Goal: Transaction & Acquisition: Purchase product/service

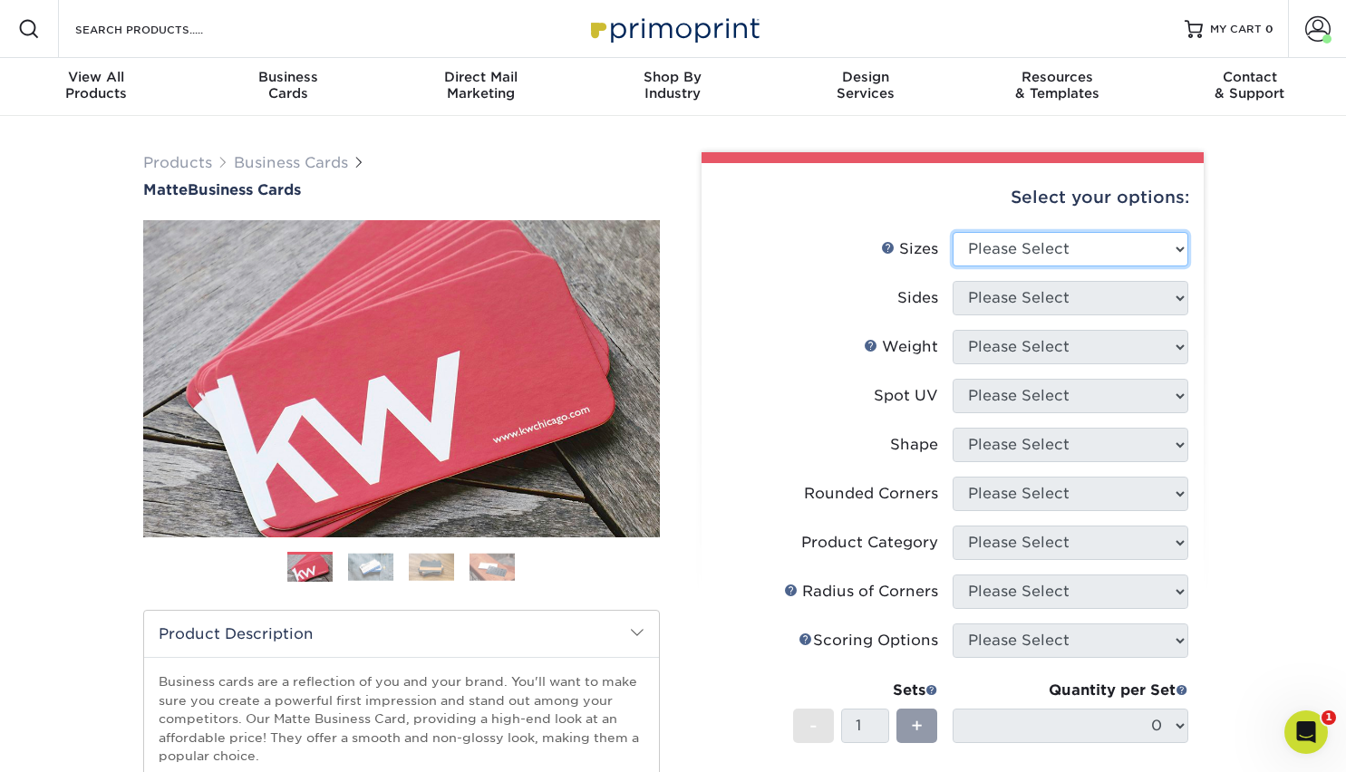
click at [1178, 251] on select "Please Select 1.5" x 3.5" - Mini 1.75" x 3.5" - Mini 2" x 2" - Square 2" x 3" -…" at bounding box center [1071, 249] width 236 height 34
select select "2.00x3.50"
click at [953, 232] on select "Please Select 1.5" x 3.5" - Mini 1.75" x 3.5" - Mini 2" x 2" - Square 2" x 3" -…" at bounding box center [1071, 249] width 236 height 34
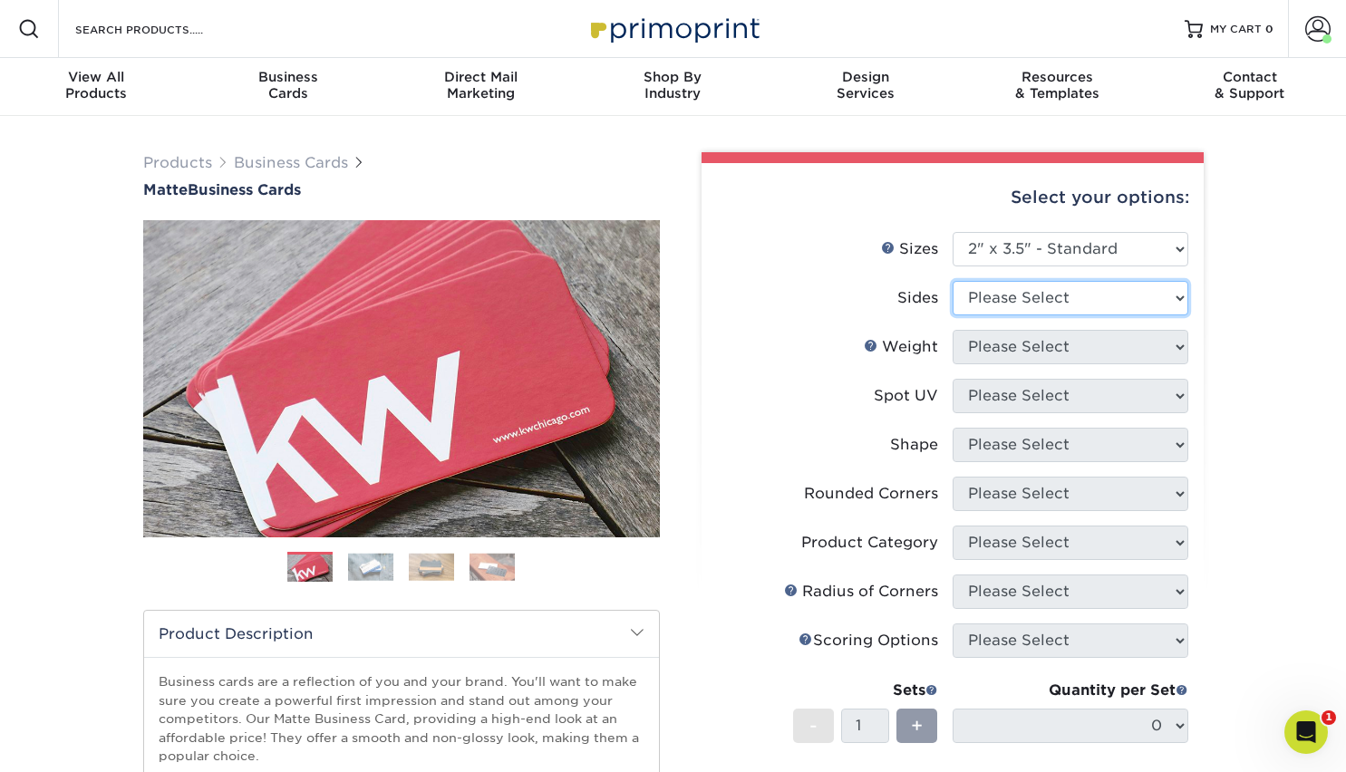
click at [1174, 298] on select "Please Select Print Both Sides Print Front Only" at bounding box center [1071, 298] width 236 height 34
select select "13abbda7-1d64-4f25-8bb2-c179b224825d"
click at [953, 281] on select "Please Select Print Both Sides Print Front Only" at bounding box center [1071, 298] width 236 height 34
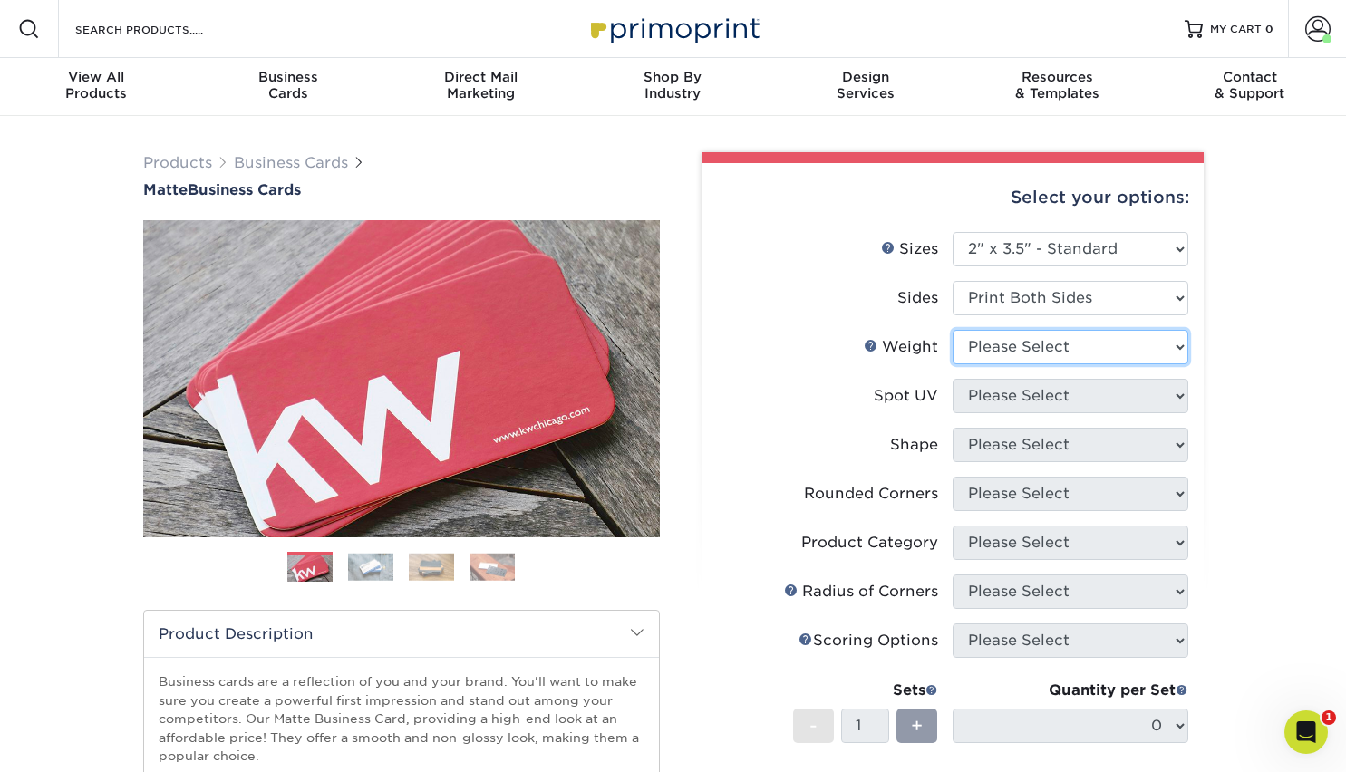
click at [1150, 345] on select "Please Select 16PT 14PT" at bounding box center [1071, 347] width 236 height 34
select select "16PT"
click at [953, 330] on select "Please Select 16PT 14PT" at bounding box center [1071, 347] width 236 height 34
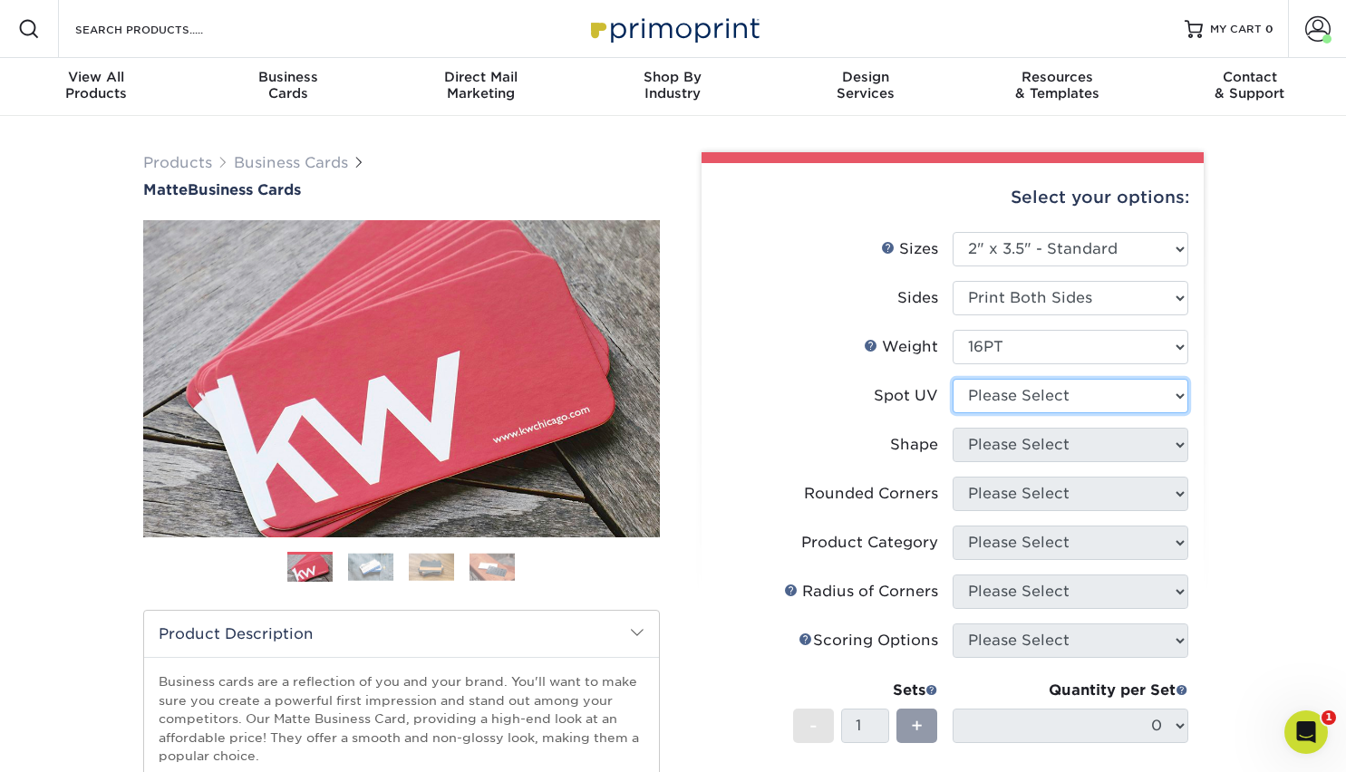
click at [1148, 394] on select "Please Select No Spot UV Front and Back (Both Sides) Front Only Back Only" at bounding box center [1071, 396] width 236 height 34
select select "3"
click at [953, 379] on select "Please Select No Spot UV Front and Back (Both Sides) Front Only Back Only" at bounding box center [1071, 396] width 236 height 34
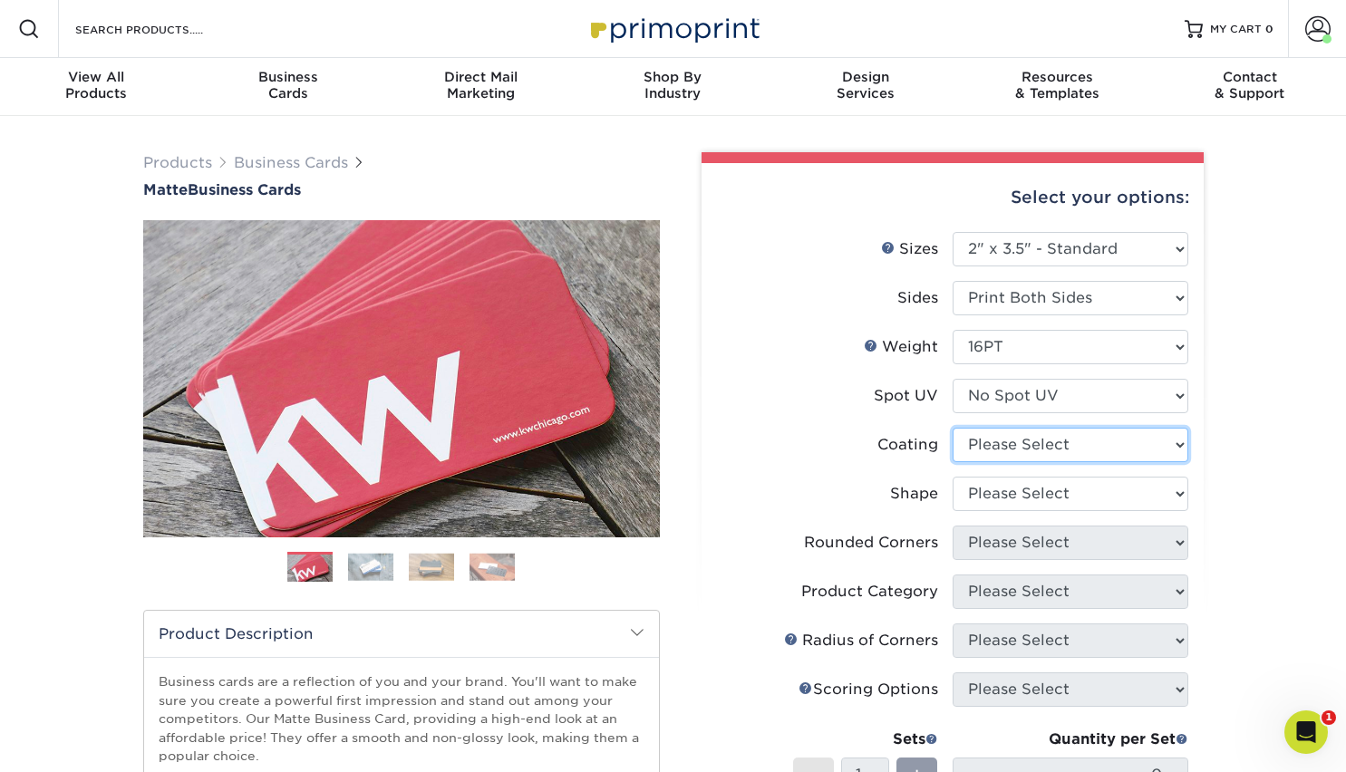
click at [1150, 443] on select at bounding box center [1071, 445] width 236 height 34
select select "121bb7b5-3b4d-429f-bd8d-bbf80e953313"
click at [953, 428] on select at bounding box center [1071, 445] width 236 height 34
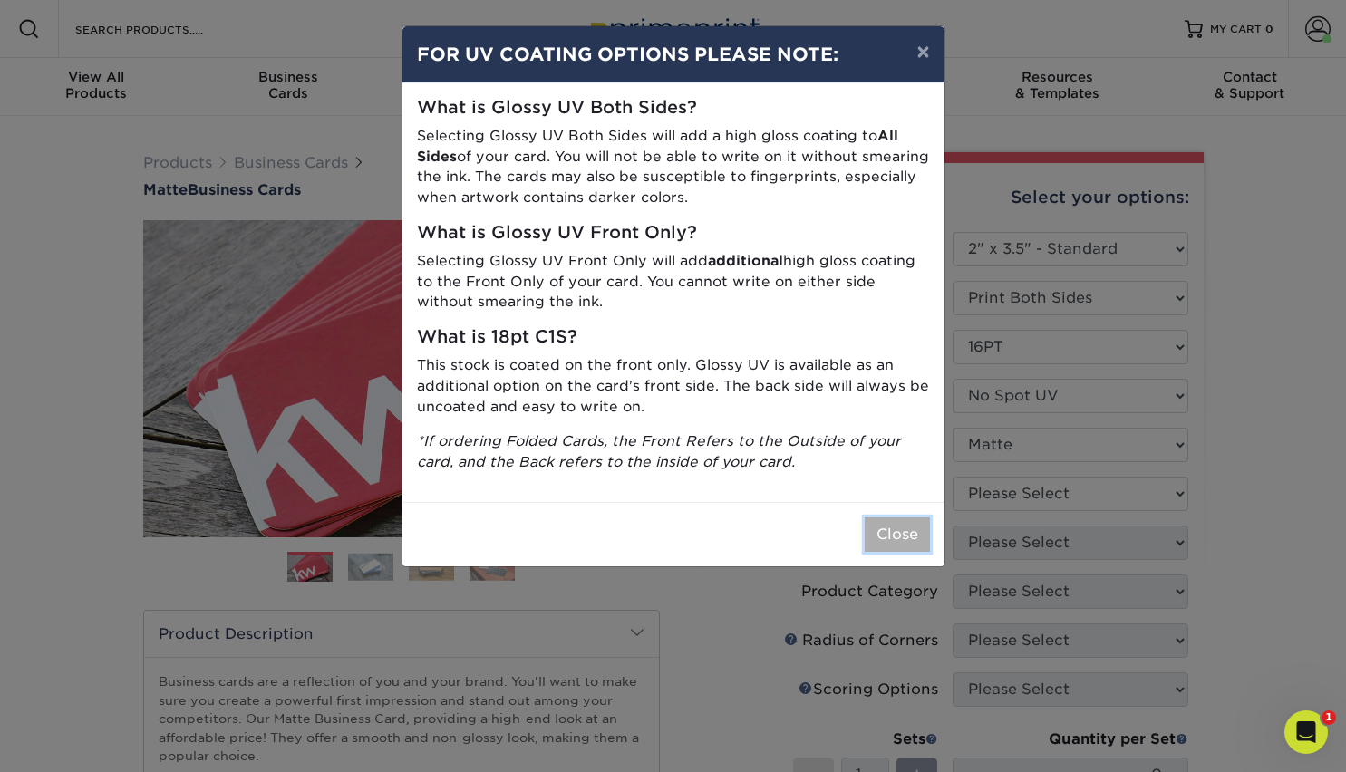
click at [899, 523] on button "Close" at bounding box center [897, 535] width 65 height 34
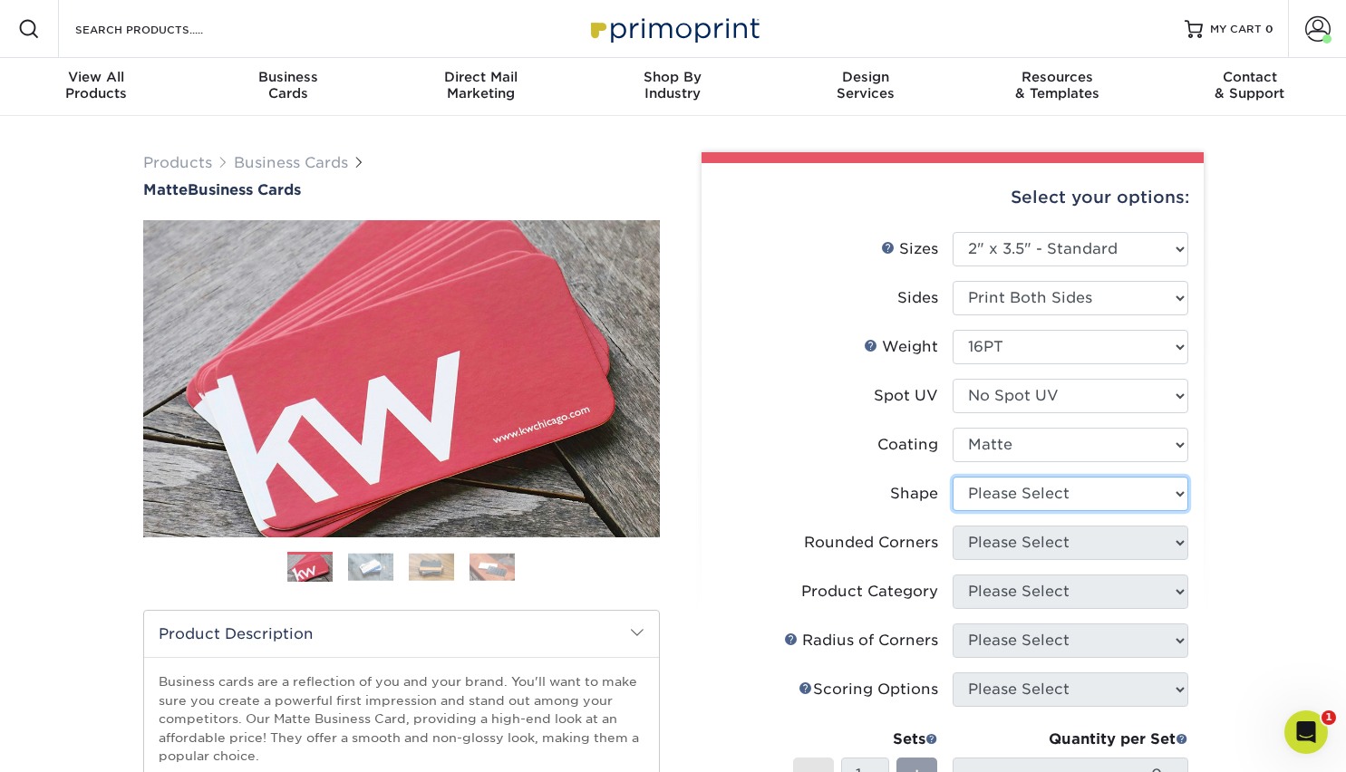
click at [1168, 489] on select "Please Select Standard Oval" at bounding box center [1071, 494] width 236 height 34
select select "standard"
click at [953, 477] on select "Please Select Standard Oval" at bounding box center [1071, 494] width 236 height 34
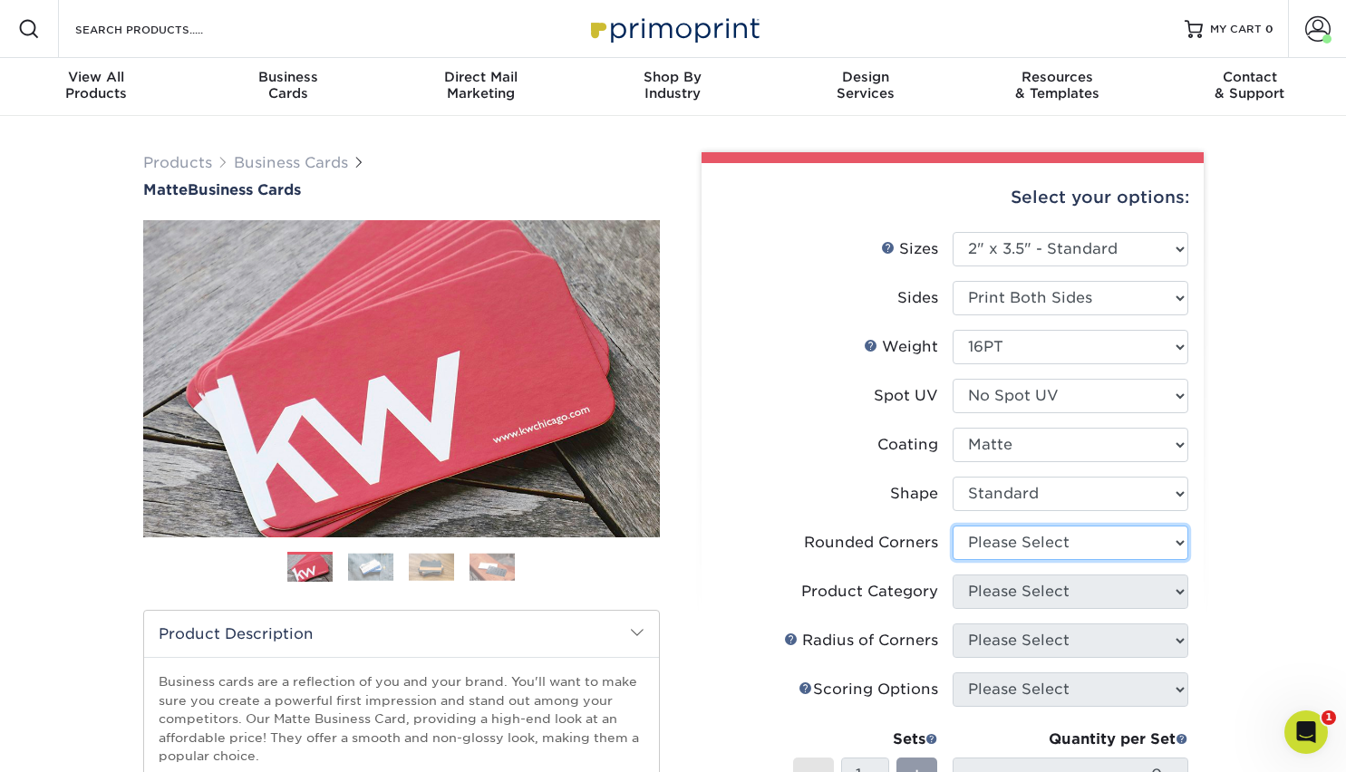
click at [1154, 539] on select "Please Select Yes - Round 2 Corners Yes - Round 4 Corners No" at bounding box center [1071, 543] width 236 height 34
select select "7672df9e-0e0a-464d-8e1f-920c575e4da3"
click at [953, 526] on select "Please Select Yes - Round 2 Corners Yes - Round 4 Corners No" at bounding box center [1071, 543] width 236 height 34
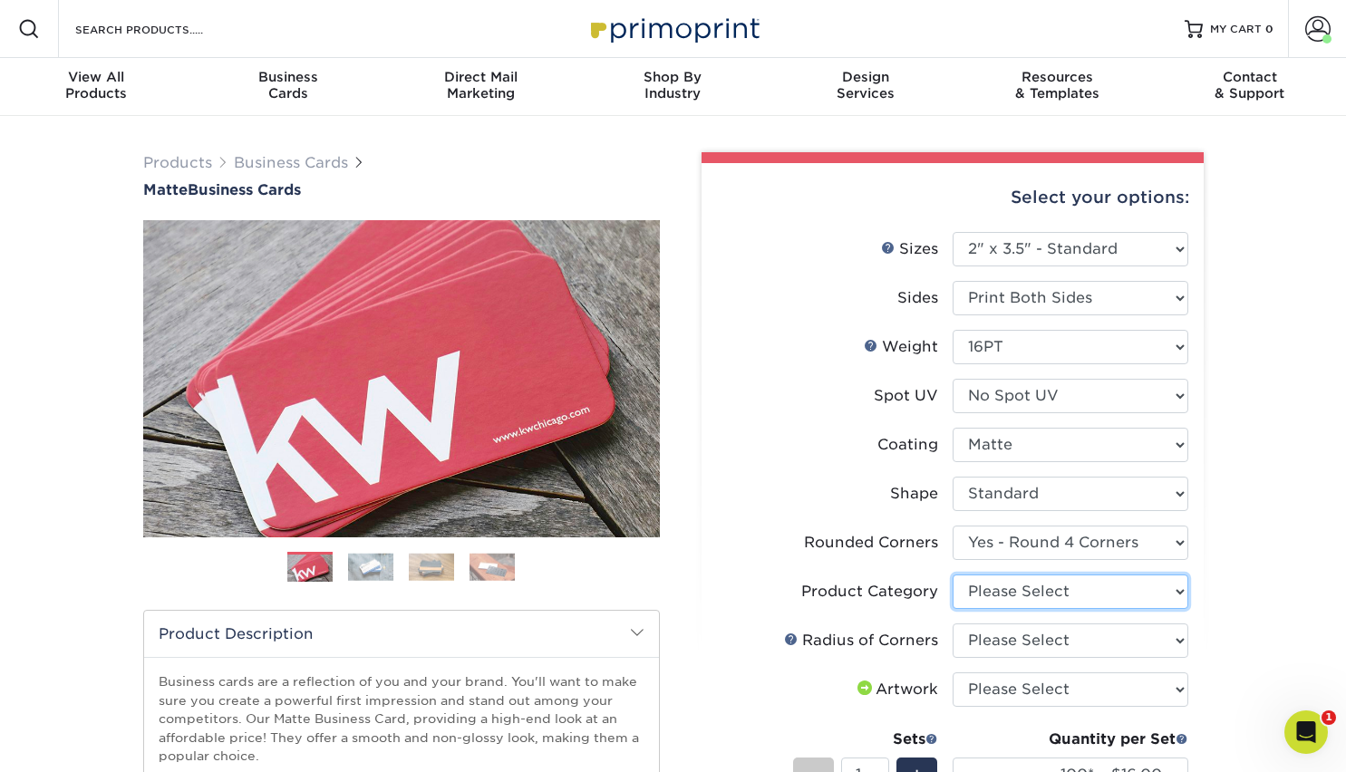
click at [1147, 593] on select "Please Select Business Cards" at bounding box center [1071, 592] width 236 height 34
select select "3b5148f1-0588-4f88-a218-97bcfdce65c1"
click at [953, 575] on select "Please Select Business Cards" at bounding box center [1071, 592] width 236 height 34
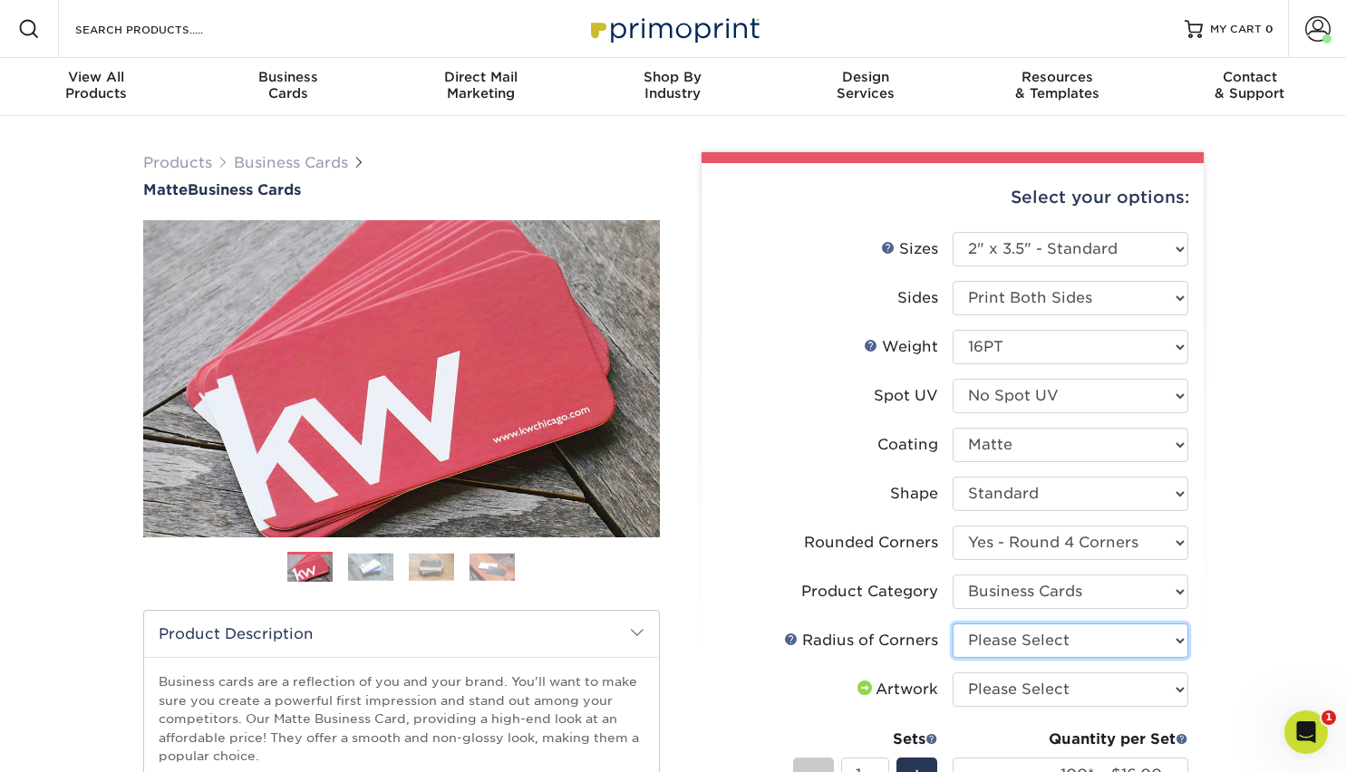
click at [1134, 639] on select "Please Select Rounded 1/8" Rounded 1/4"" at bounding box center [1071, 641] width 236 height 34
select select "479fbfe7-6a0c-4895-8c9a-81739b7486c9"
click at [953, 624] on select "Please Select Rounded 1/8" Rounded 1/4"" at bounding box center [1071, 641] width 236 height 34
click at [1099, 692] on select "Please Select I will upload files I need a design - $100" at bounding box center [1071, 690] width 236 height 34
select select "upload"
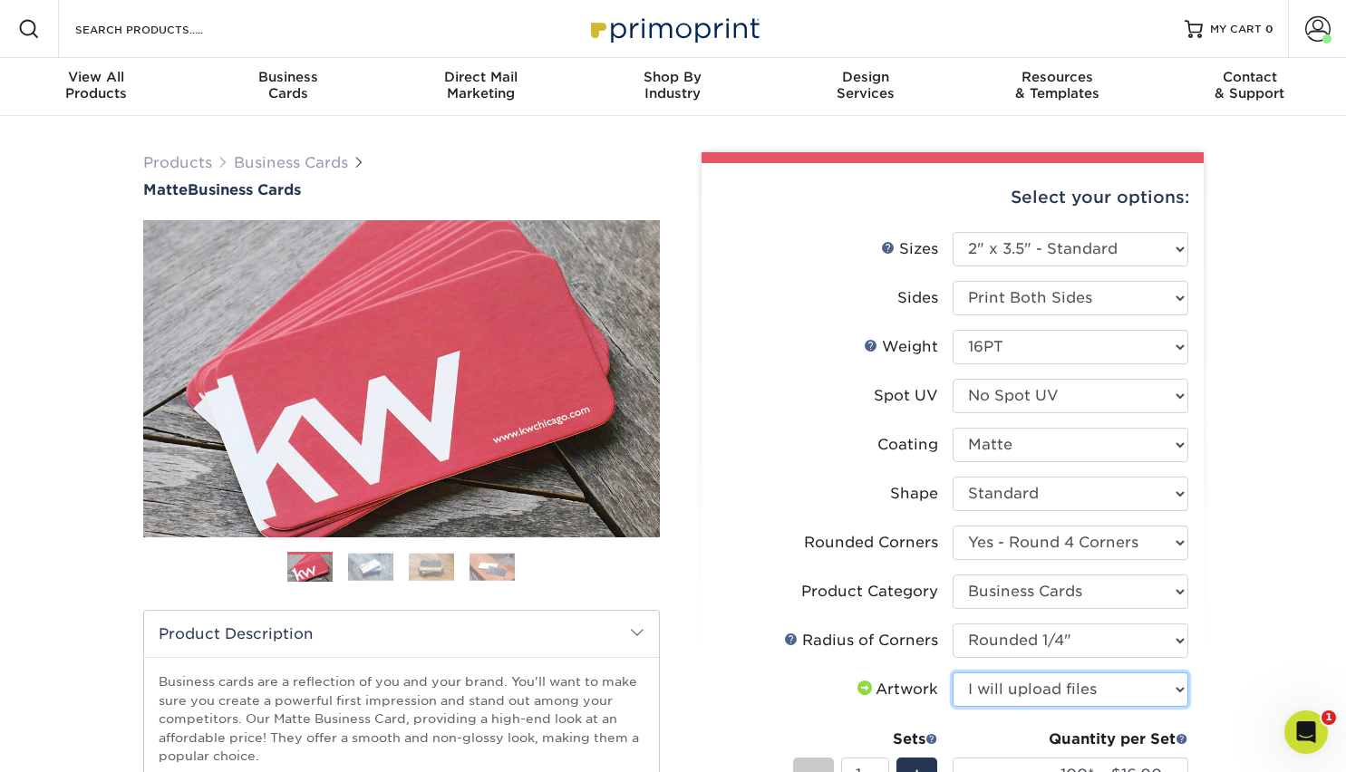
click at [953, 673] on select "Please Select I will upload files I need a design - $100" at bounding box center [1071, 690] width 236 height 34
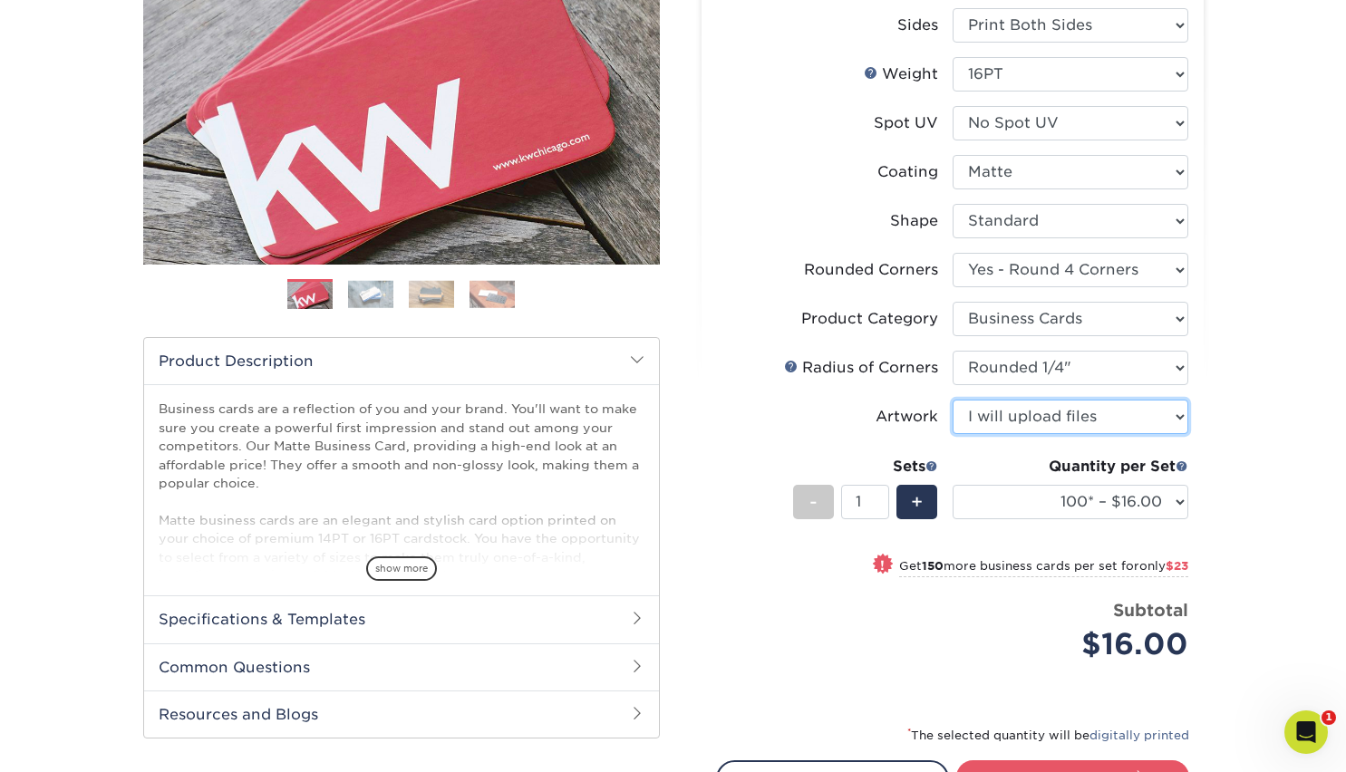
scroll to position [284, 0]
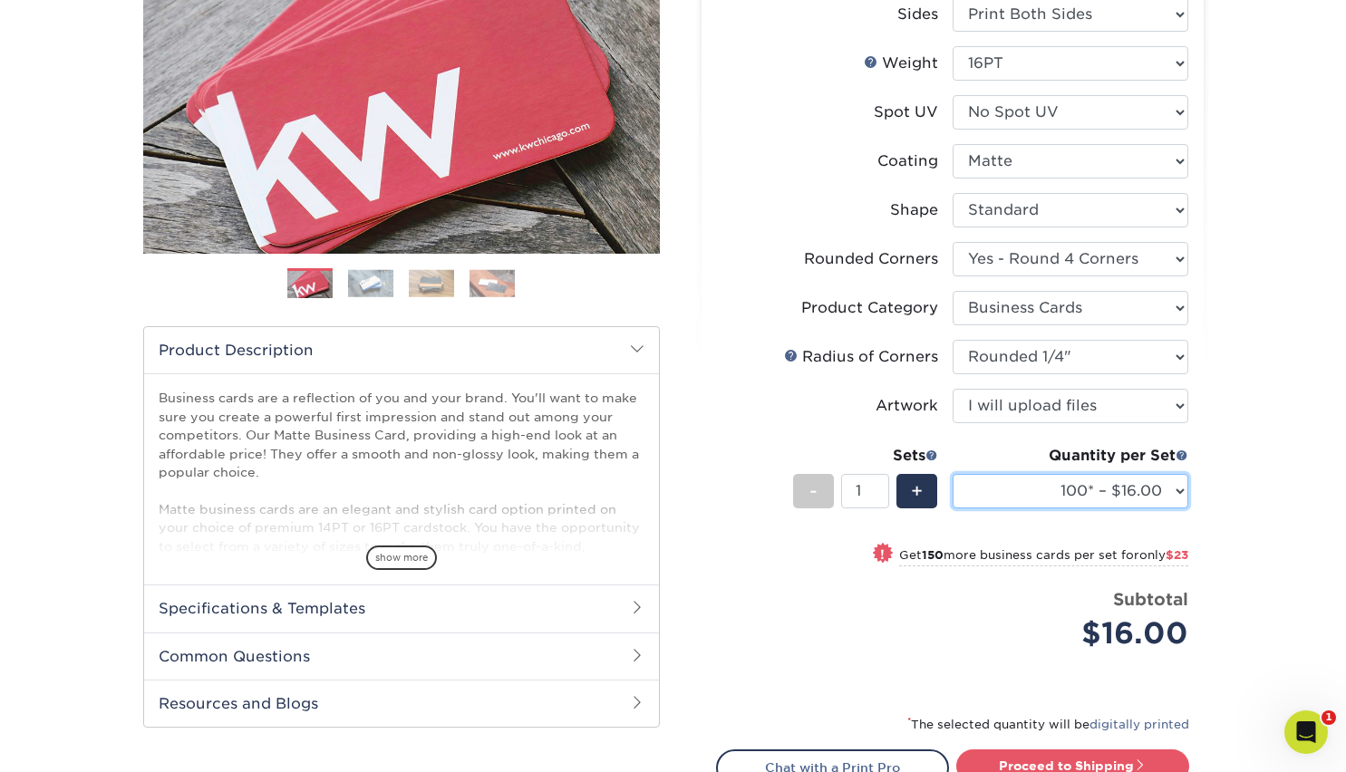
click at [1183, 492] on select "100* – $16.00 250* – $39.00 500 – $77.00 1000 – $94.00 2500 – $173.00 5000 – $2…" at bounding box center [1071, 491] width 236 height 34
select select "1000 – $94.00"
click at [953, 474] on select "100* – $16.00 250* – $39.00 500 – $77.00 1000 – $94.00 2500 – $173.00 5000 – $2…" at bounding box center [1071, 491] width 236 height 34
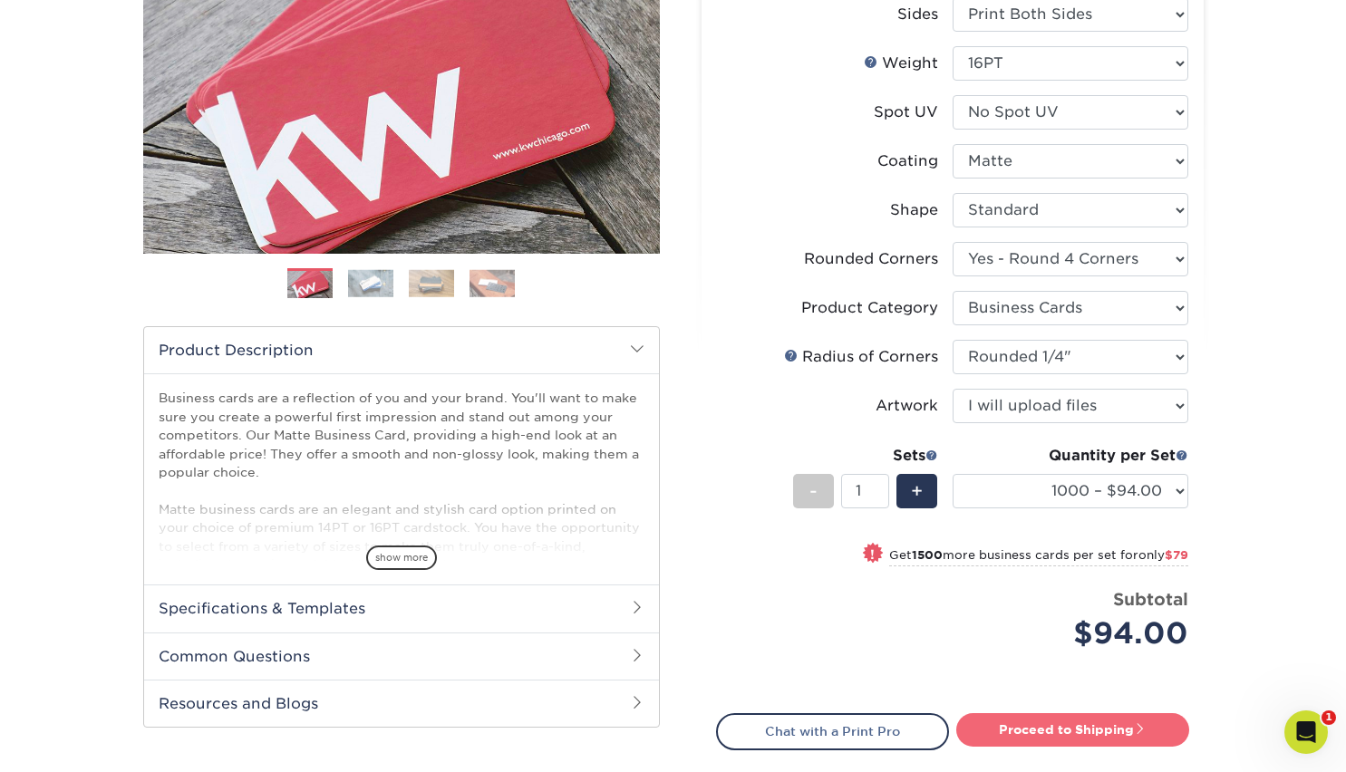
click at [1047, 725] on link "Proceed to Shipping" at bounding box center [1072, 729] width 233 height 33
type input "Set 1"
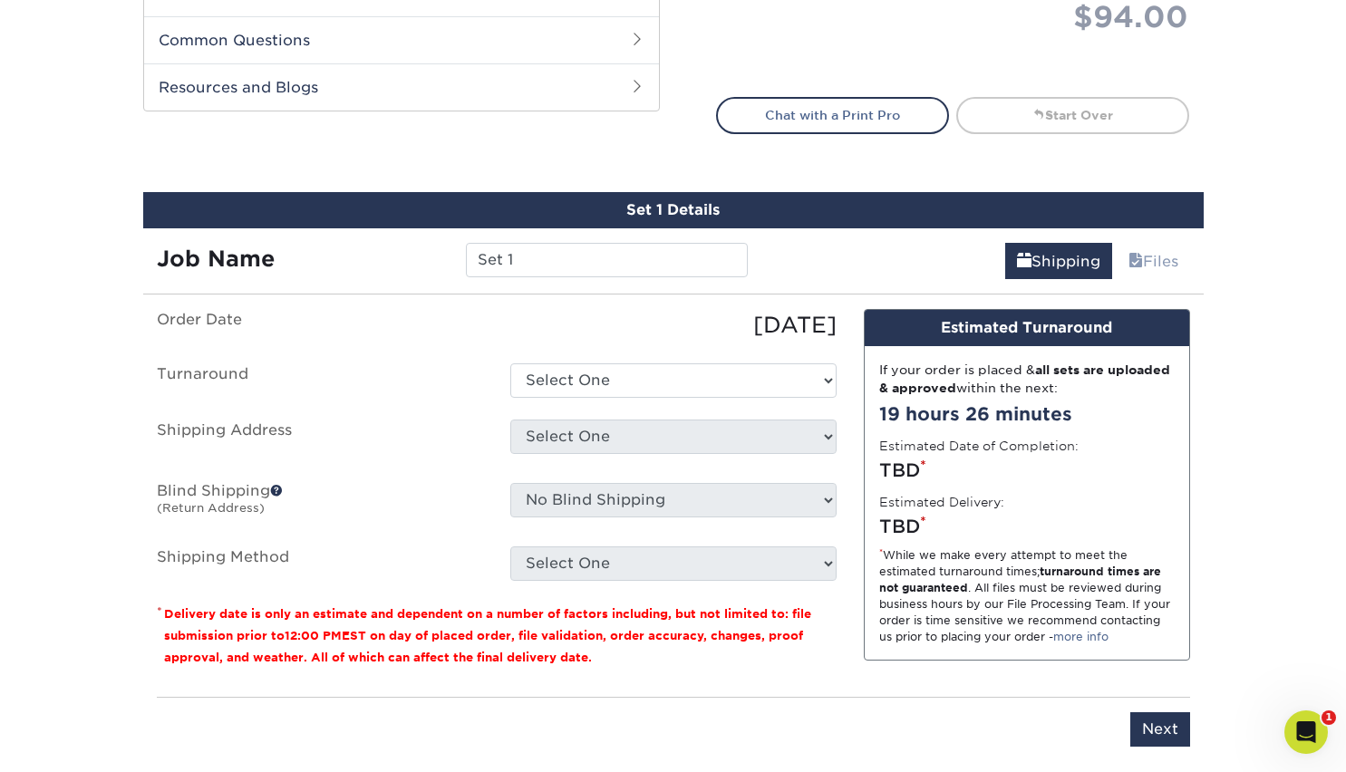
scroll to position [1046, 0]
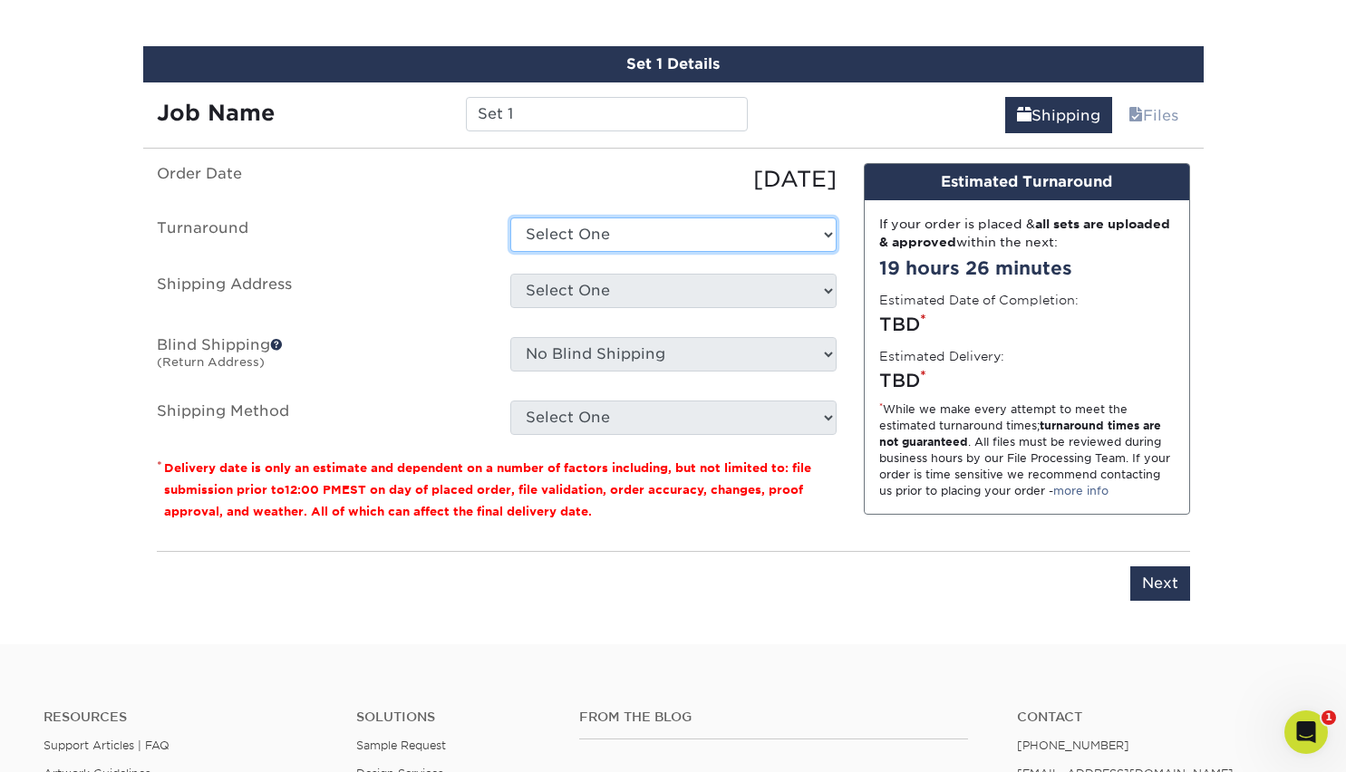
click at [825, 236] on select "Select One 2-4 Business Days 2 Day Next Business Day" at bounding box center [673, 235] width 326 height 34
select select "fbd49659-0c5e-4fa7-8e72-fd75aa73330a"
click at [510, 218] on select "Select One 2-4 Business Days 2 Day Next Business Day" at bounding box center [673, 235] width 326 height 34
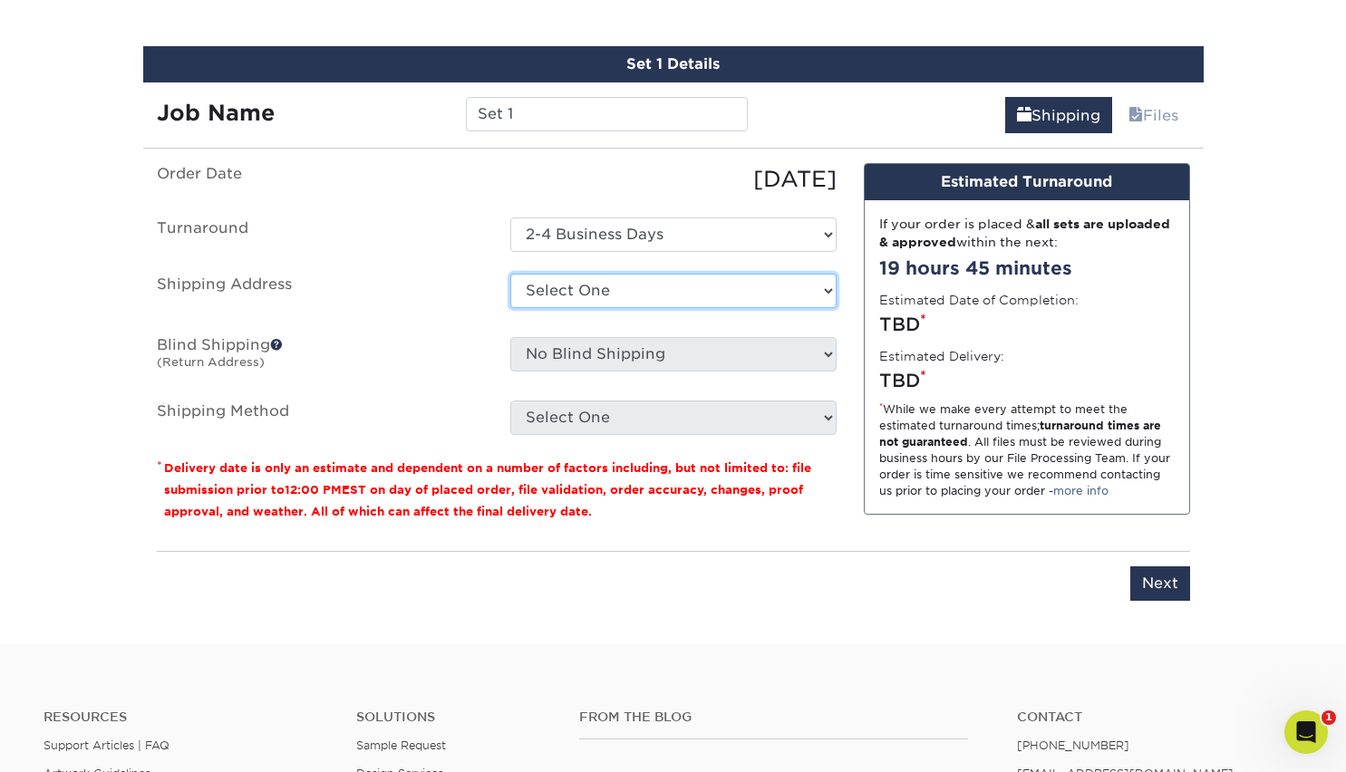
click at [789, 283] on select "Select One 623 Tattoo + Add New Address" at bounding box center [673, 291] width 326 height 34
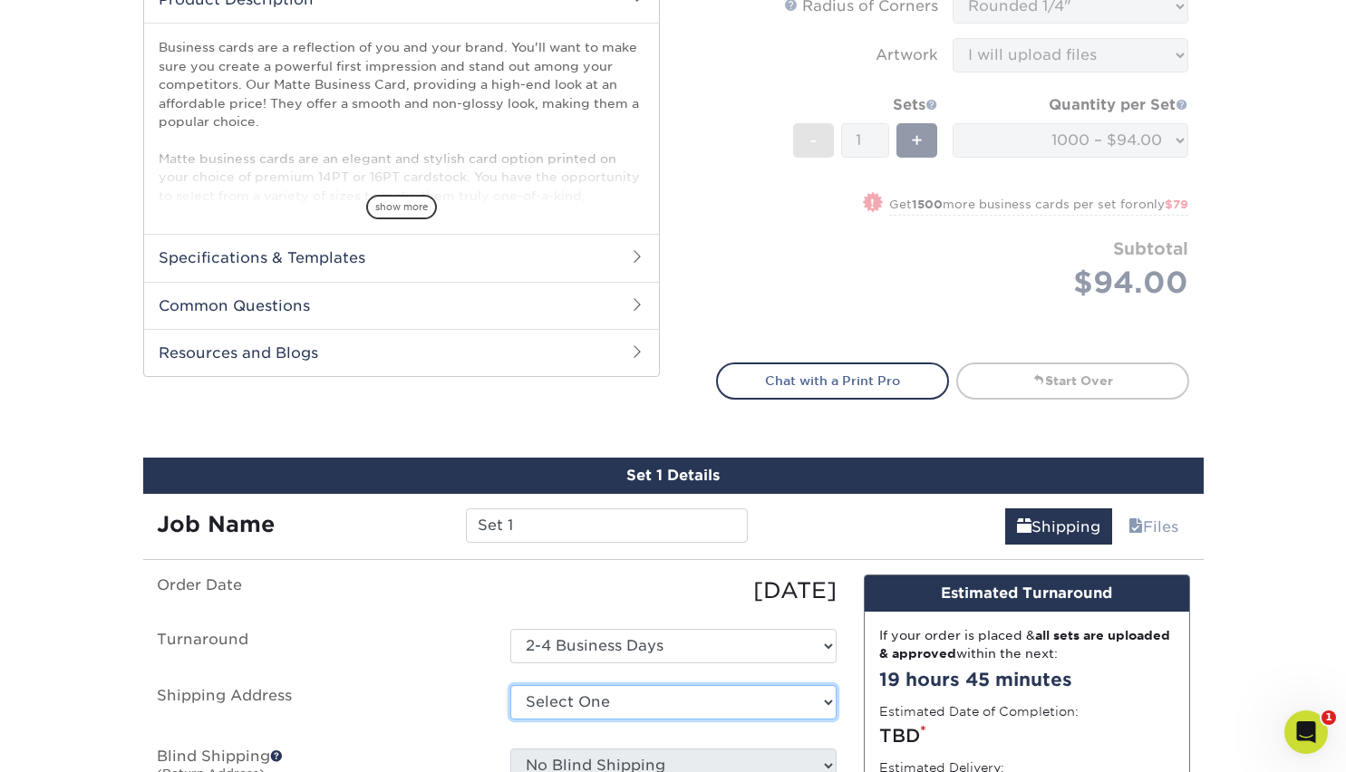
scroll to position [0, 0]
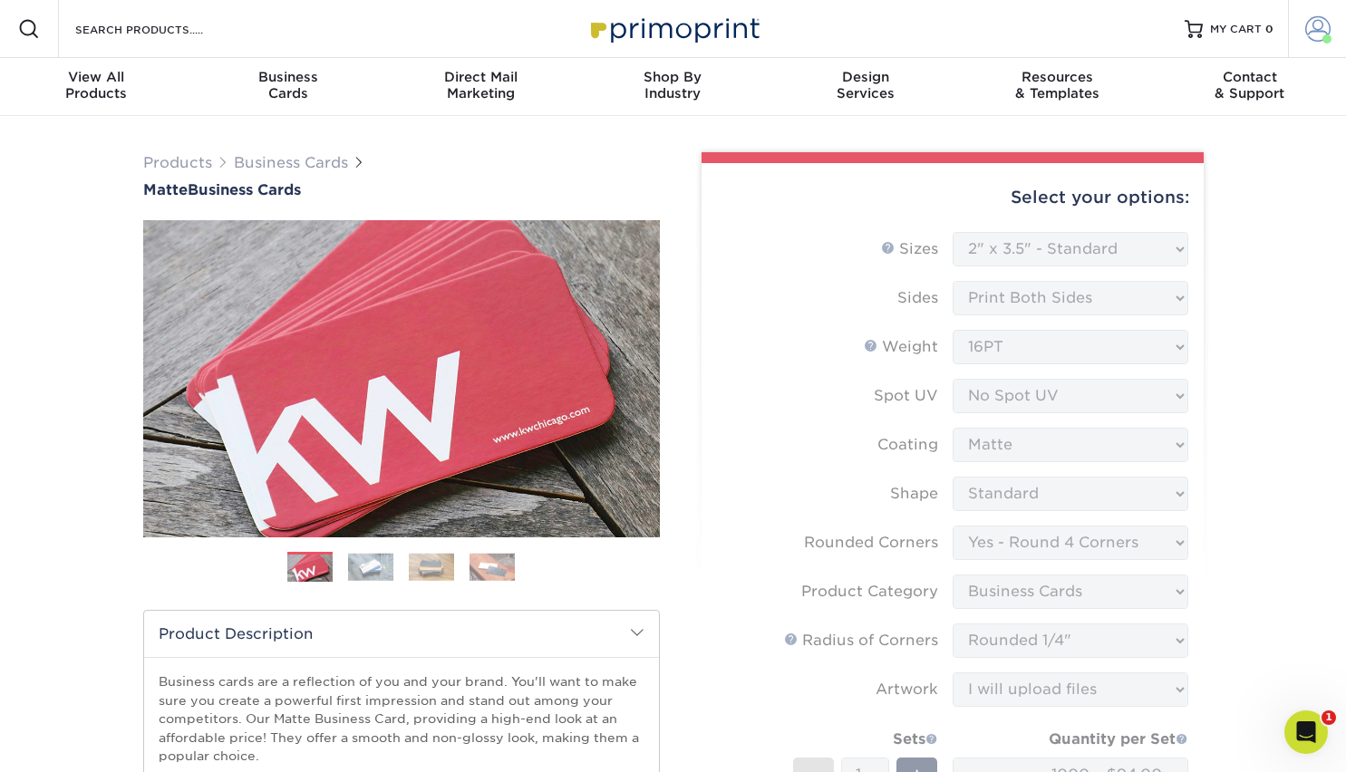
click at [1313, 30] on span at bounding box center [1317, 28] width 25 height 25
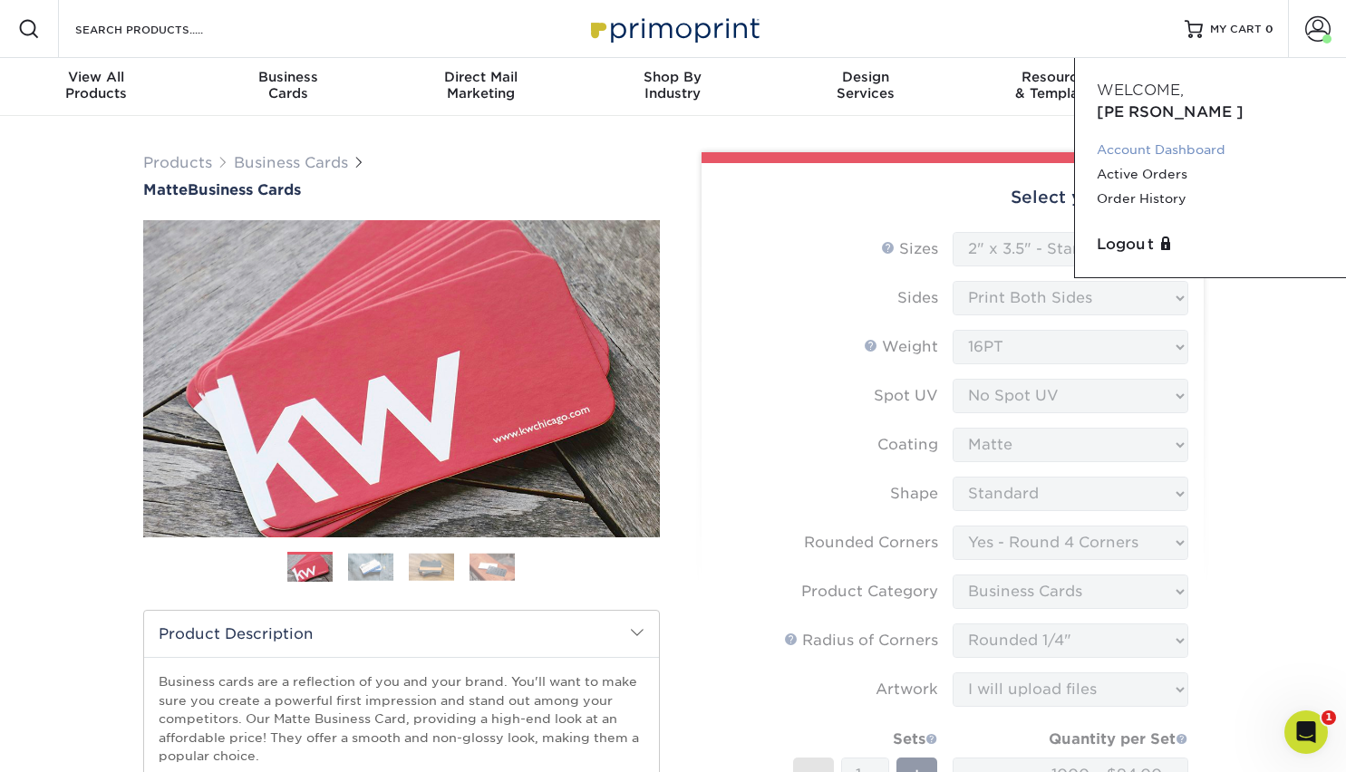
click at [1189, 138] on link "Account Dashboard" at bounding box center [1210, 150] width 227 height 24
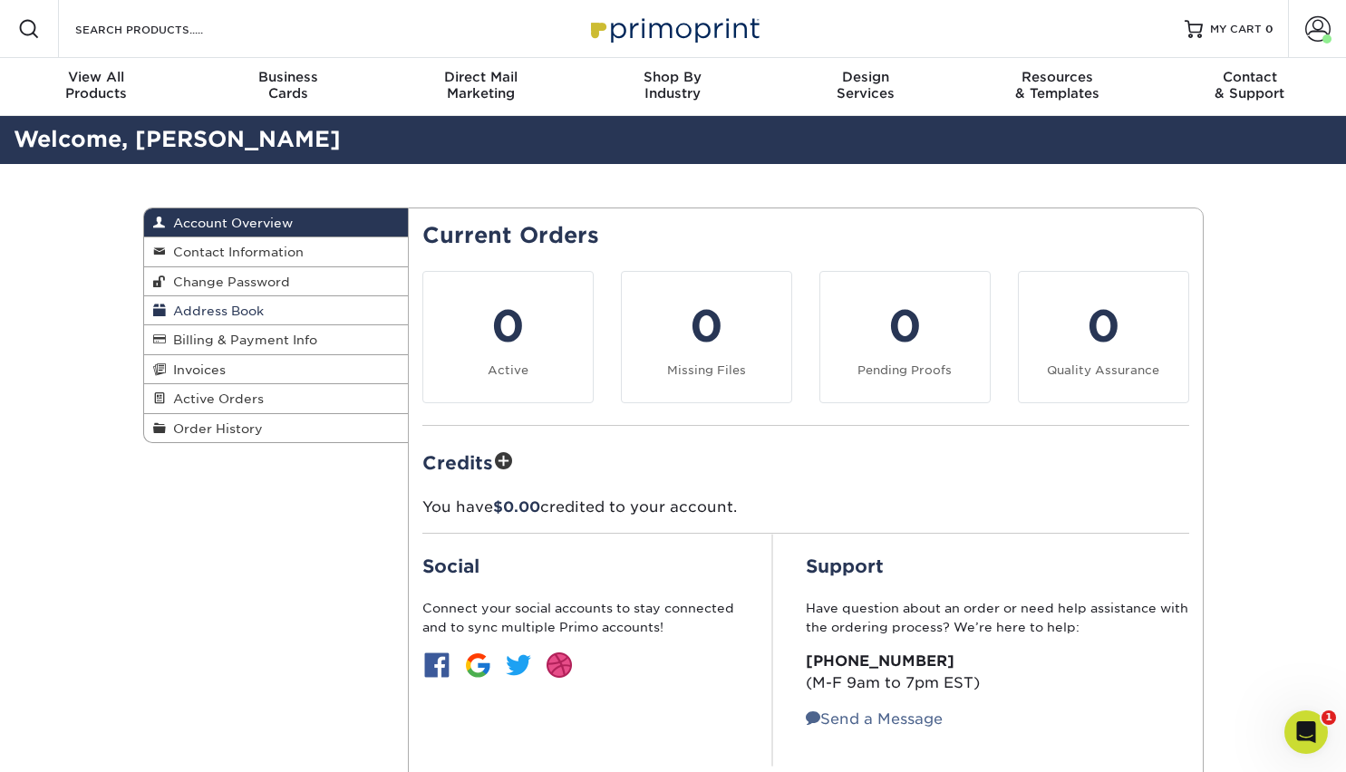
click at [234, 307] on span "Address Book" at bounding box center [215, 311] width 98 height 15
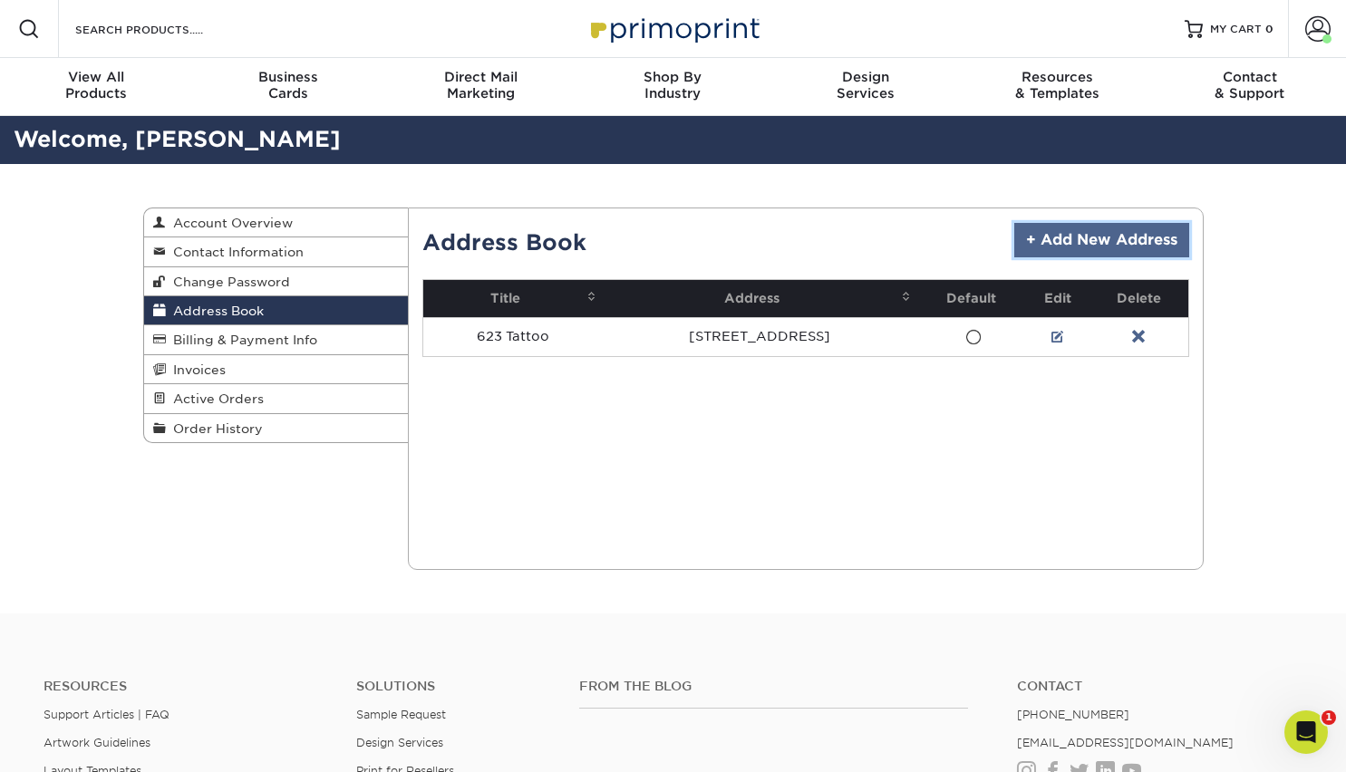
click at [1117, 231] on link "+ Add New Address" at bounding box center [1101, 240] width 175 height 34
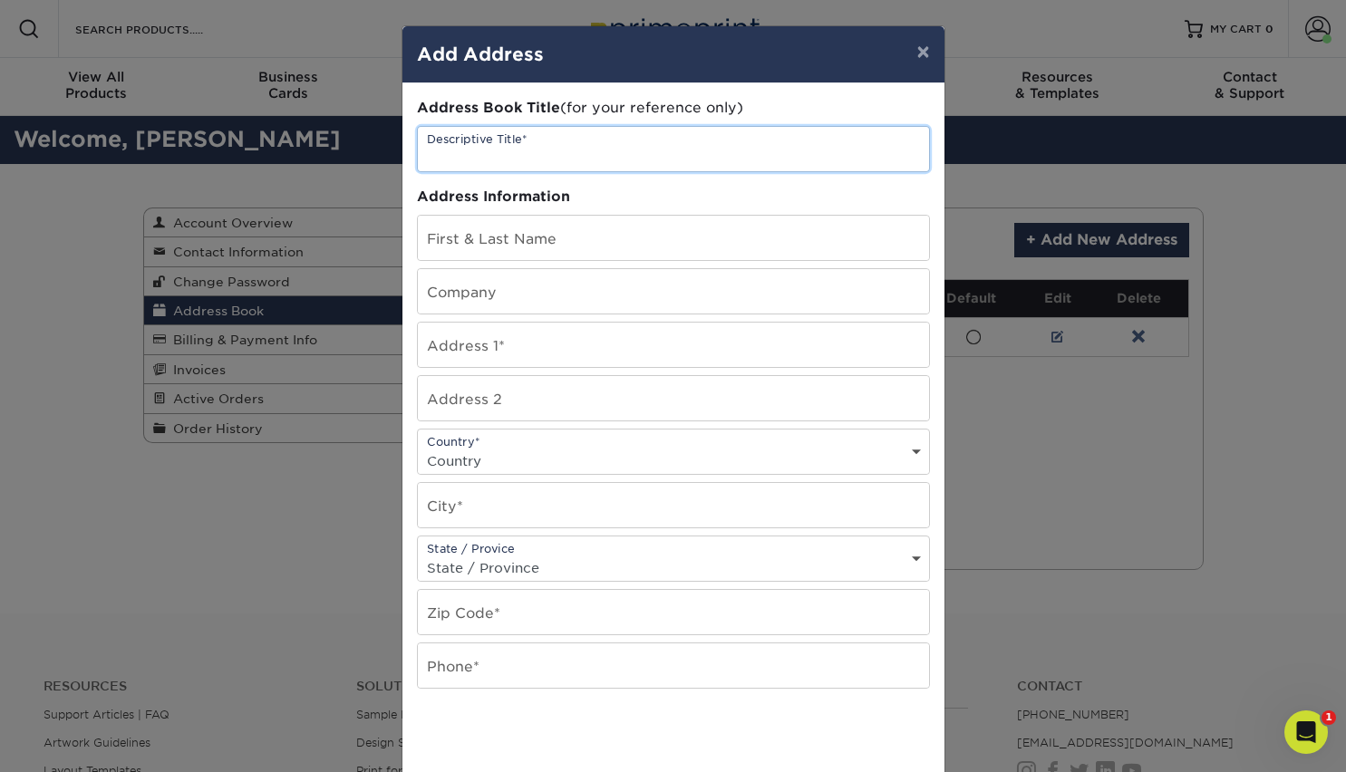
click at [612, 156] on input "text" at bounding box center [673, 149] width 511 height 44
click at [431, 156] on input "tattoo cards" at bounding box center [673, 149] width 511 height 44
type input "Tattoo cards"
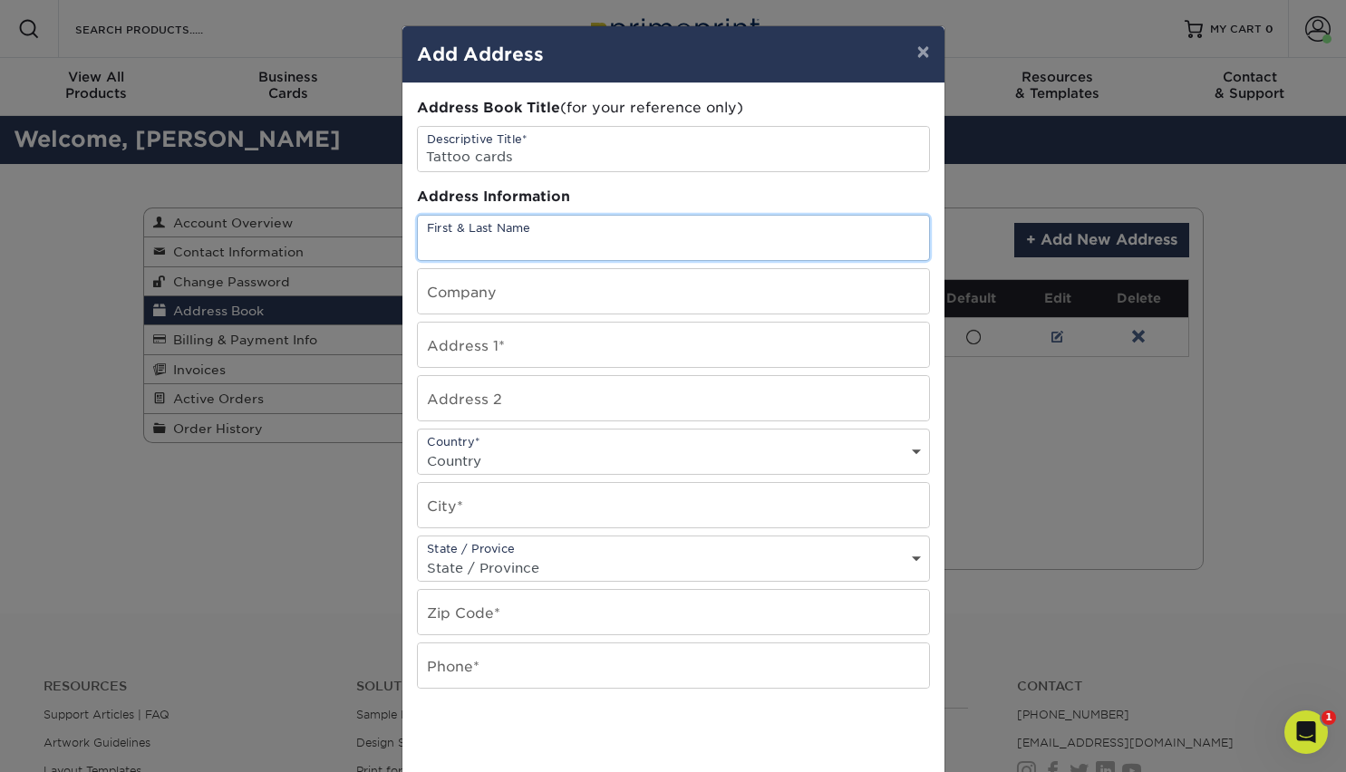
click at [469, 242] on input "text" at bounding box center [673, 238] width 511 height 44
type input "Joshua E Glantz"
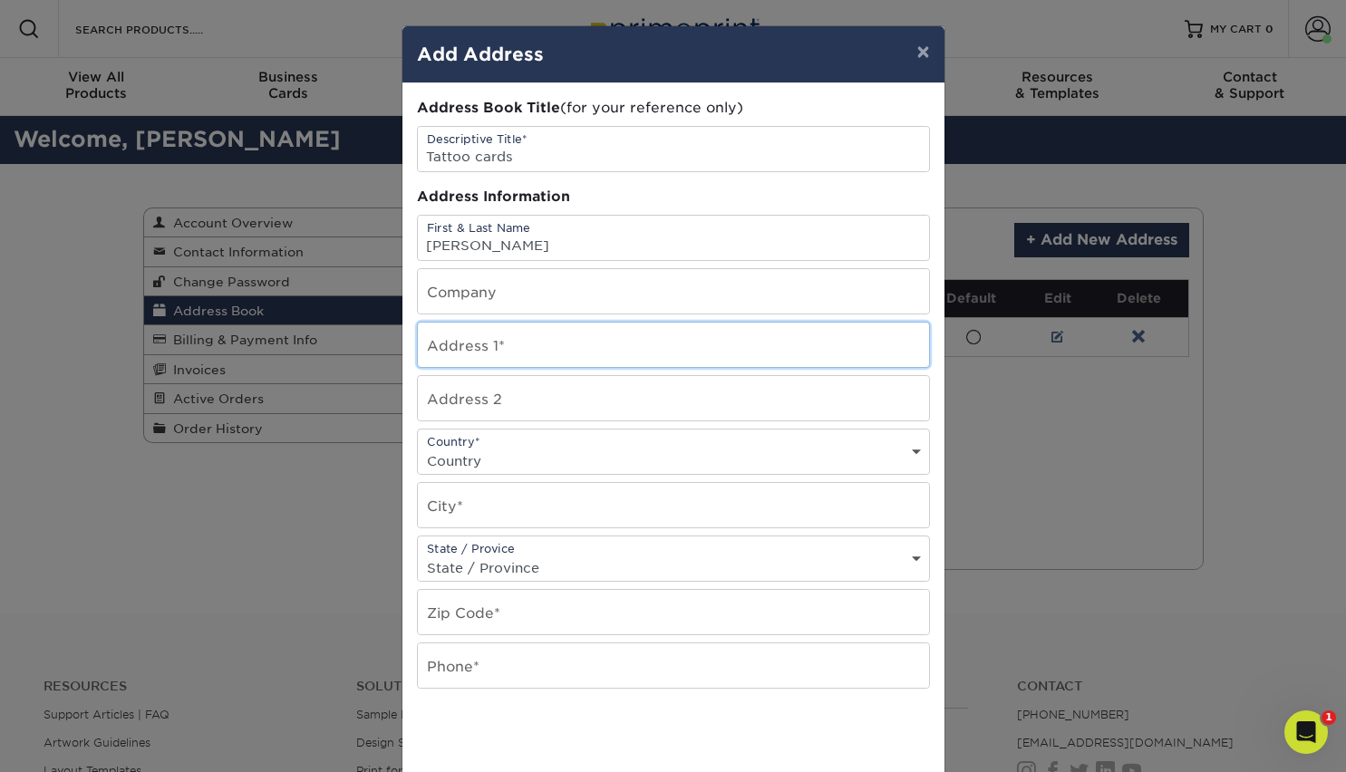
type input "2247 Commonwealth Ave."
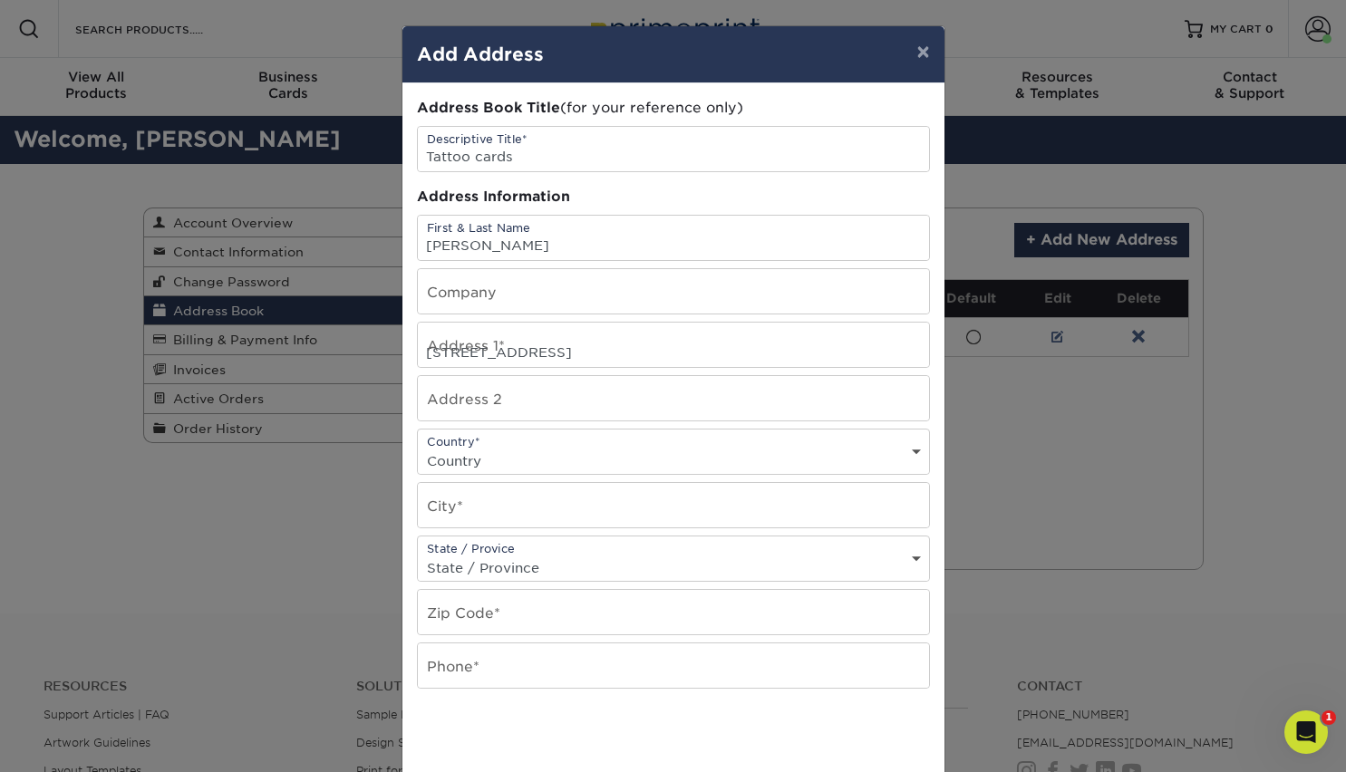
select select "US"
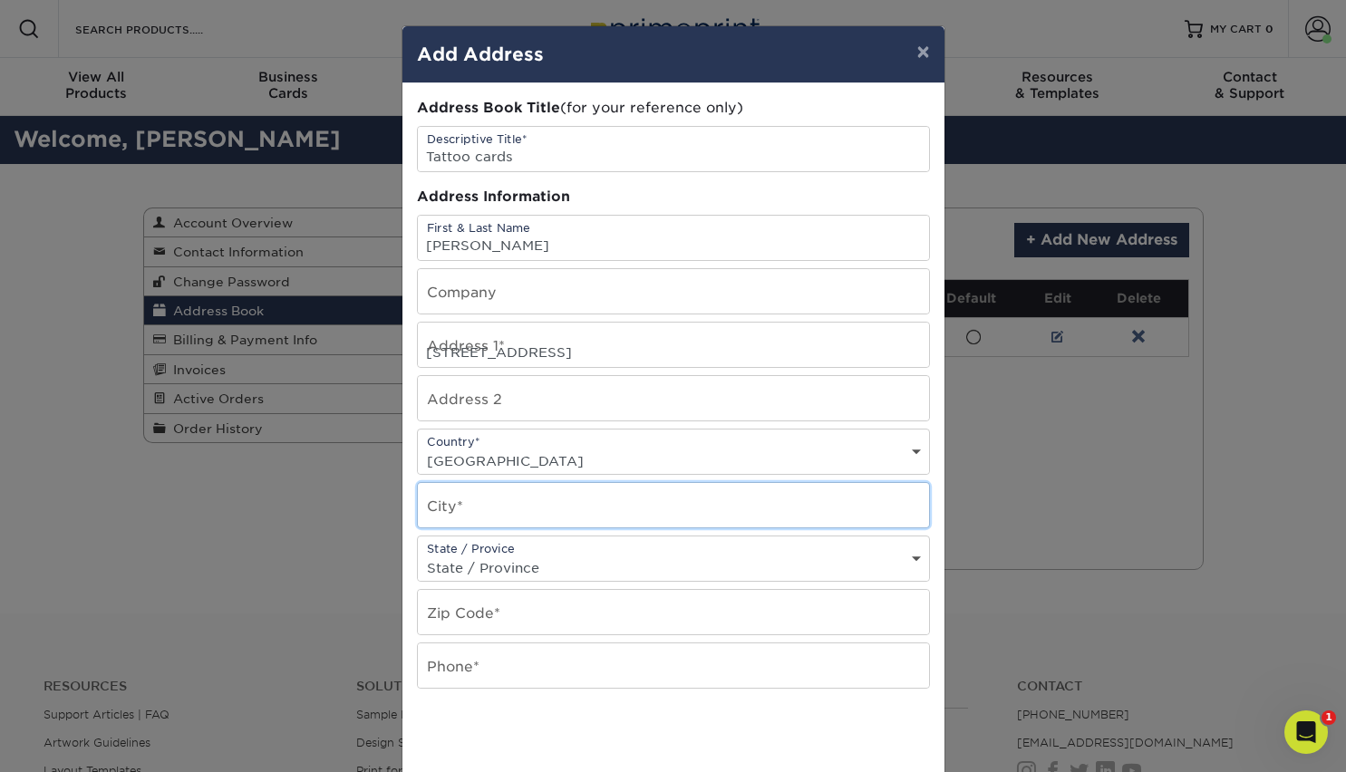
type input "AUBURNDALE"
select select "MA"
type input "02466-1817"
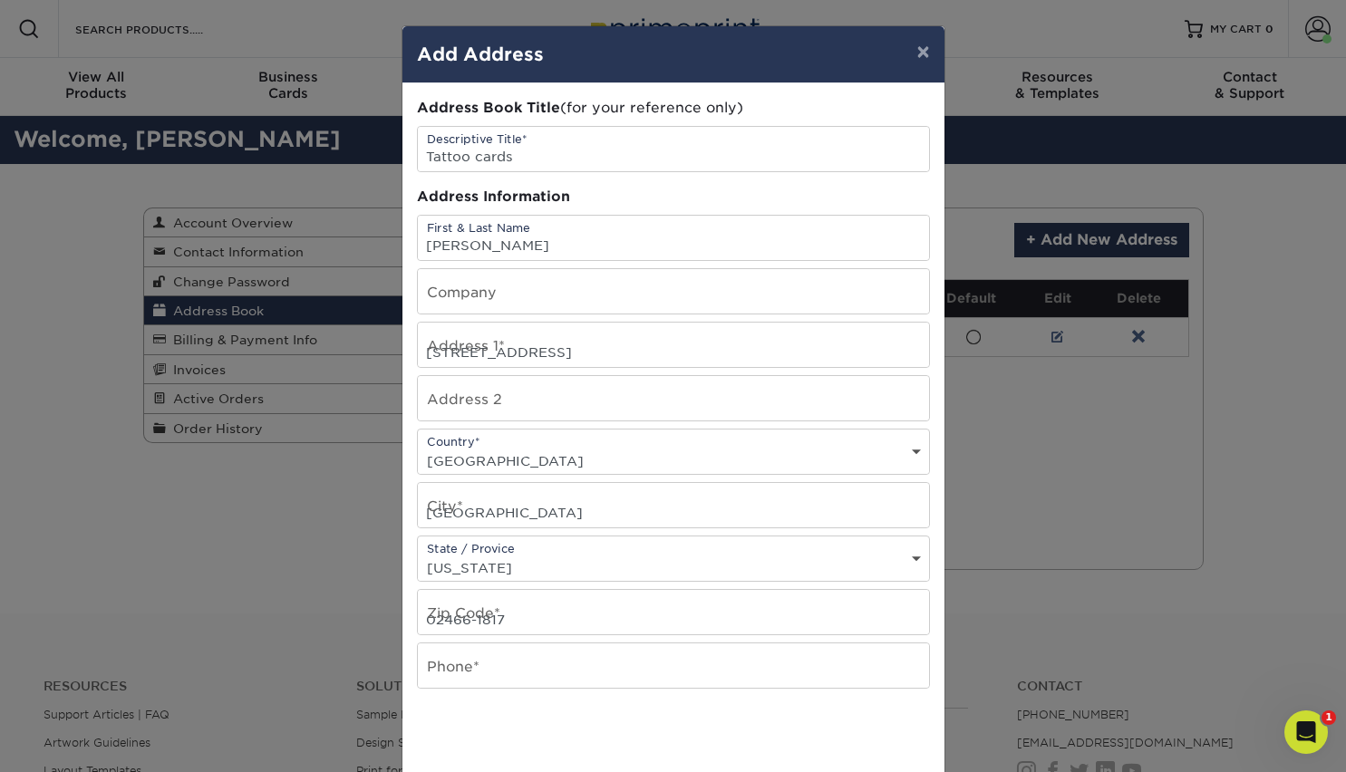
type input "7817260385"
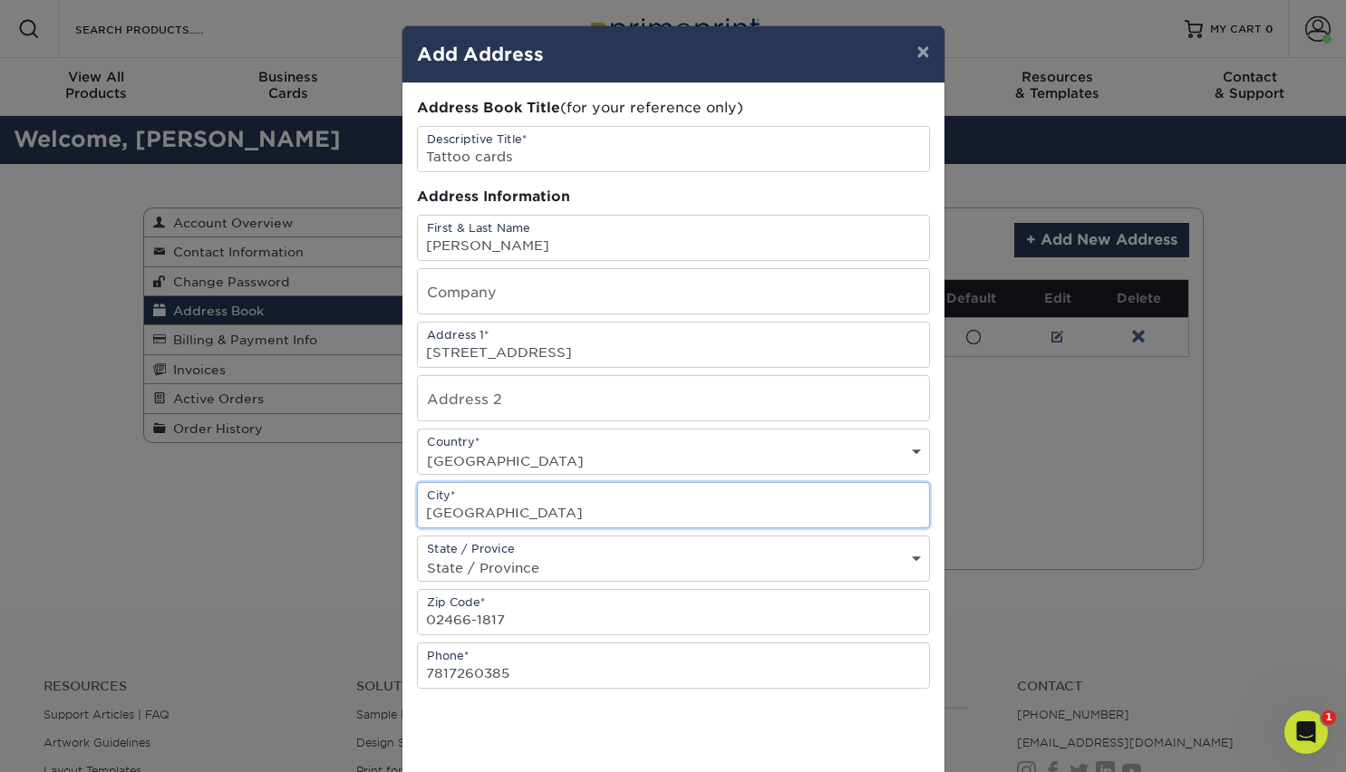
click at [532, 520] on input "AUBURNDALE" at bounding box center [673, 505] width 511 height 44
click at [555, 513] on input "Auburndale" at bounding box center [673, 505] width 511 height 44
type input "Auburndale"
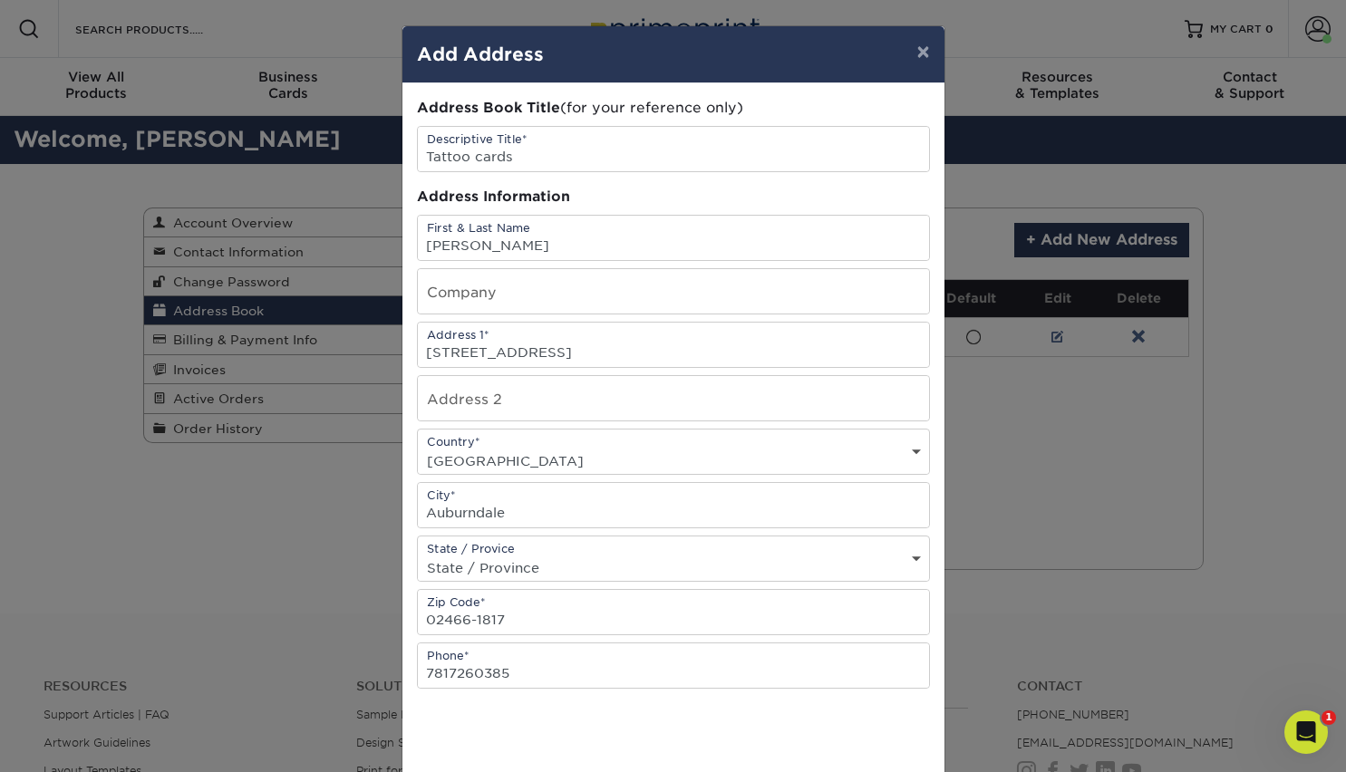
click at [296, 592] on div "× Add Address Address Book Title (for your reference only) Descriptive Title* T…" at bounding box center [673, 386] width 1346 height 772
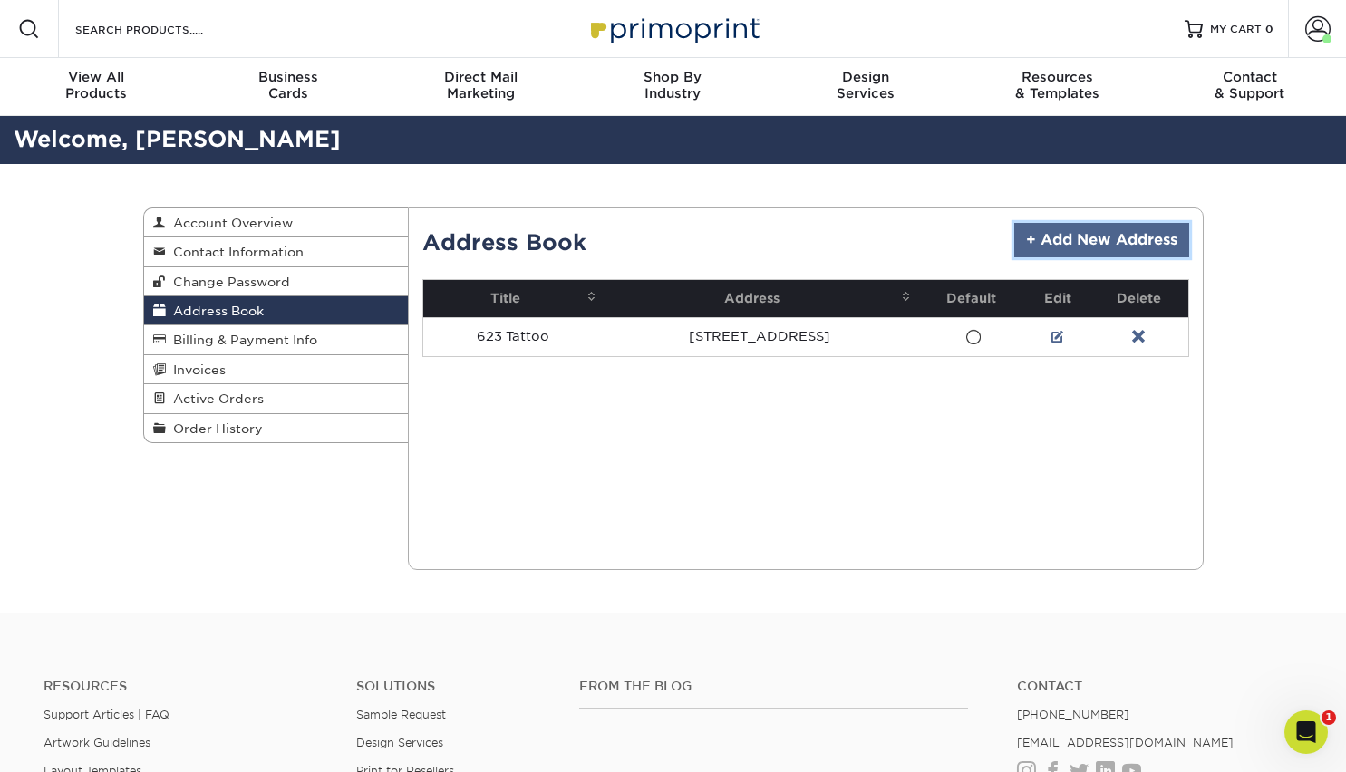
click at [1100, 243] on link "+ Add New Address" at bounding box center [1101, 240] width 175 height 34
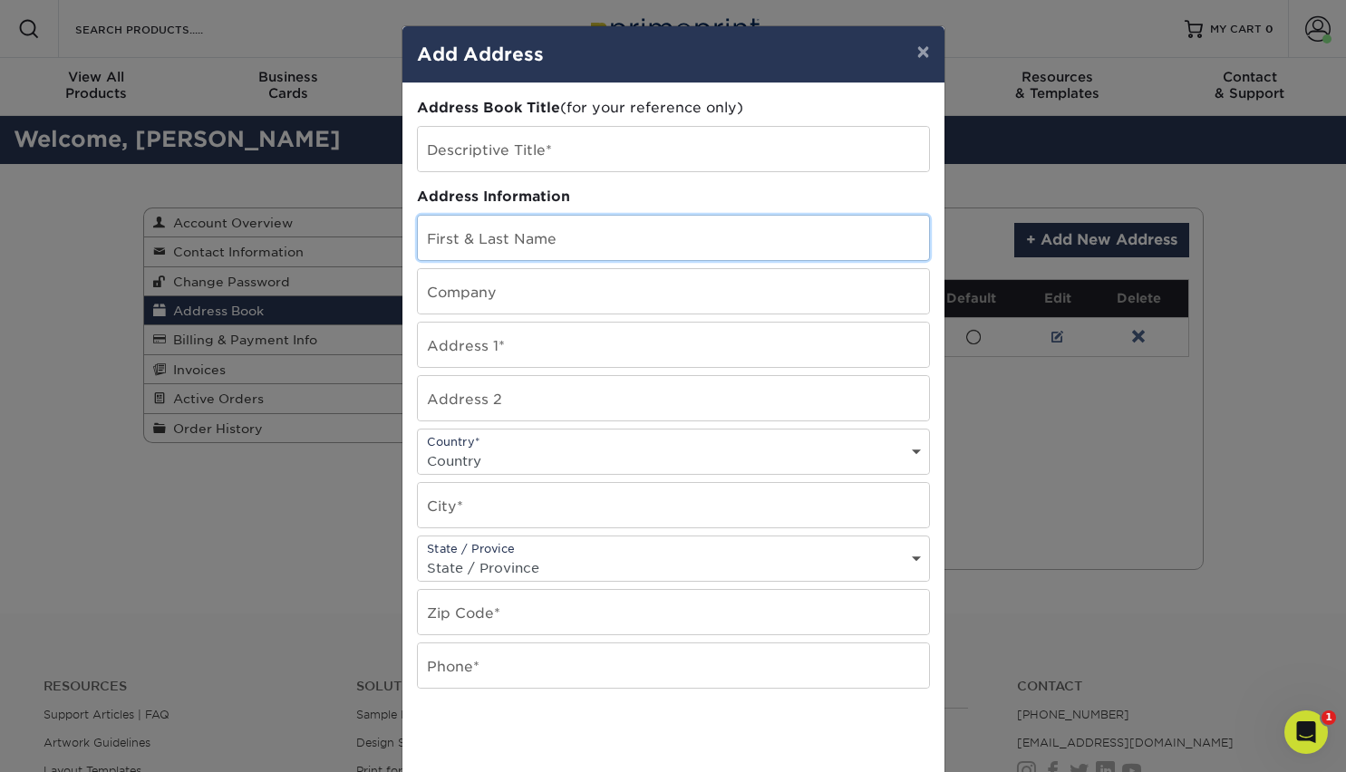
click at [566, 238] on input "text" at bounding box center [673, 238] width 511 height 44
type input "Joshua E Glantz"
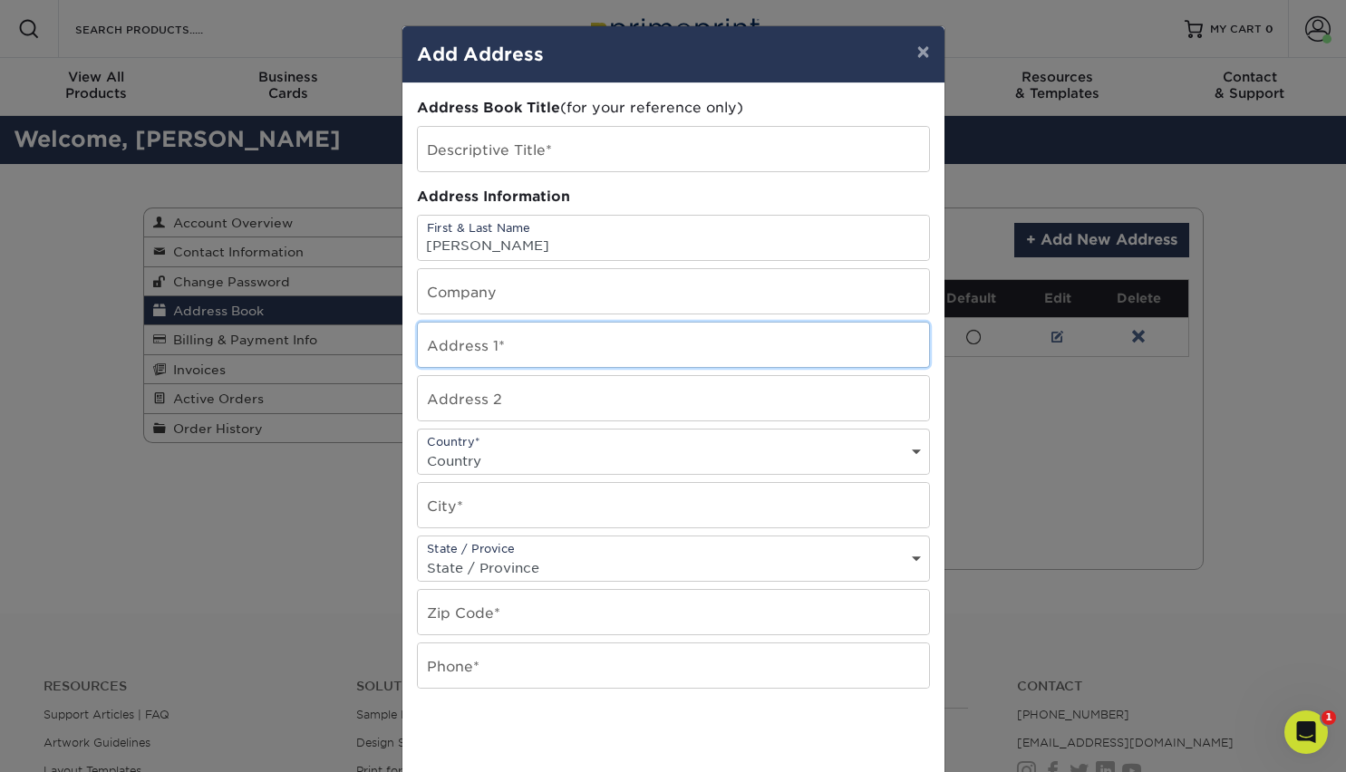
type input "2247 Commonwealth Ave."
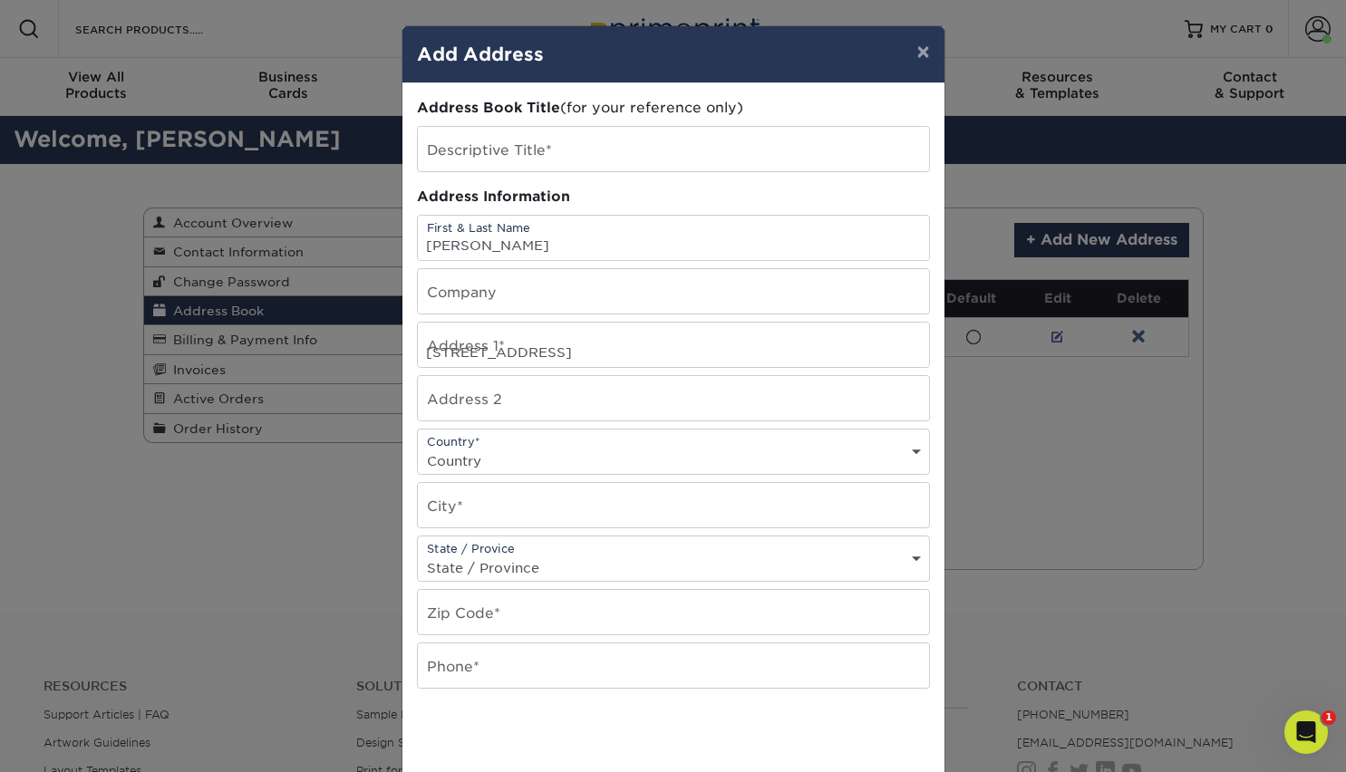
select select "US"
type input "Auburndale"
select select "MA"
type input "02466-1817"
type input "7817260385"
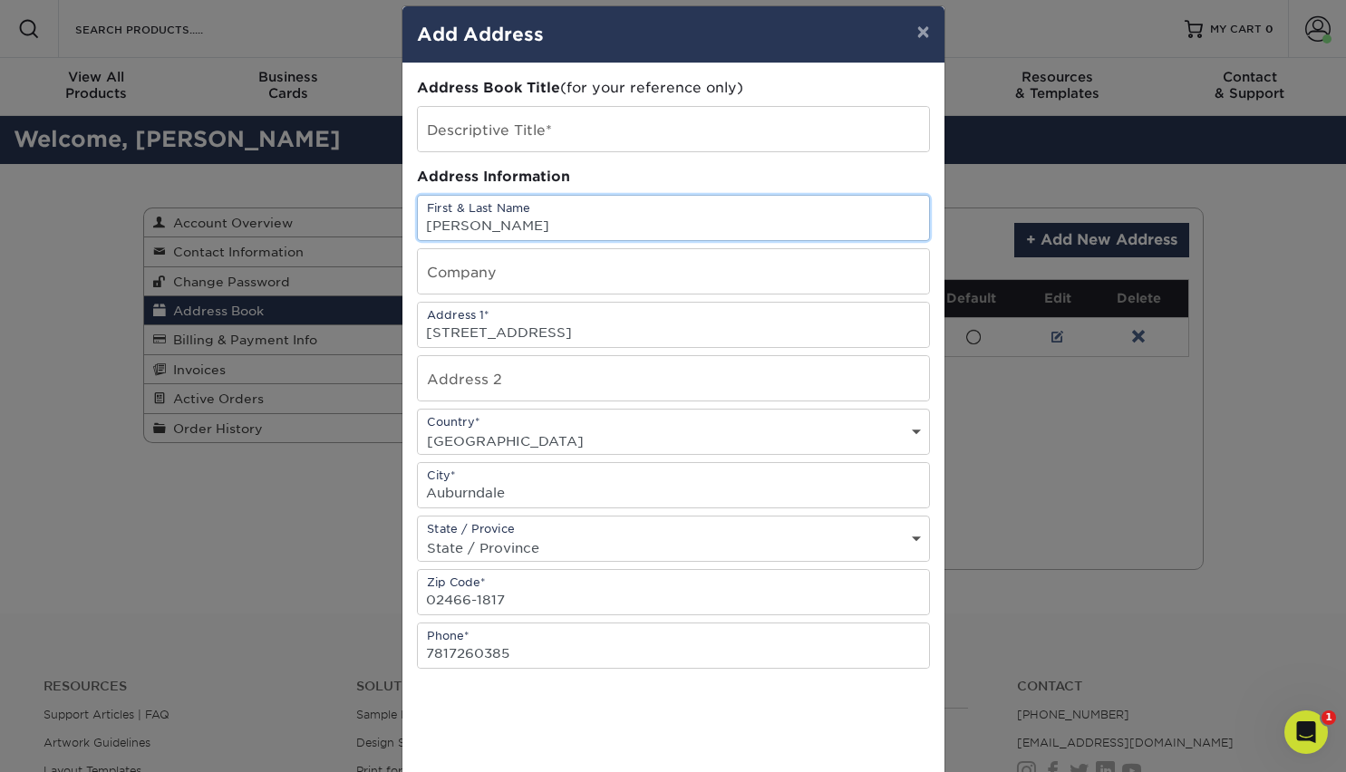
scroll to position [24, 0]
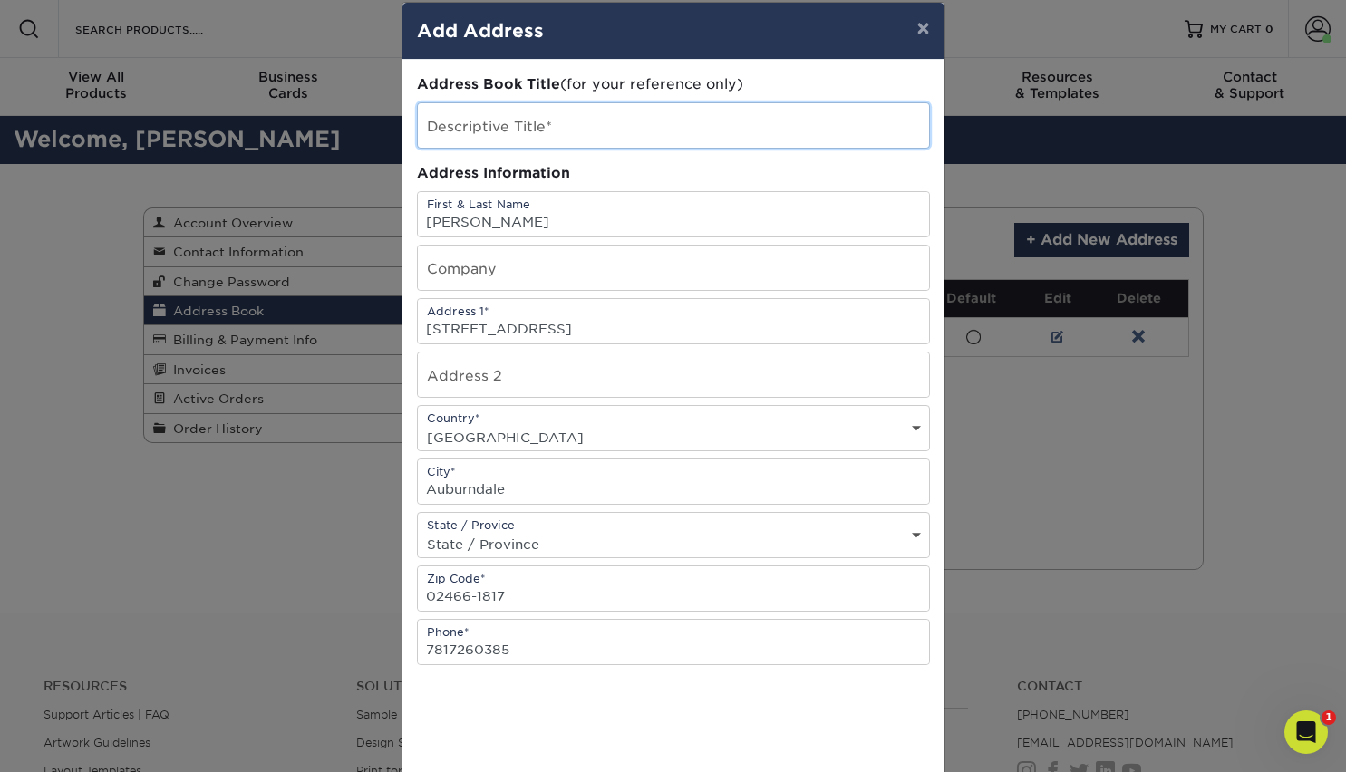
click at [550, 135] on input "text" at bounding box center [673, 125] width 511 height 44
type input "Tattoo cards"
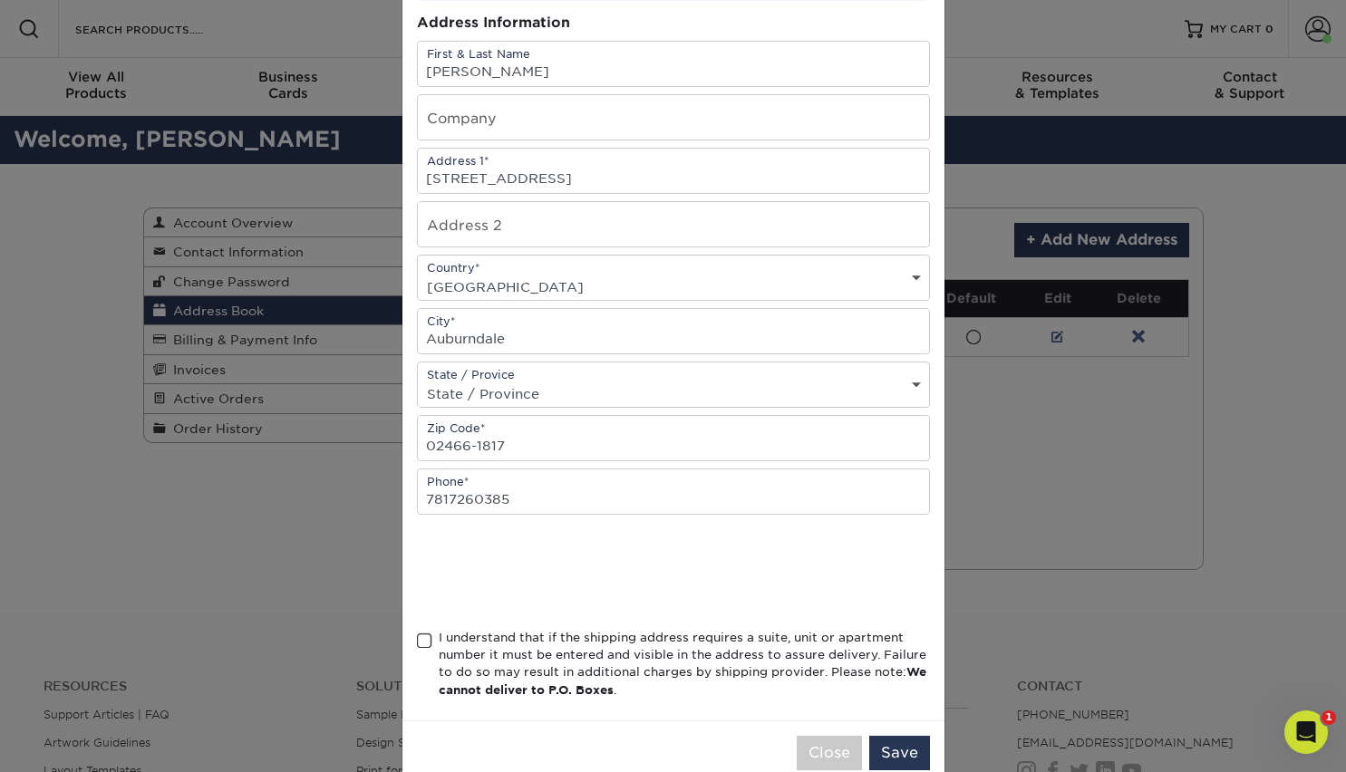
scroll to position [213, 0]
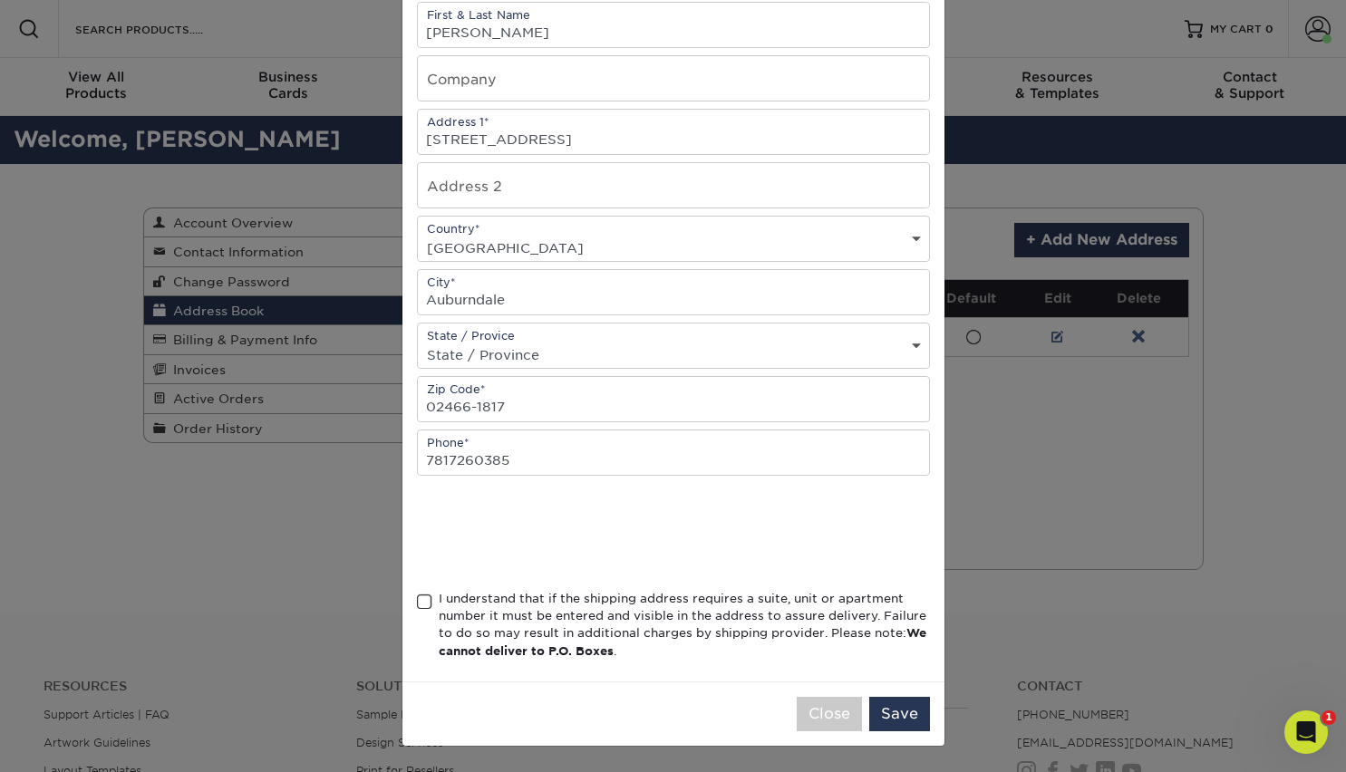
click at [421, 599] on span at bounding box center [424, 602] width 15 height 17
click at [0, 0] on input "I understand that if the shipping address requires a suite, unit or apartment n…" at bounding box center [0, 0] width 0 height 0
click at [895, 708] on button "Save" at bounding box center [899, 714] width 61 height 34
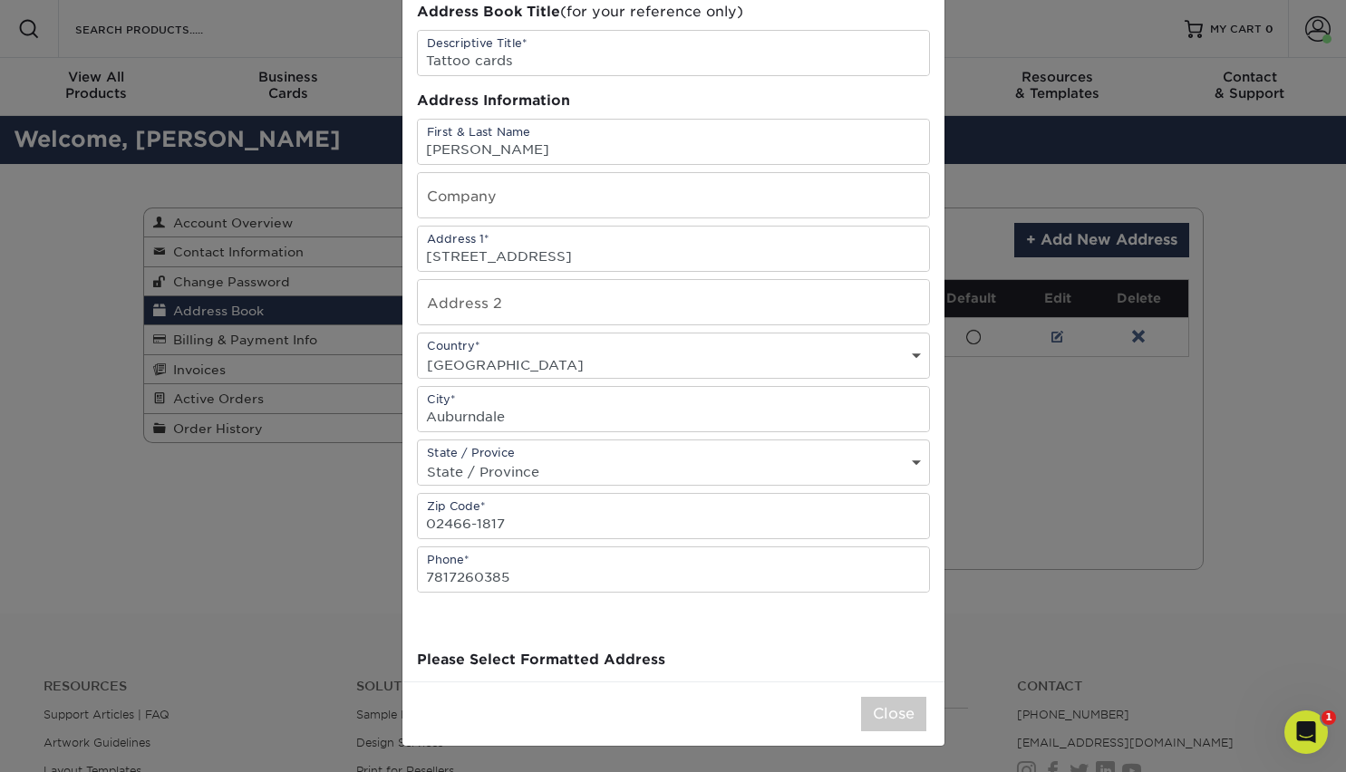
scroll to position [0, 0]
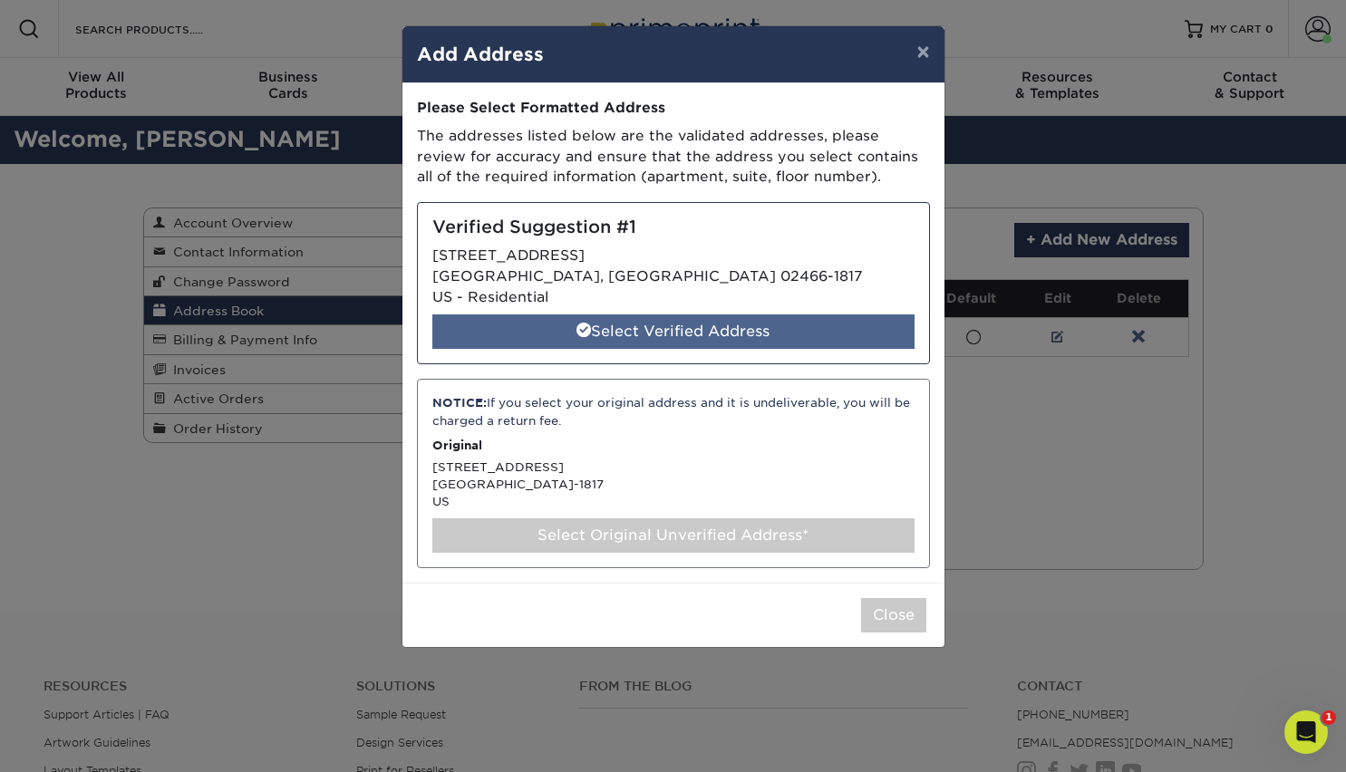
click at [677, 332] on div "Select Verified Address" at bounding box center [673, 332] width 482 height 34
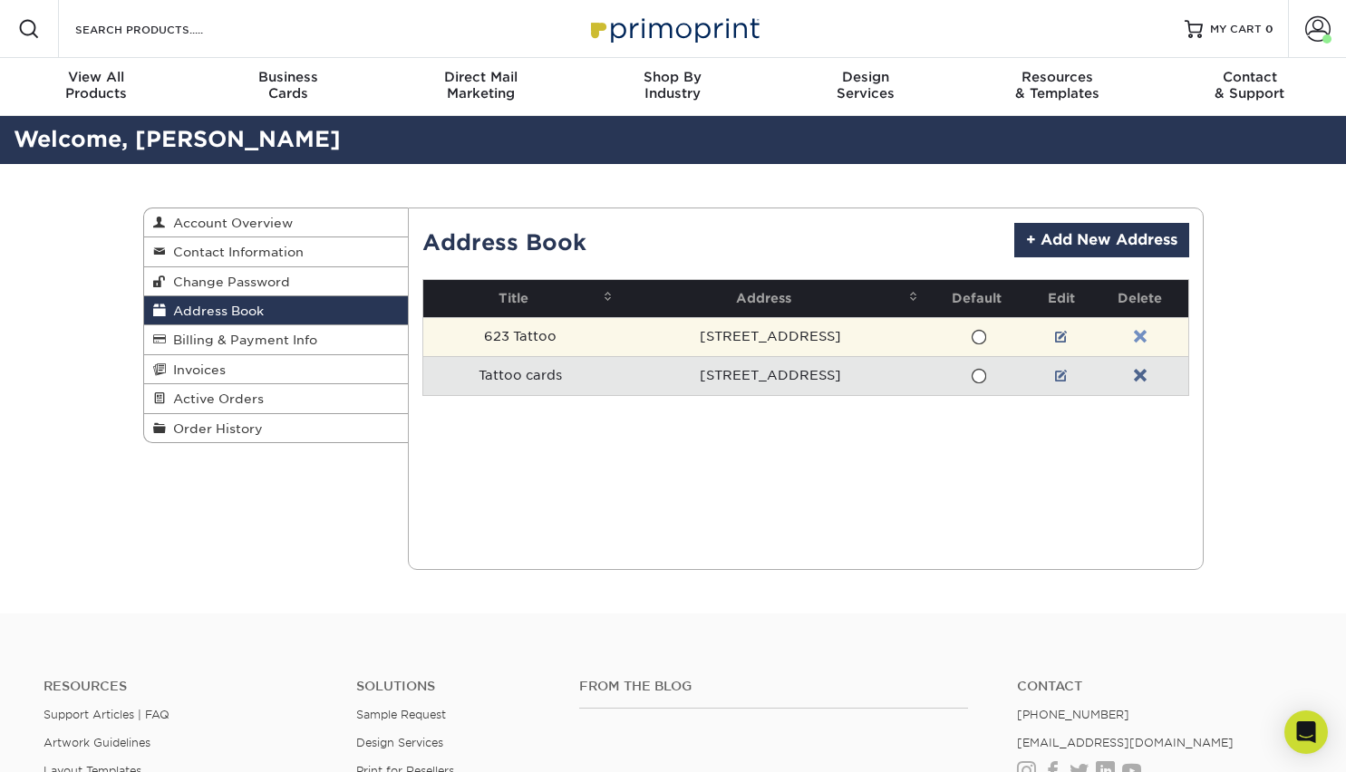
click at [1144, 336] on link at bounding box center [1140, 337] width 13 height 15
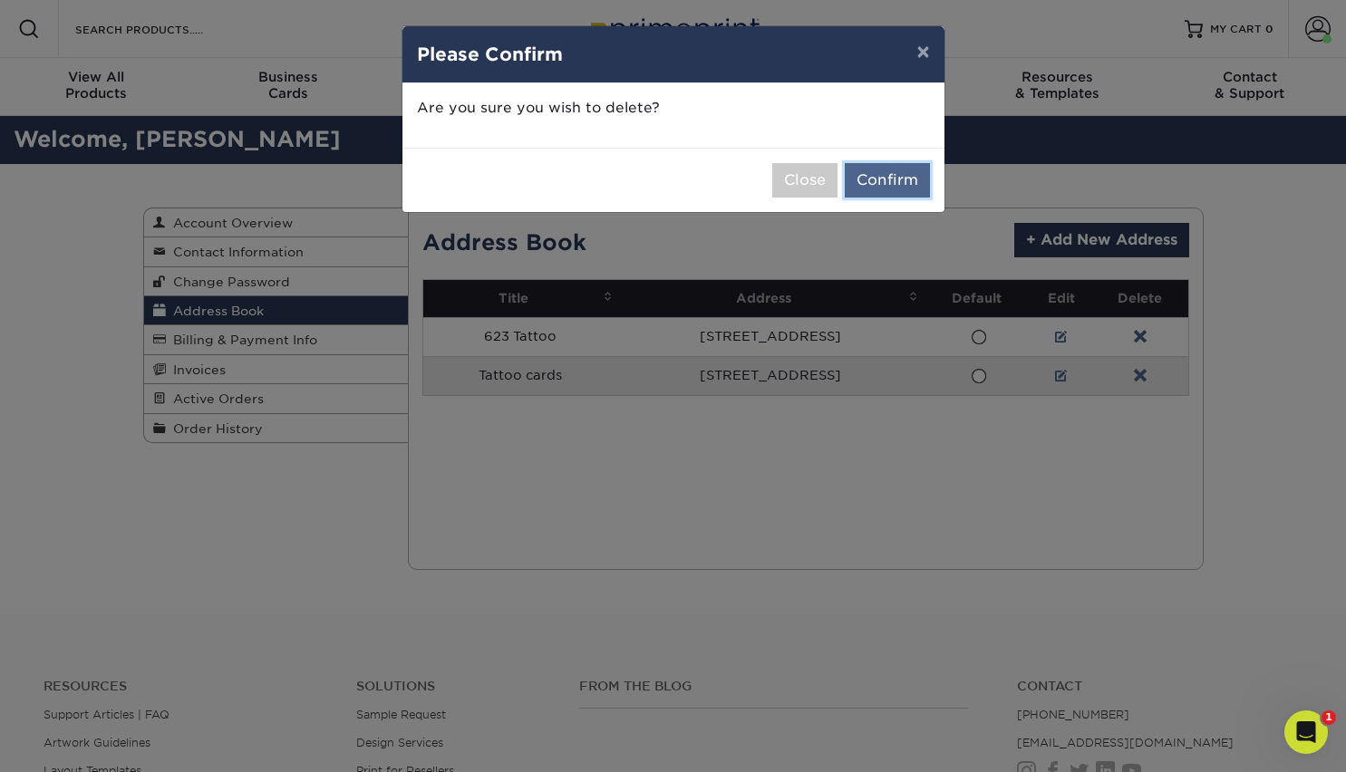
click at [872, 188] on button "Confirm" at bounding box center [887, 180] width 85 height 34
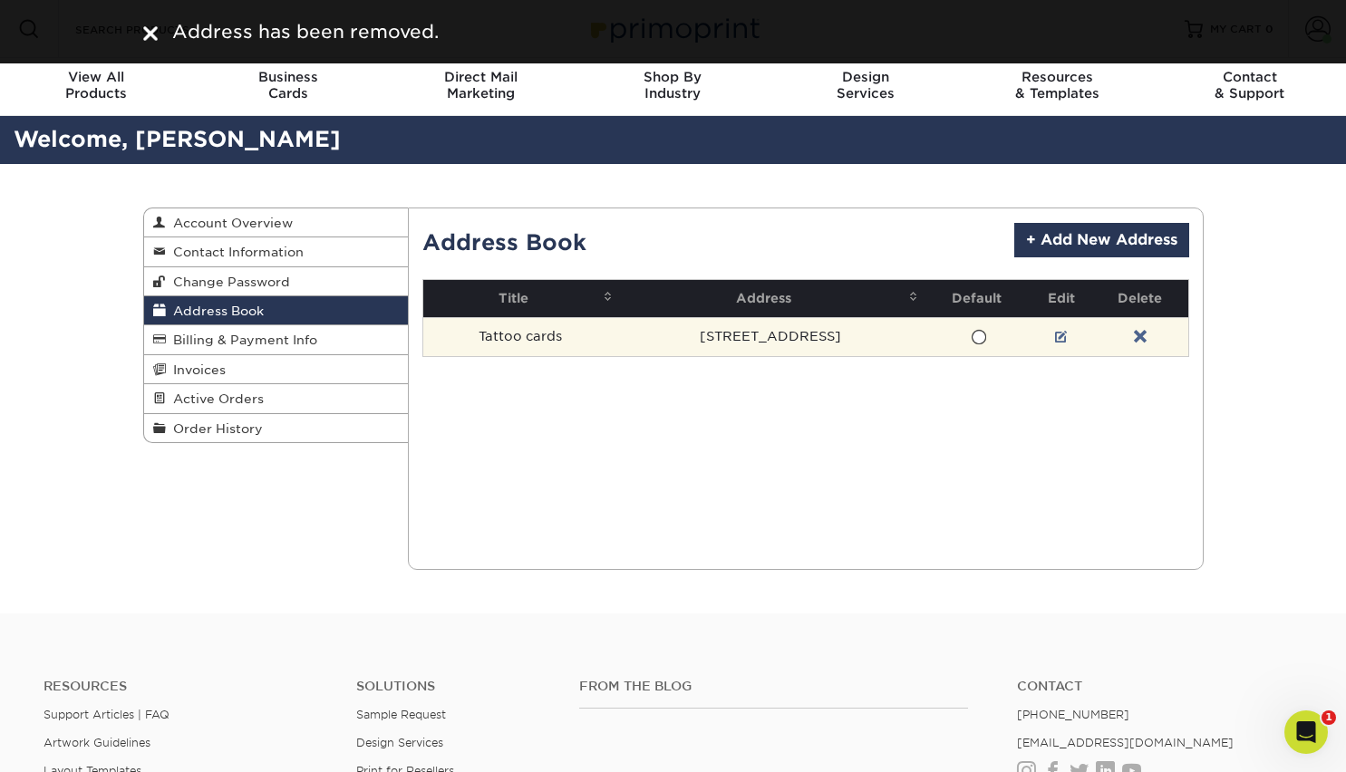
click at [986, 335] on span at bounding box center [978, 337] width 15 height 17
click at [0, 0] on input "radio" at bounding box center [0, 0] width 0 height 0
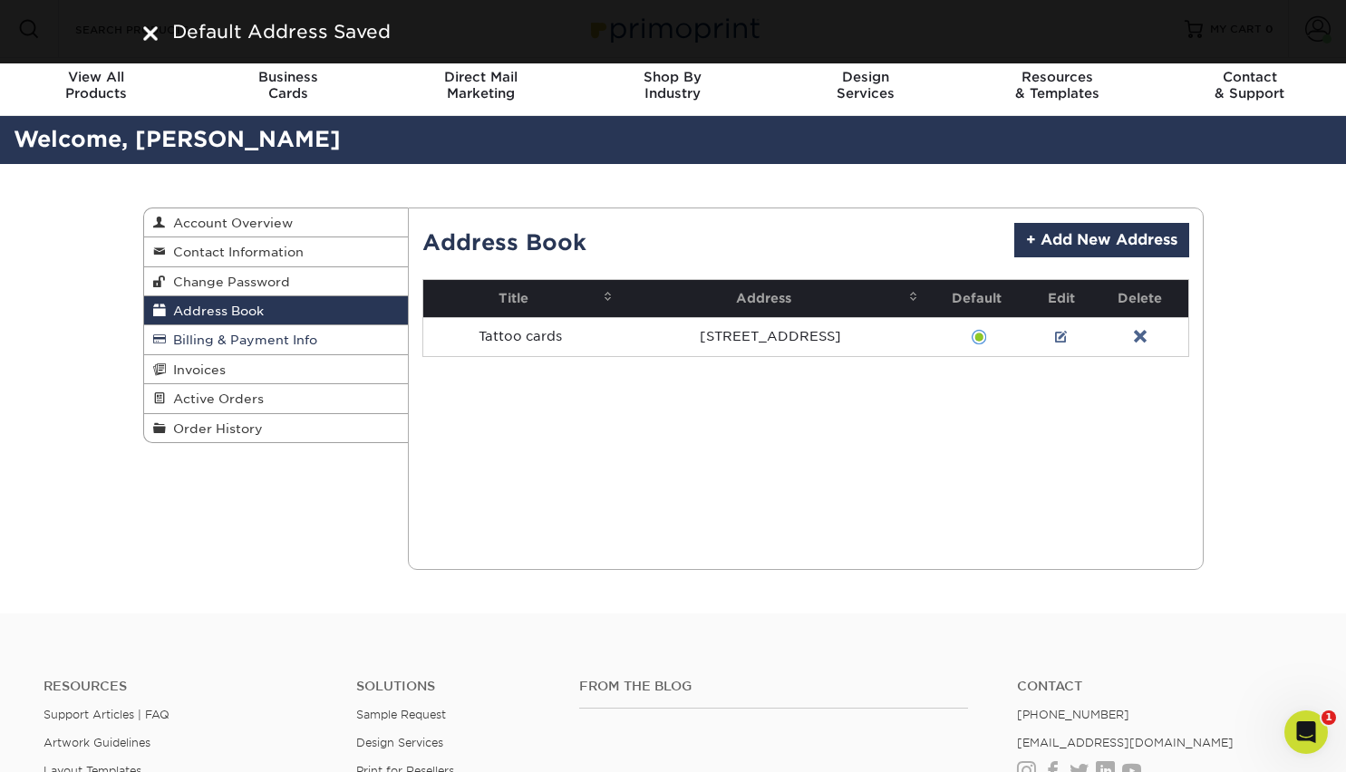
click at [329, 345] on link "Billing & Payment Info" at bounding box center [276, 339] width 265 height 29
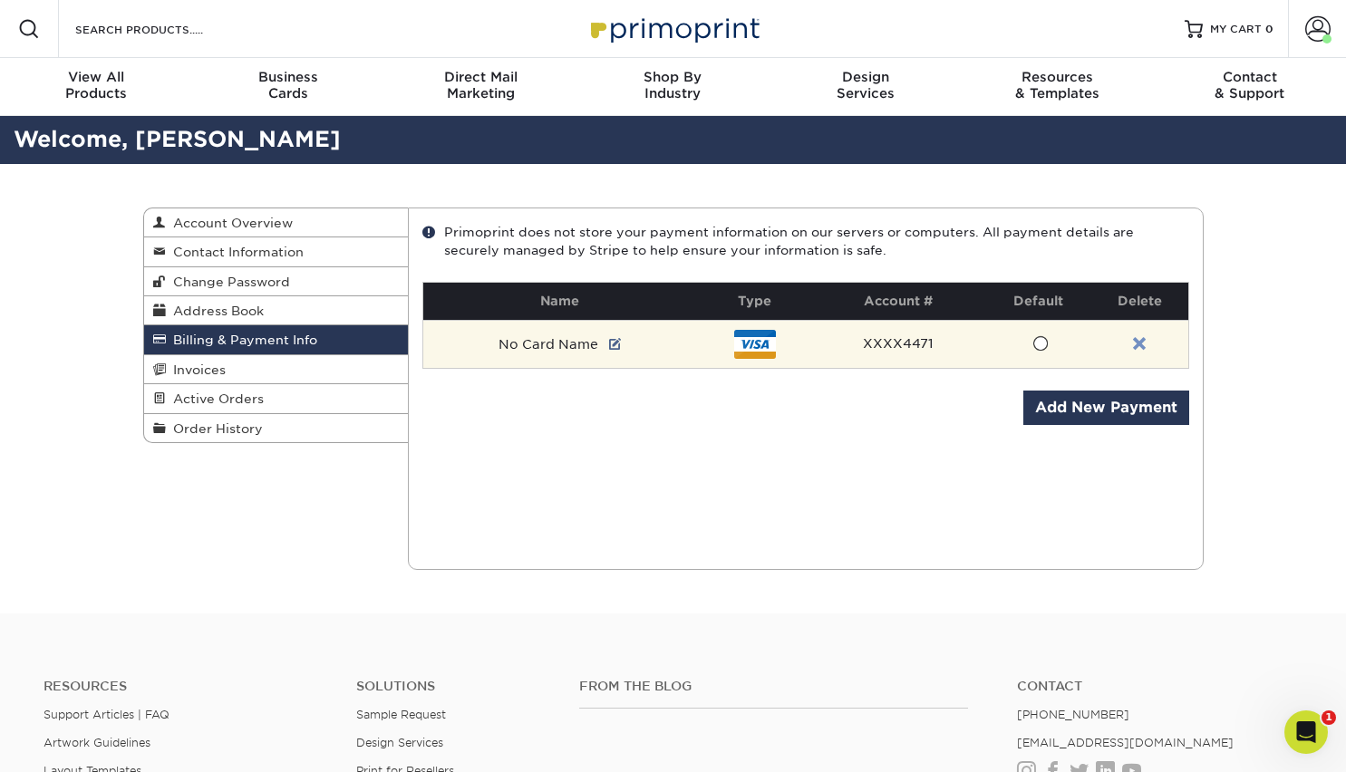
click at [1135, 344] on link at bounding box center [1139, 344] width 13 height 15
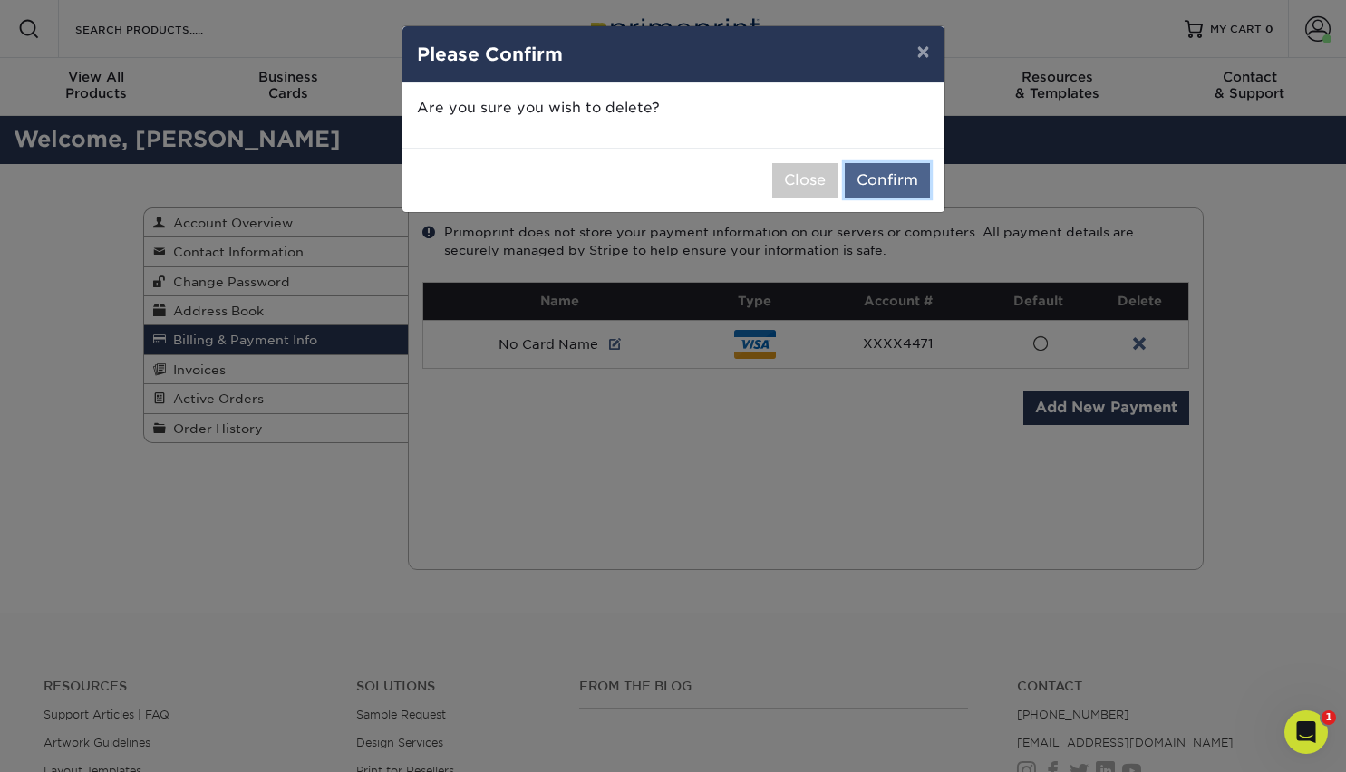
click at [866, 173] on button "Confirm" at bounding box center [887, 180] width 85 height 34
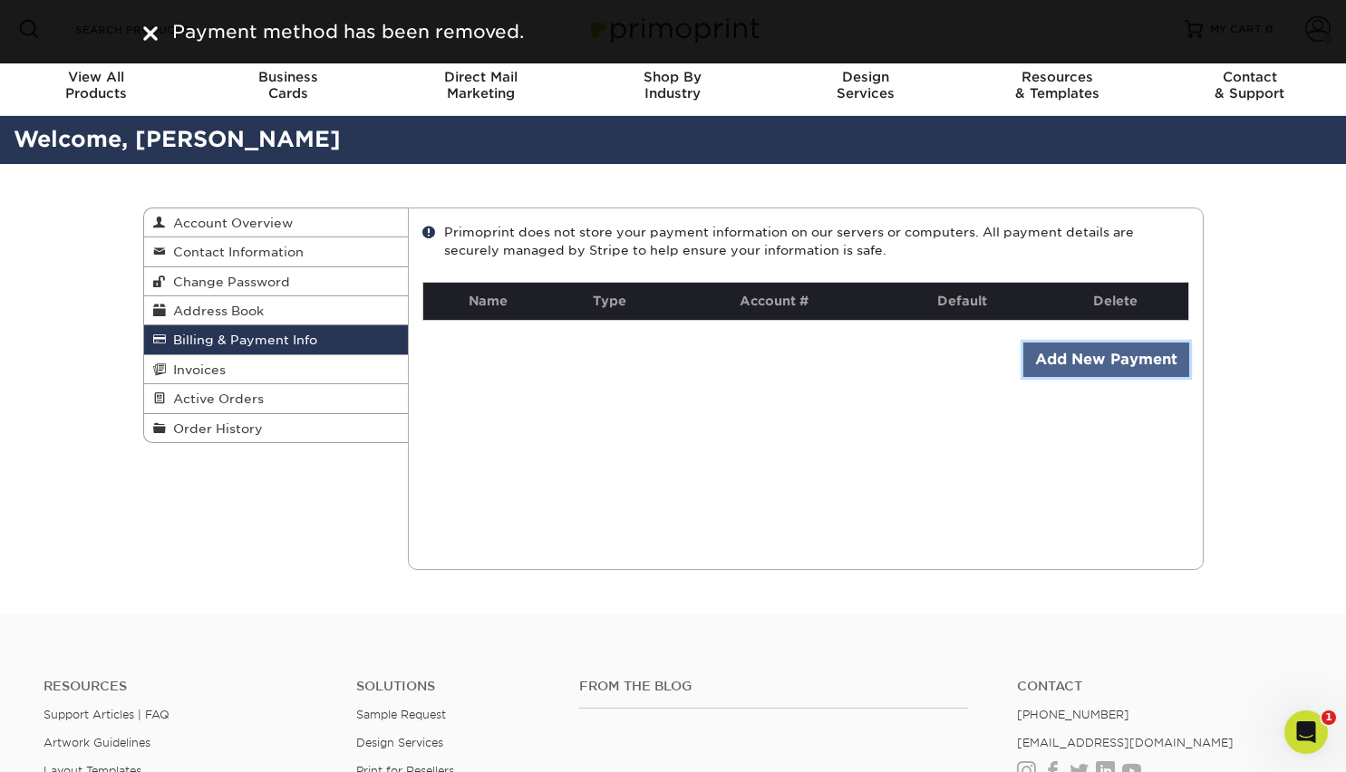
click at [1089, 363] on link "Add New Payment" at bounding box center [1106, 360] width 166 height 34
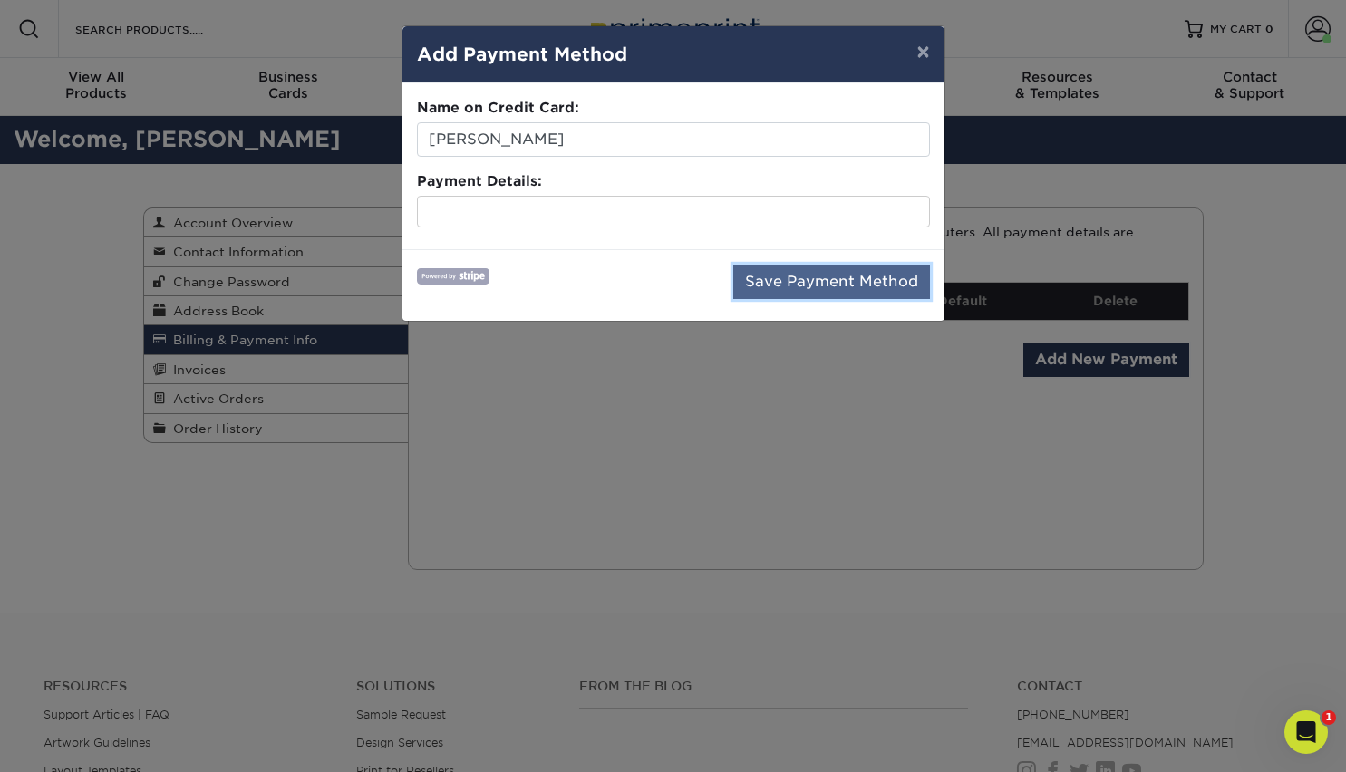
click at [830, 287] on button "Save Payment Method" at bounding box center [831, 282] width 197 height 34
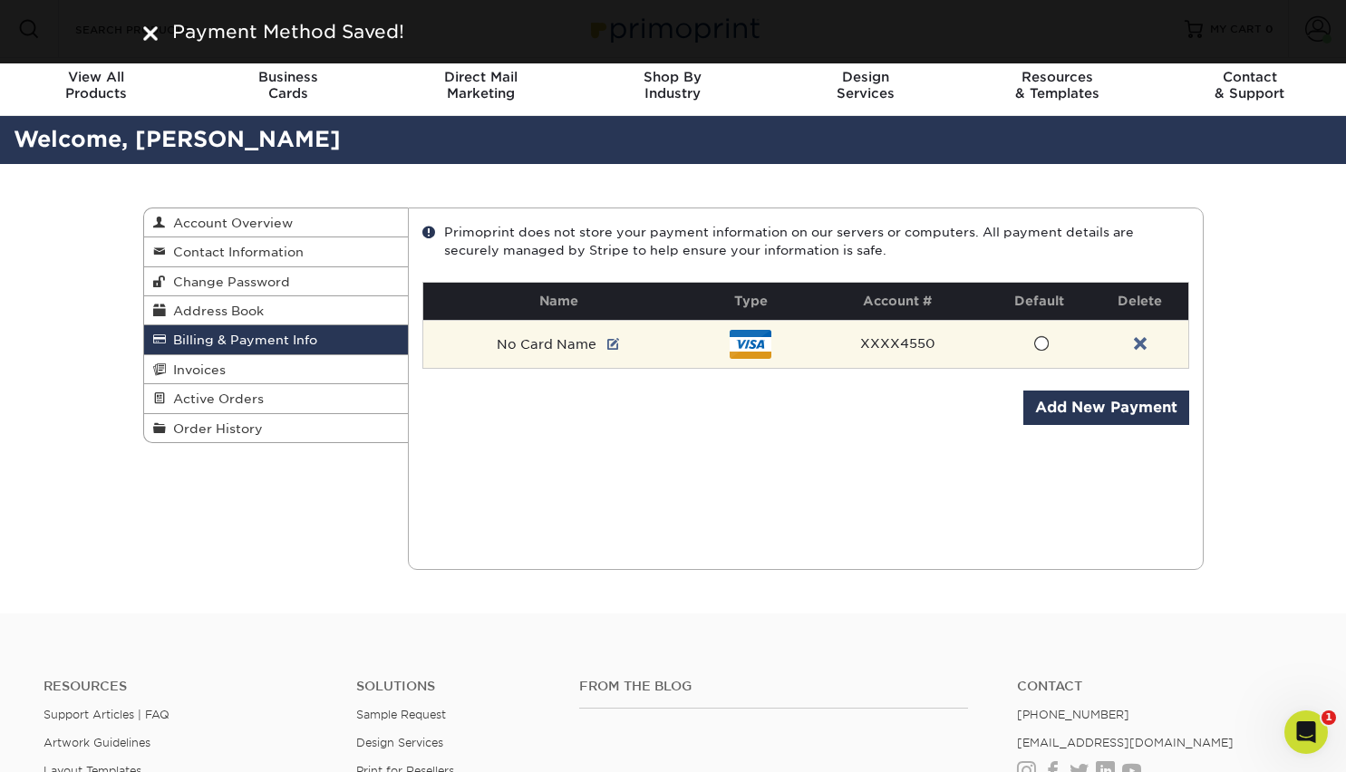
click at [1036, 344] on span at bounding box center [1040, 343] width 15 height 17
click at [0, 0] on input "radio" at bounding box center [0, 0] width 0 height 0
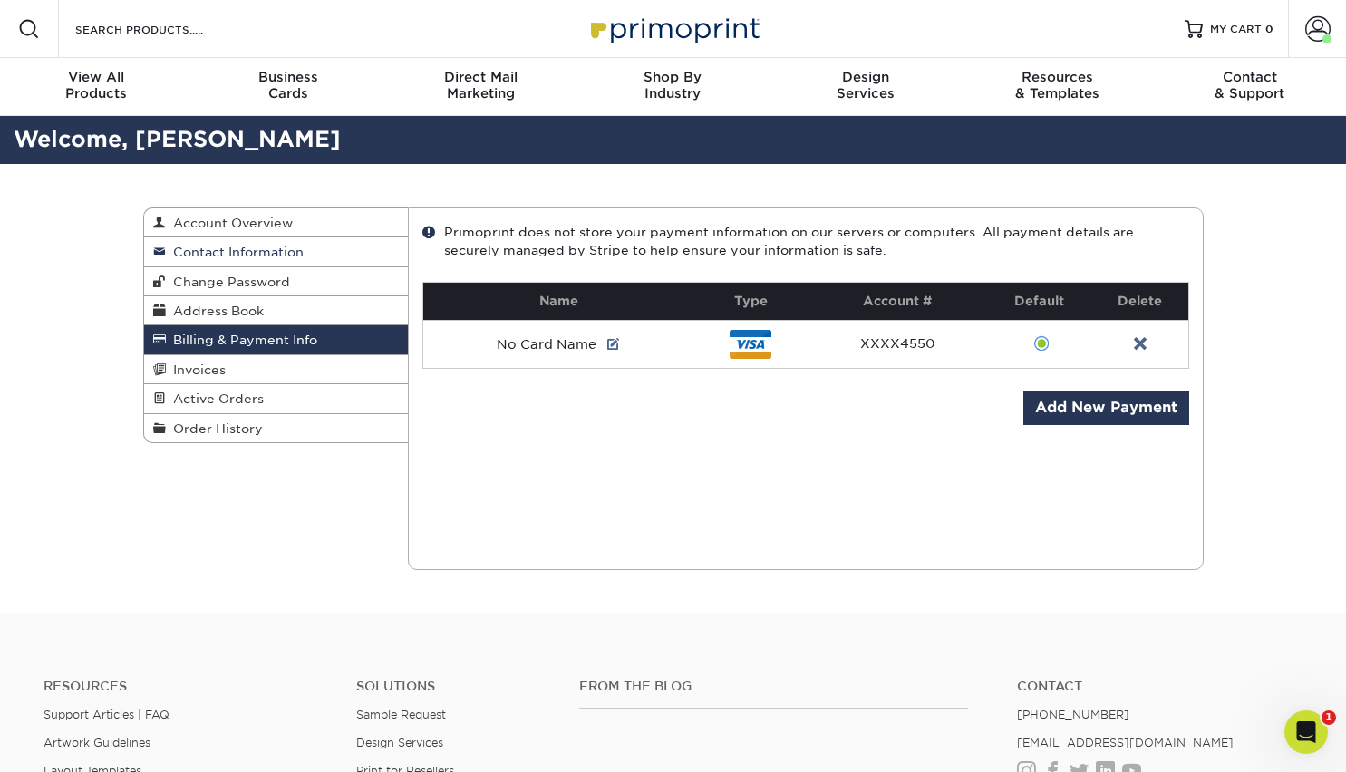
click at [286, 248] on span "Contact Information" at bounding box center [235, 252] width 138 height 15
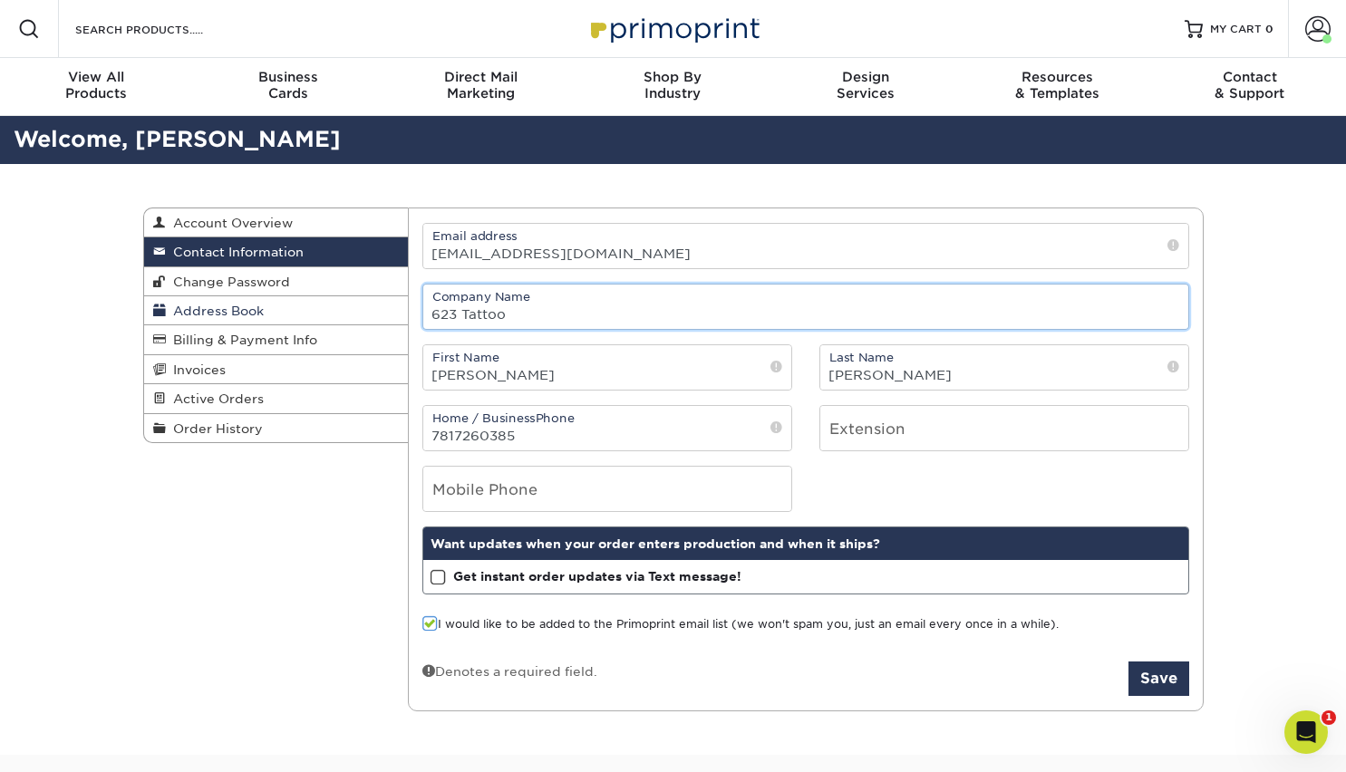
drag, startPoint x: 523, startPoint y: 318, endPoint x: 400, endPoint y: 316, distance: 123.3
click at [400, 208] on div "Contact Information Account Overview Contact Information Change Password Addres…" at bounding box center [673, 208] width 1060 height 0
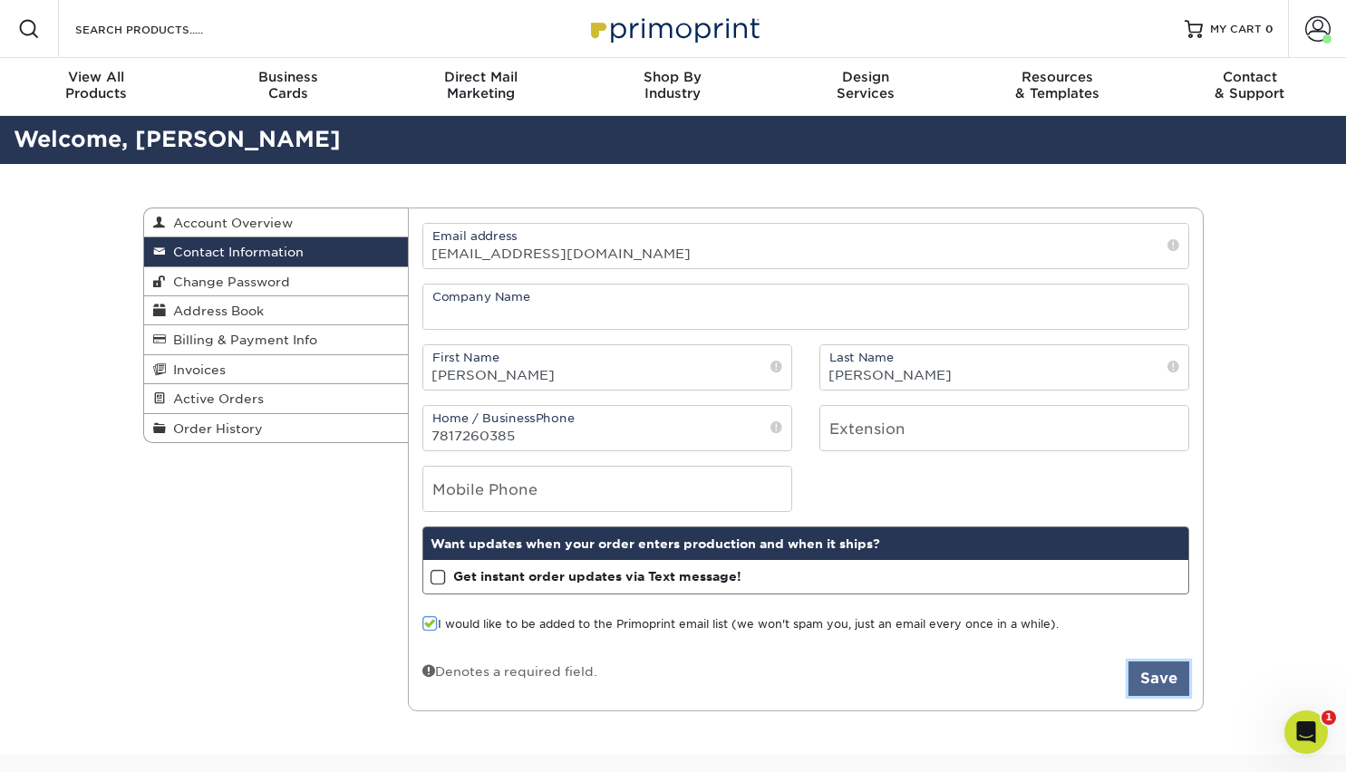
click at [1163, 679] on button "Save" at bounding box center [1158, 679] width 61 height 34
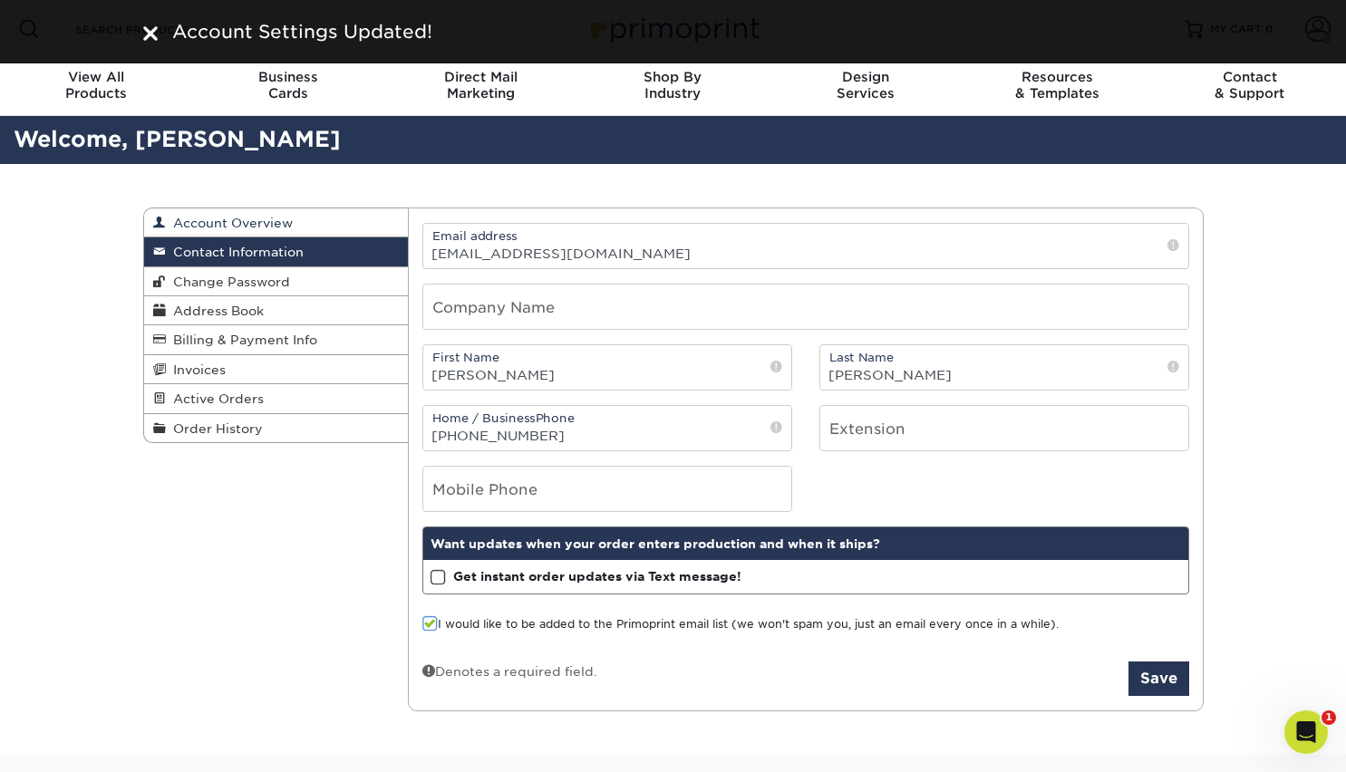
click at [239, 225] on span "Account Overview" at bounding box center [229, 223] width 127 height 15
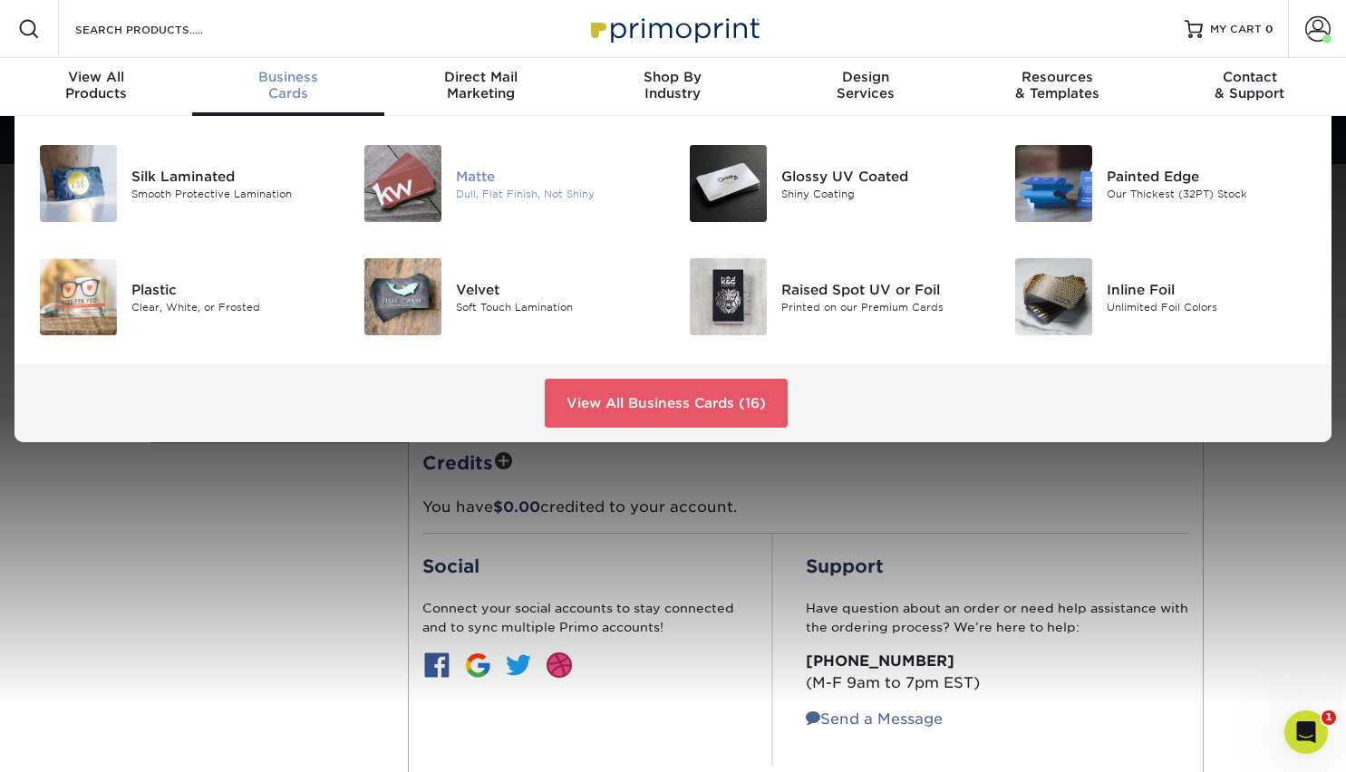
click at [491, 177] on div "Matte" at bounding box center [557, 176] width 203 height 20
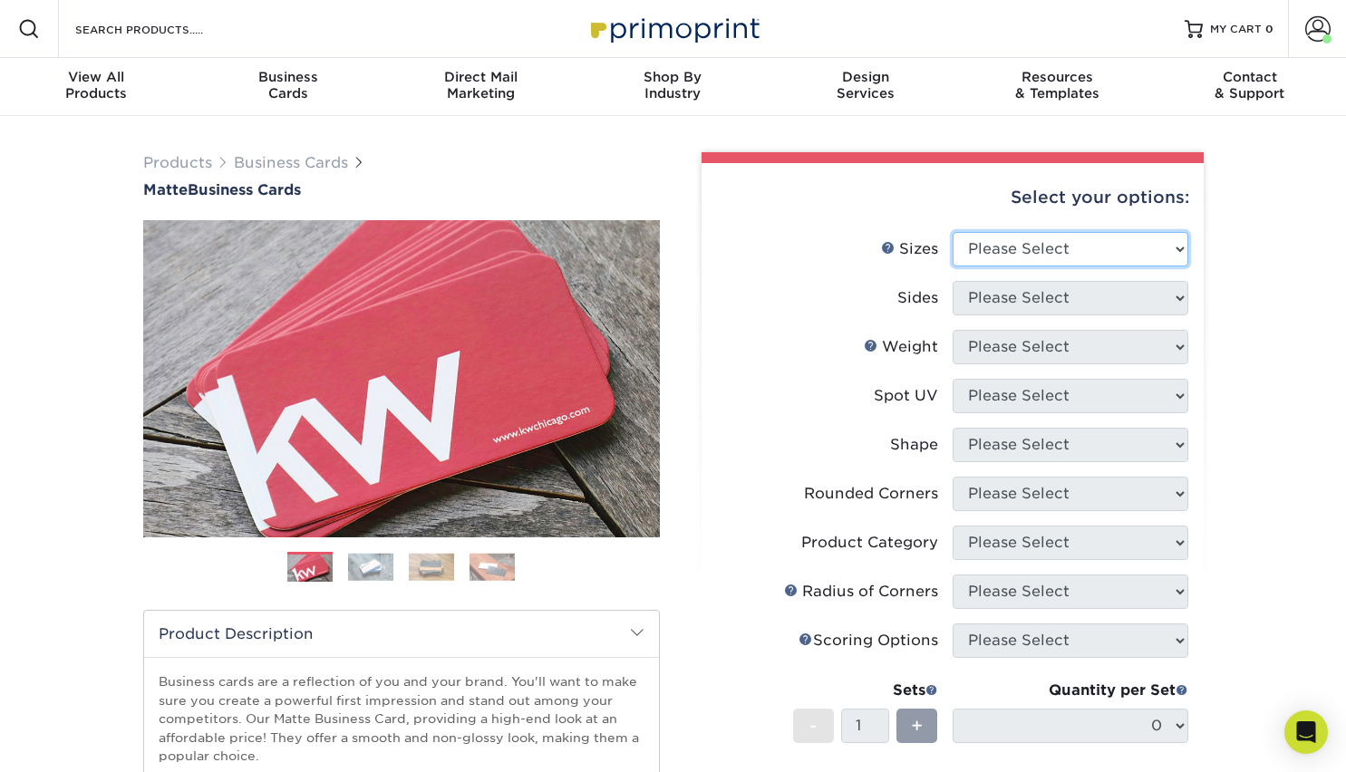
click at [1114, 242] on select "Please Select 1.5" x 3.5" - Mini 1.75" x 3.5" - Mini 2" x 2" - Square 2" x 3" -…" at bounding box center [1071, 249] width 236 height 34
select select "2.00x3.50"
click at [953, 232] on select "Please Select 1.5" x 3.5" - Mini 1.75" x 3.5" - Mini 2" x 2" - Square 2" x 3" -…" at bounding box center [1071, 249] width 236 height 34
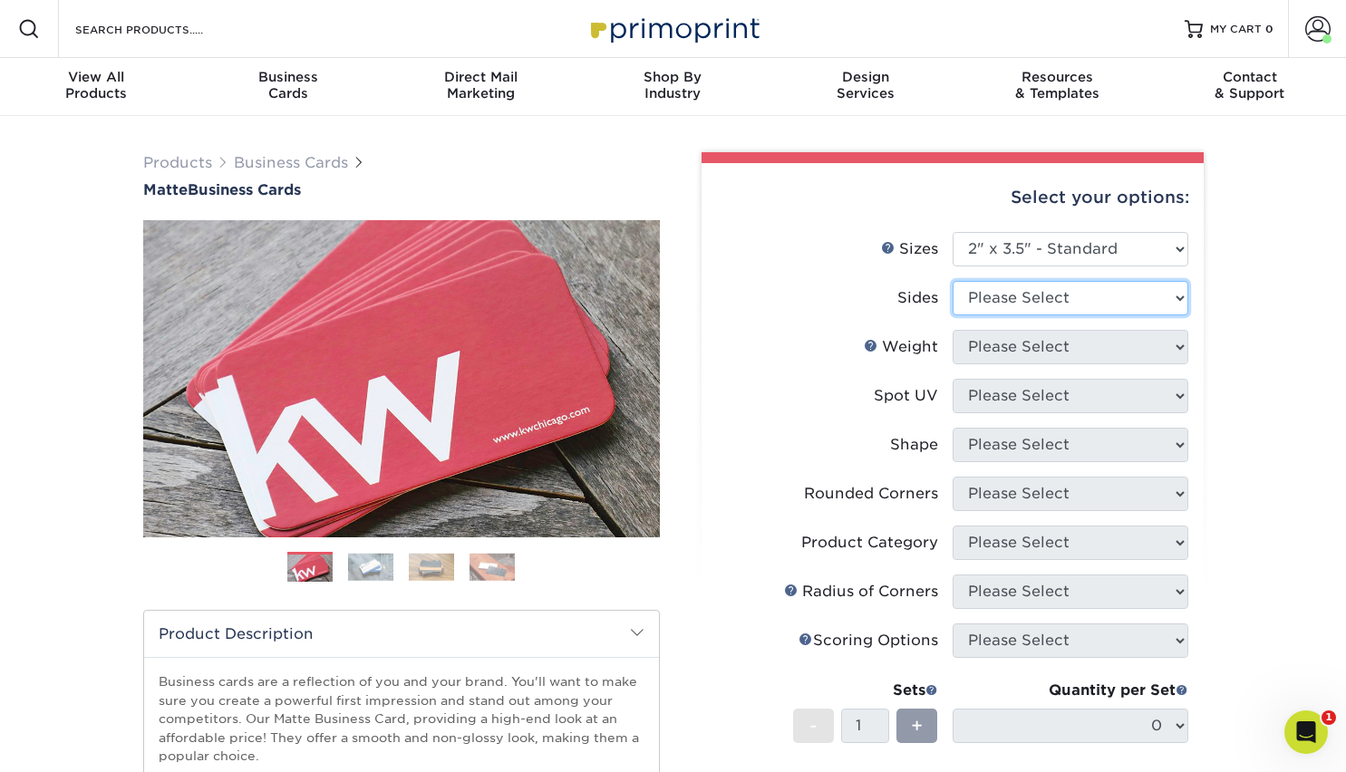
click at [1101, 300] on select "Please Select Print Both Sides Print Front Only" at bounding box center [1071, 298] width 236 height 34
select select "13abbda7-1d64-4f25-8bb2-c179b224825d"
click at [953, 281] on select "Please Select Print Both Sides Print Front Only" at bounding box center [1071, 298] width 236 height 34
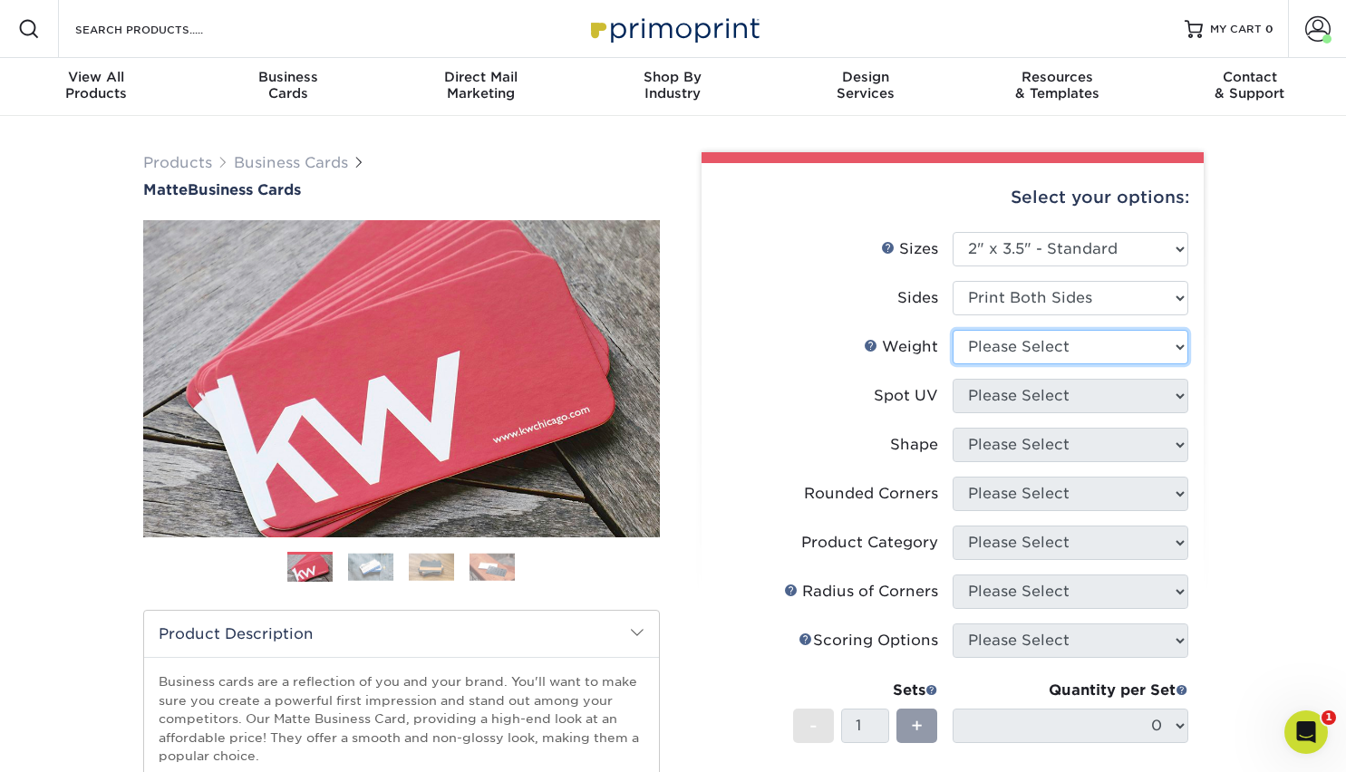
click at [1097, 343] on select "Please Select 16PT 14PT" at bounding box center [1071, 347] width 236 height 34
select select "16PT"
click at [953, 330] on select "Please Select 16PT 14PT" at bounding box center [1071, 347] width 236 height 34
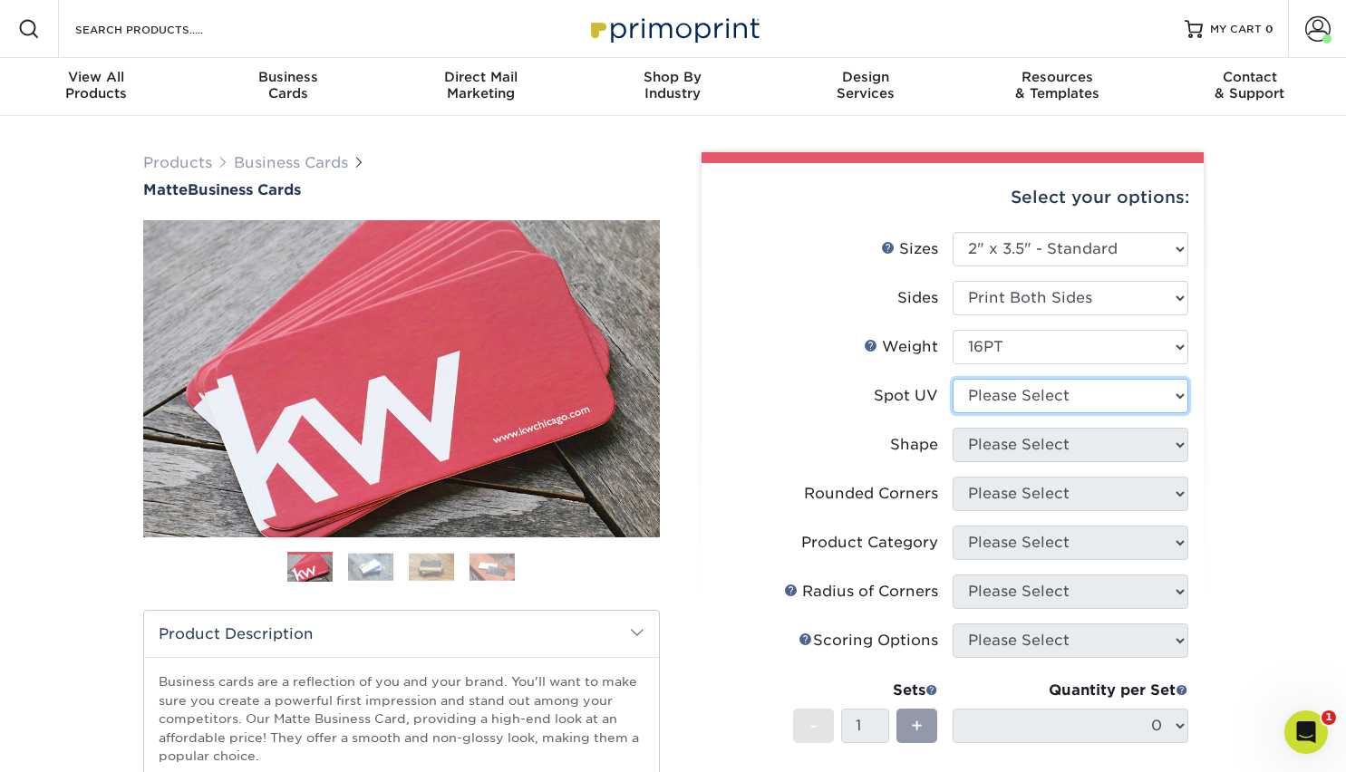
click at [1085, 390] on select "Please Select No Spot UV Front and Back (Both Sides) Front Only Back Only" at bounding box center [1071, 396] width 236 height 34
select select "3"
click at [953, 379] on select "Please Select No Spot UV Front and Back (Both Sides) Front Only Back Only" at bounding box center [1071, 396] width 236 height 34
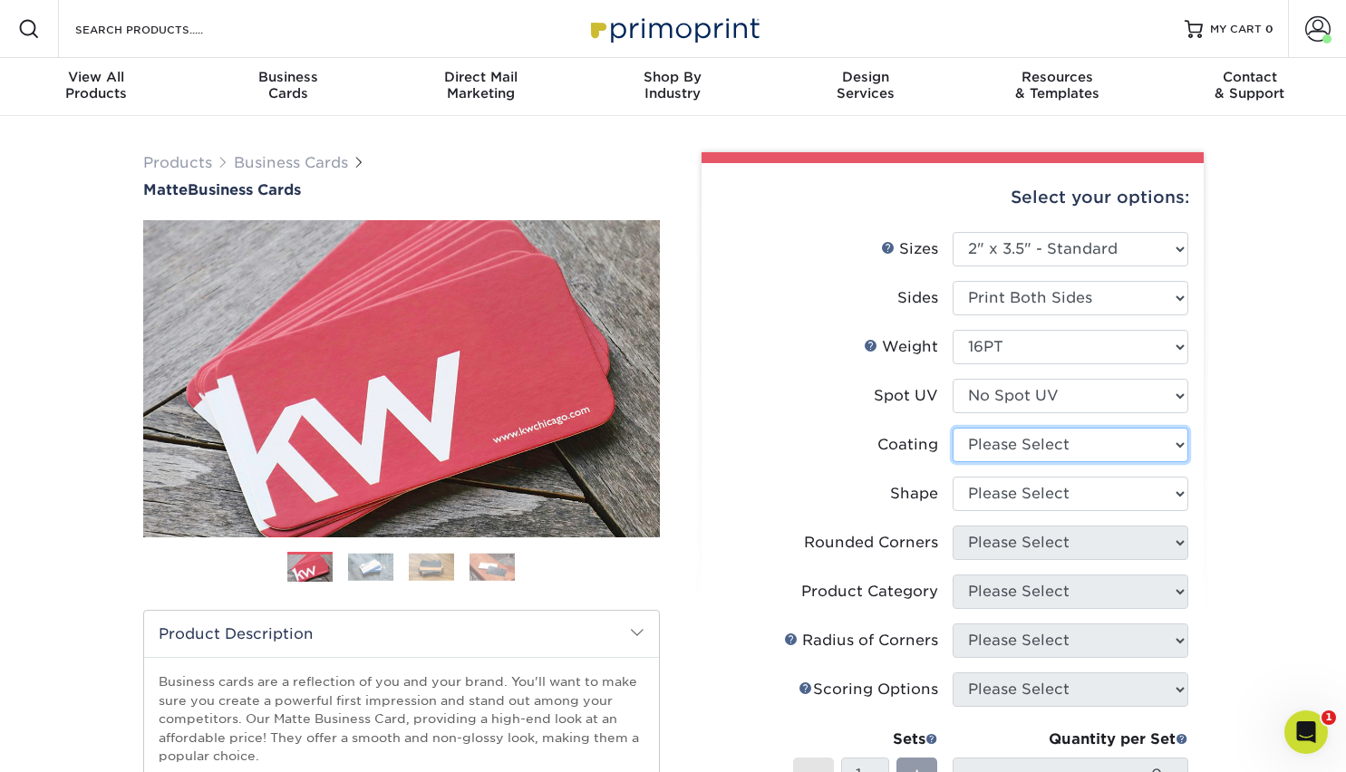
click at [1068, 443] on select at bounding box center [1071, 445] width 236 height 34
click at [953, 428] on select at bounding box center [1071, 445] width 236 height 34
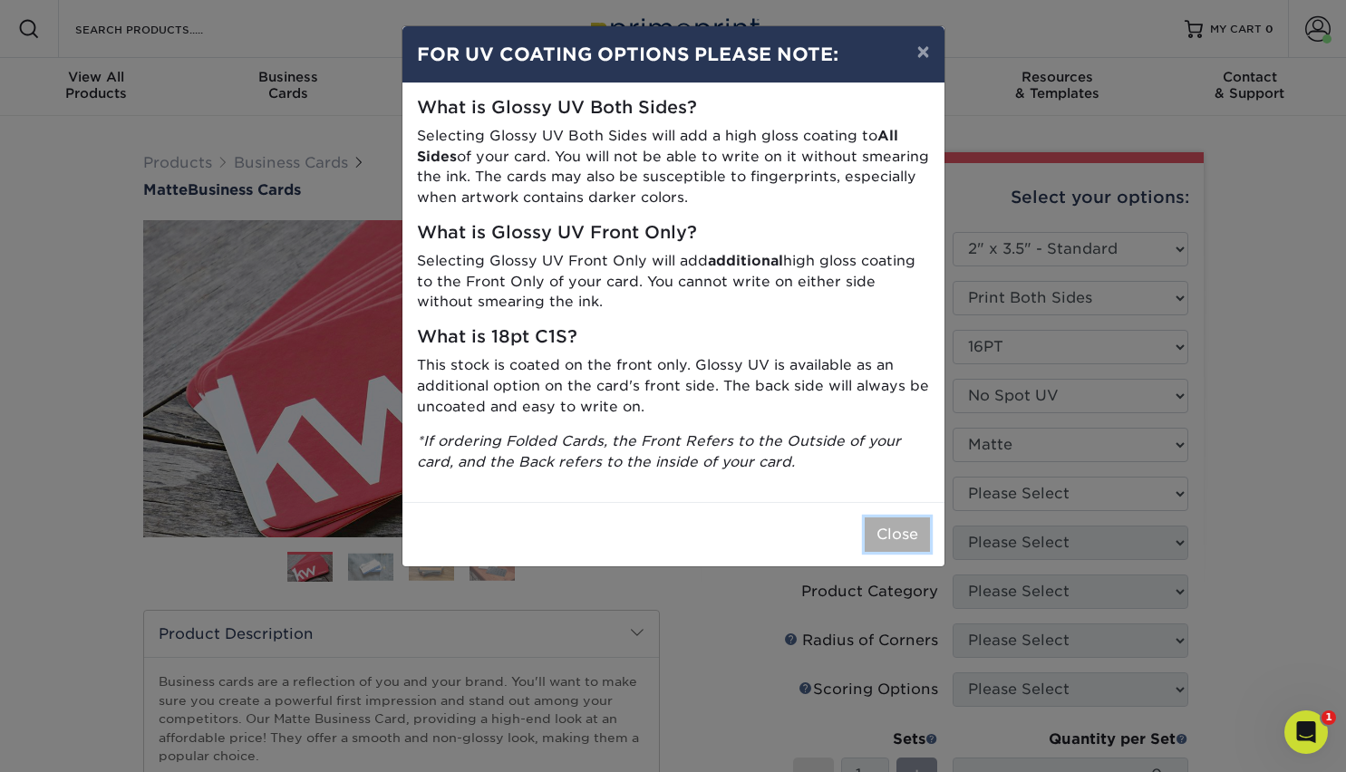
click at [889, 534] on button "Close" at bounding box center [897, 535] width 65 height 34
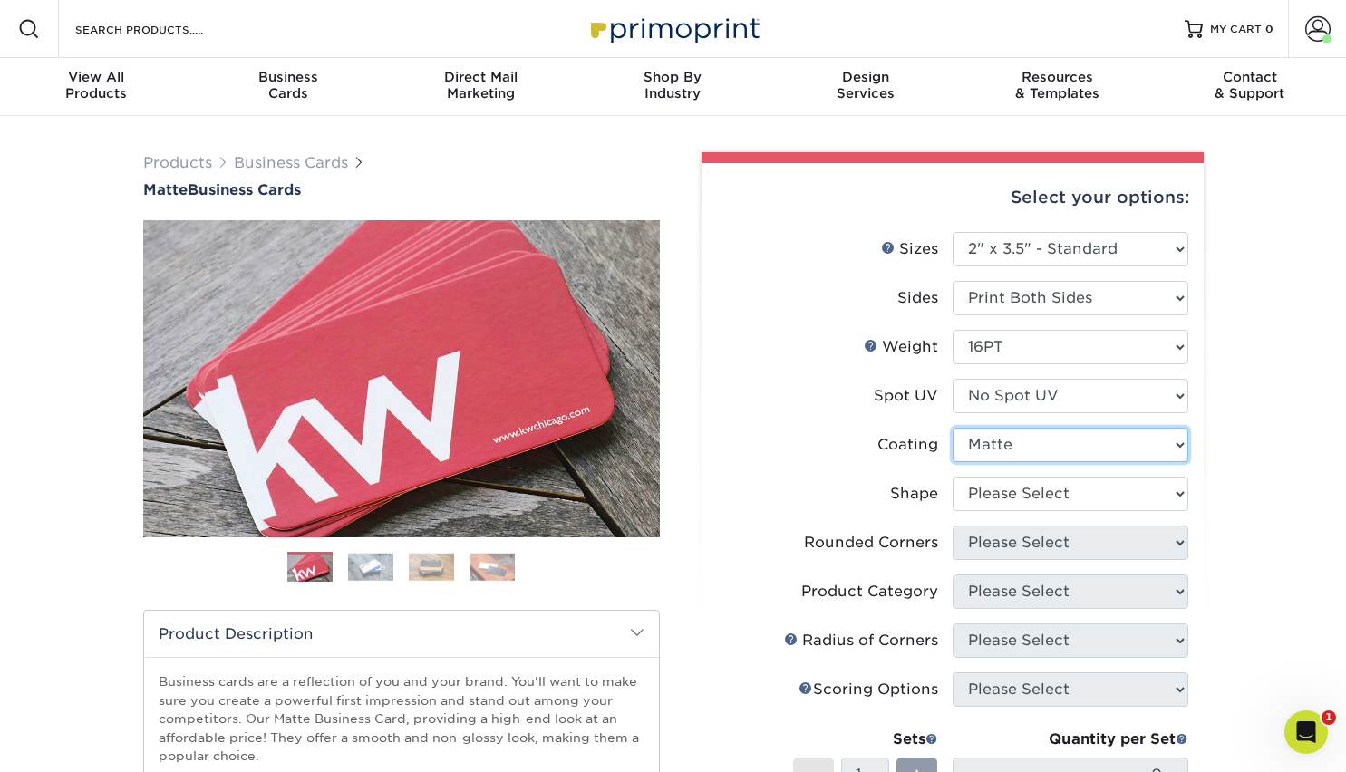
click at [1116, 440] on select at bounding box center [1071, 445] width 236 height 34
click at [953, 428] on select at bounding box center [1071, 445] width 236 height 34
click at [1171, 445] on select at bounding box center [1071, 445] width 236 height 34
click at [953, 428] on select at bounding box center [1071, 445] width 236 height 34
click at [1176, 445] on select at bounding box center [1071, 445] width 236 height 34
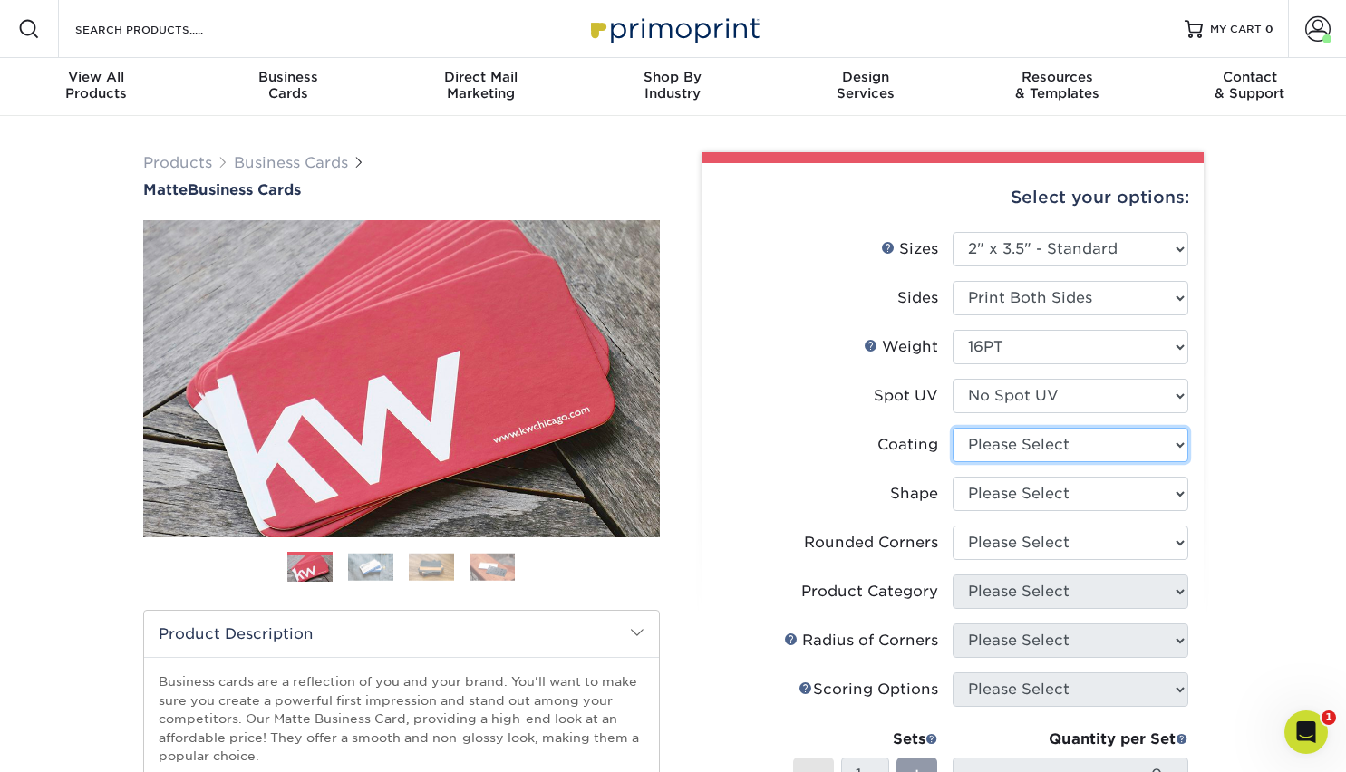
select select "121bb7b5-3b4d-429f-bd8d-bbf80e953313"
click at [953, 428] on select at bounding box center [1071, 445] width 236 height 34
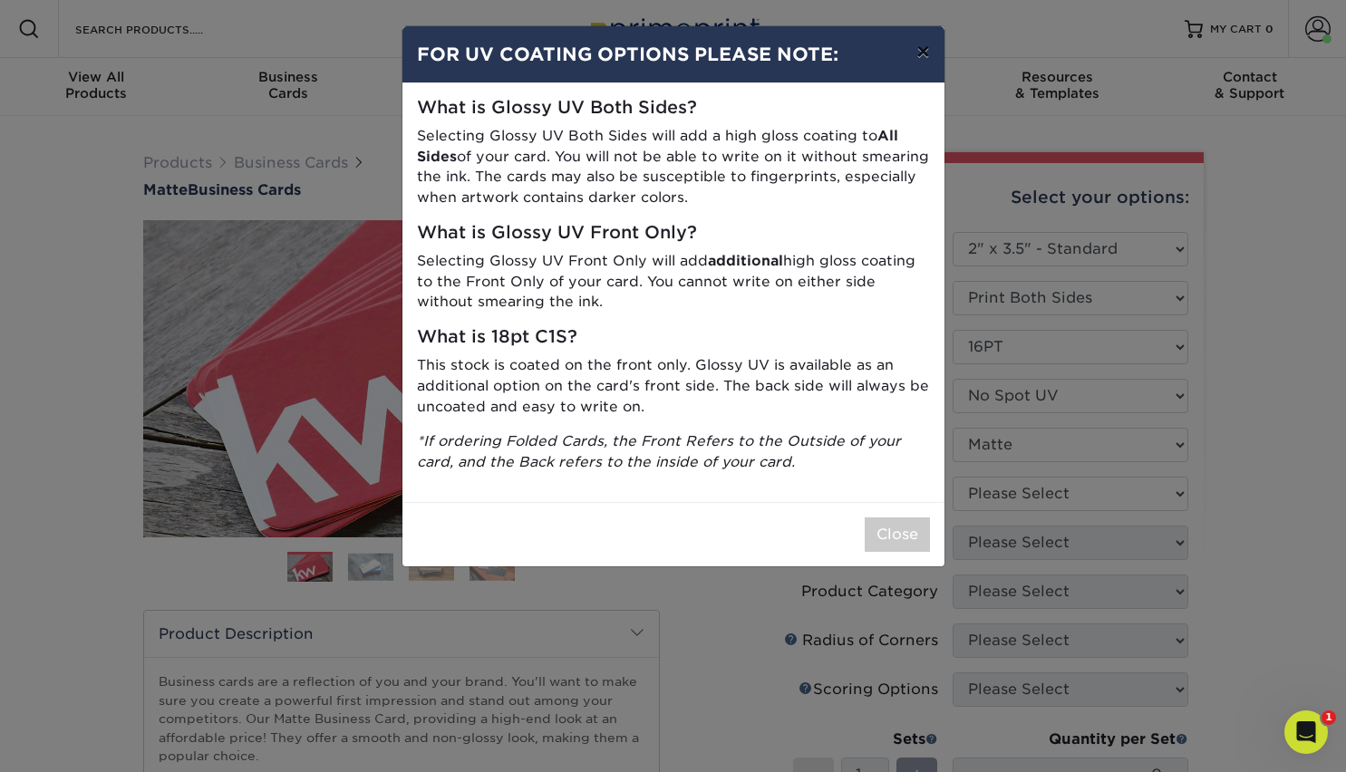
click at [921, 57] on button "×" at bounding box center [923, 51] width 42 height 51
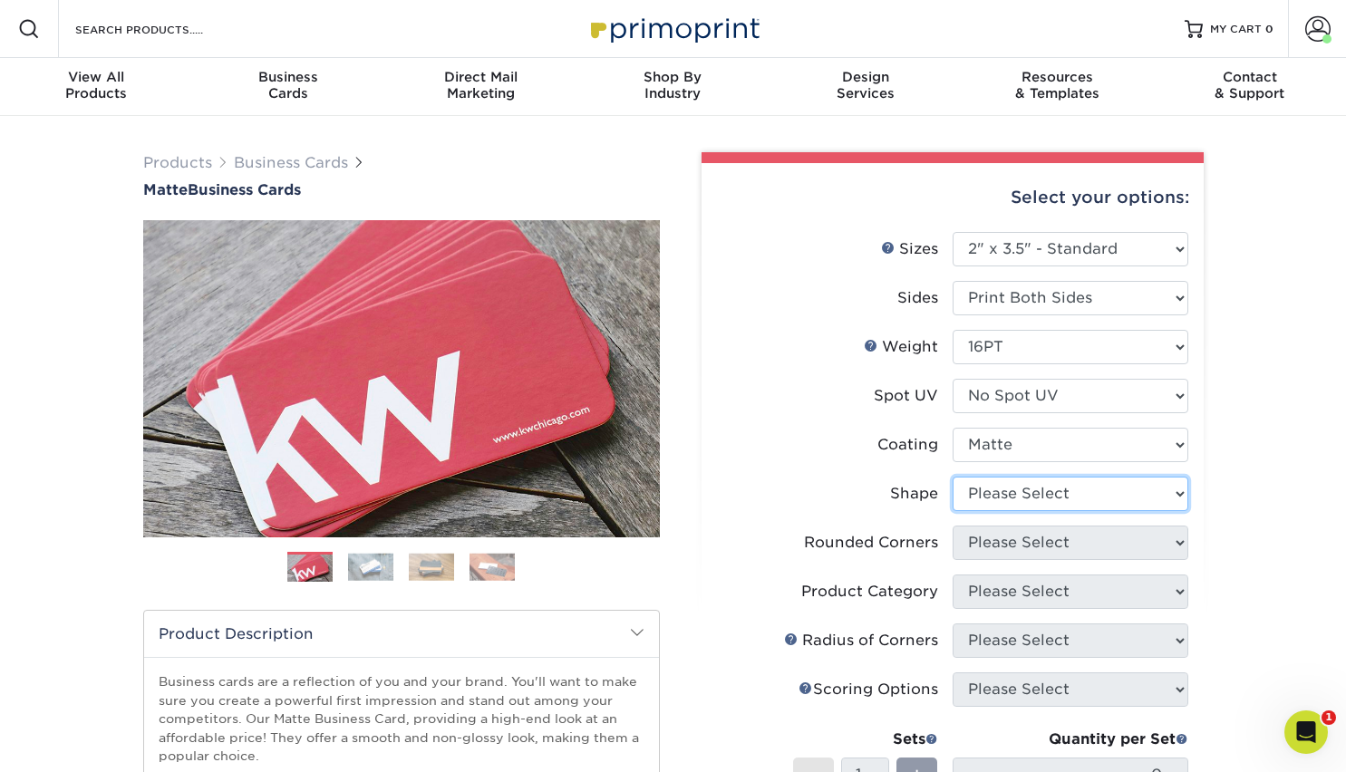
click at [1152, 489] on select "Please Select Standard Oval" at bounding box center [1071, 494] width 236 height 34
select select "standard"
click at [953, 477] on select "Please Select Standard Oval" at bounding box center [1071, 494] width 236 height 34
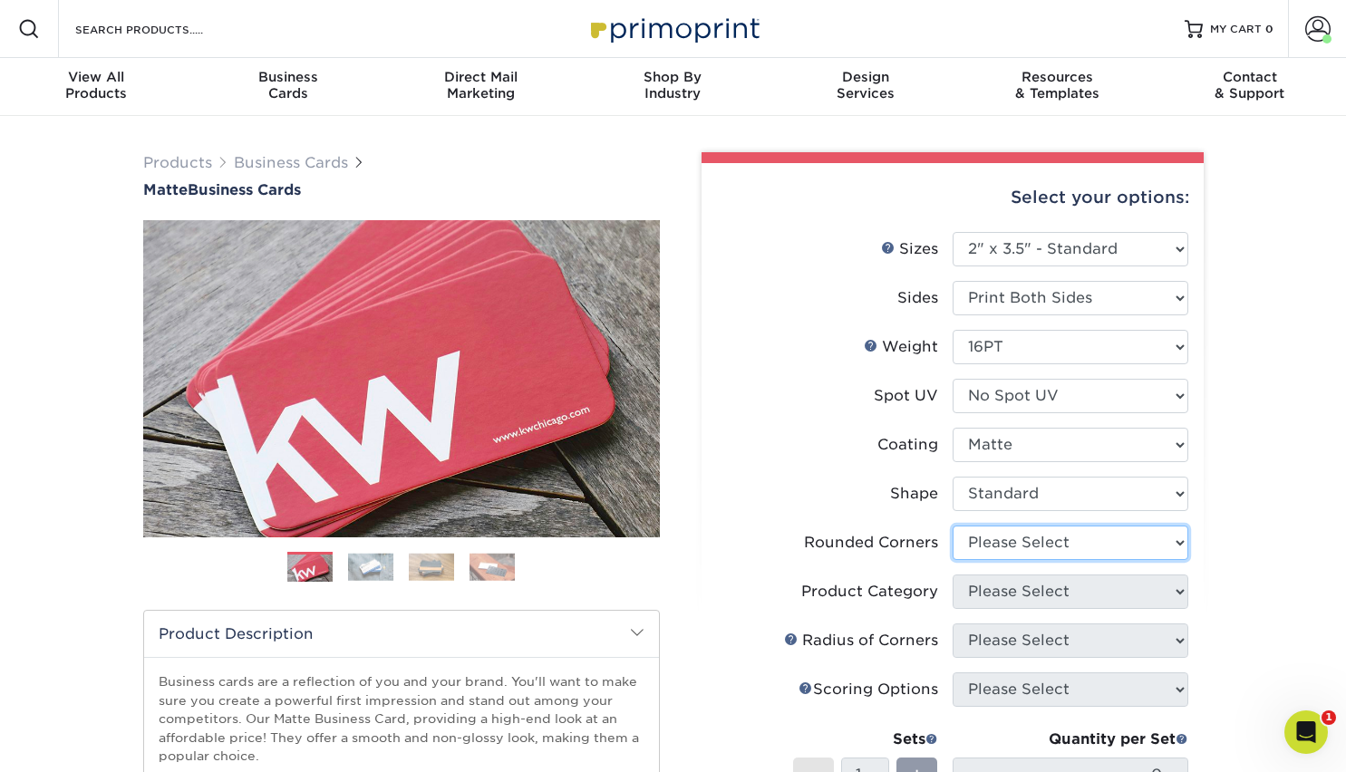
click at [1106, 548] on select "Please Select Yes - Round 2 Corners Yes - Round 4 Corners No" at bounding box center [1071, 543] width 236 height 34
select select "7672df9e-0e0a-464d-8e1f-920c575e4da3"
click at [953, 526] on select "Please Select Yes - Round 2 Corners Yes - Round 4 Corners No" at bounding box center [1071, 543] width 236 height 34
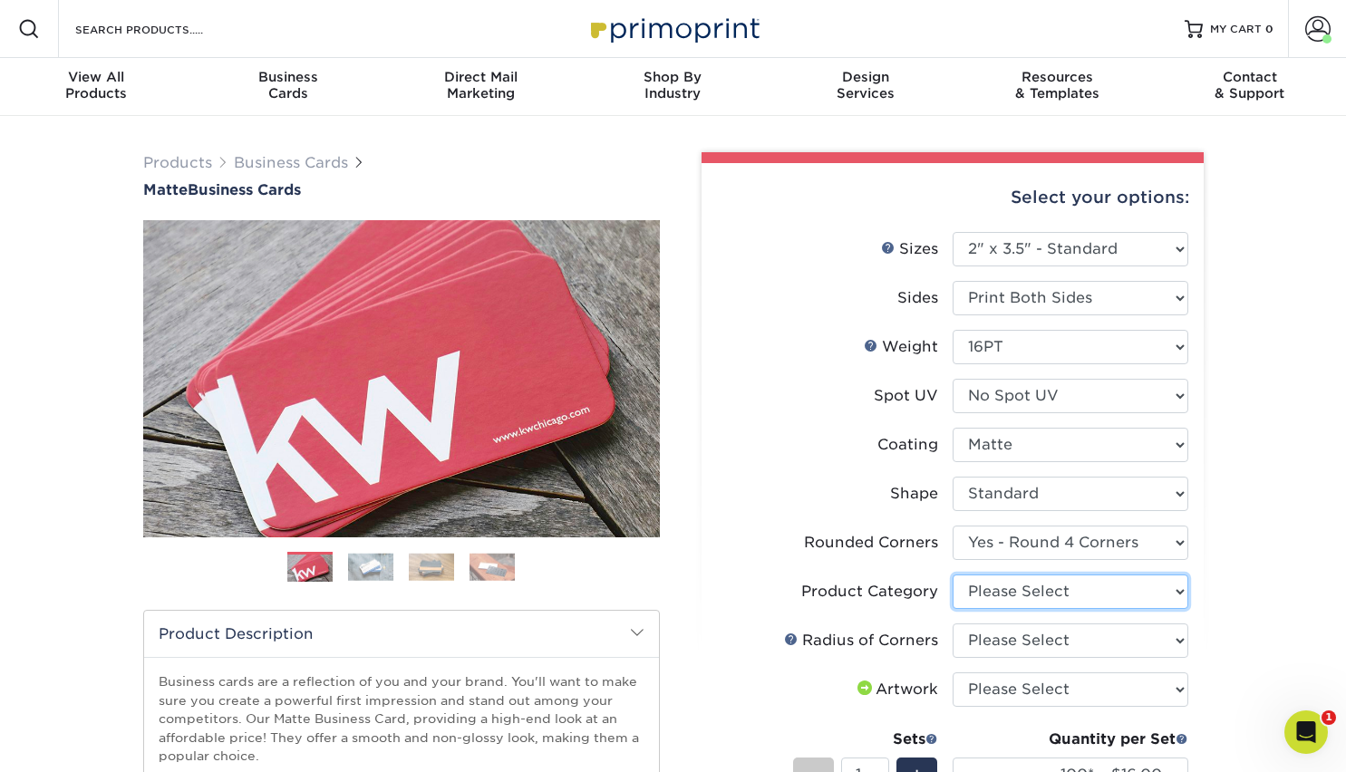
click at [1090, 586] on select "Please Select Business Cards" at bounding box center [1071, 592] width 236 height 34
select select "3b5148f1-0588-4f88-a218-97bcfdce65c1"
click at [953, 575] on select "Please Select Business Cards" at bounding box center [1071, 592] width 236 height 34
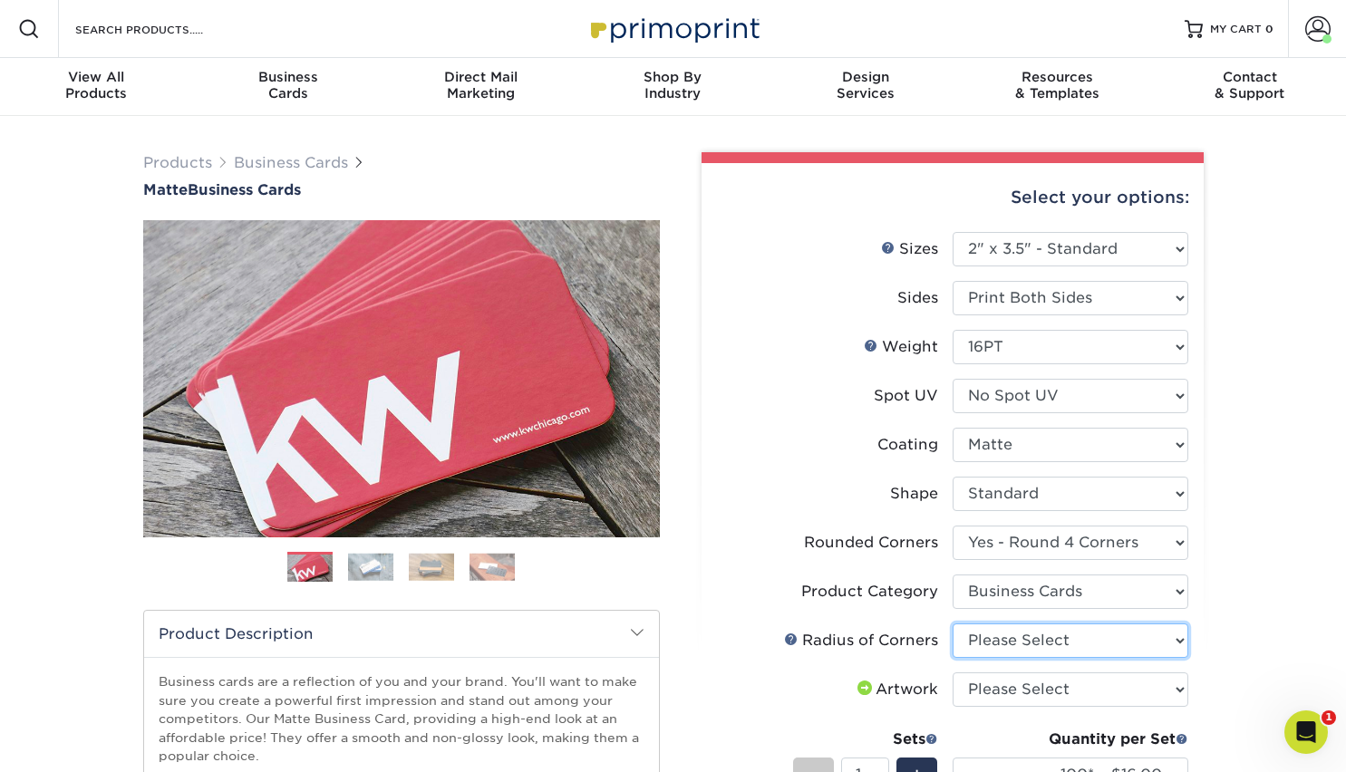
click at [1087, 636] on select "Please Select Rounded 1/8" Rounded 1/4"" at bounding box center [1071, 641] width 236 height 34
select select "479fbfe7-6a0c-4895-8c9a-81739b7486c9"
click at [953, 624] on select "Please Select Rounded 1/8" Rounded 1/4"" at bounding box center [1071, 641] width 236 height 34
click at [1088, 690] on select "Please Select I will upload files I need a design - $100" at bounding box center [1071, 690] width 236 height 34
select select "upload"
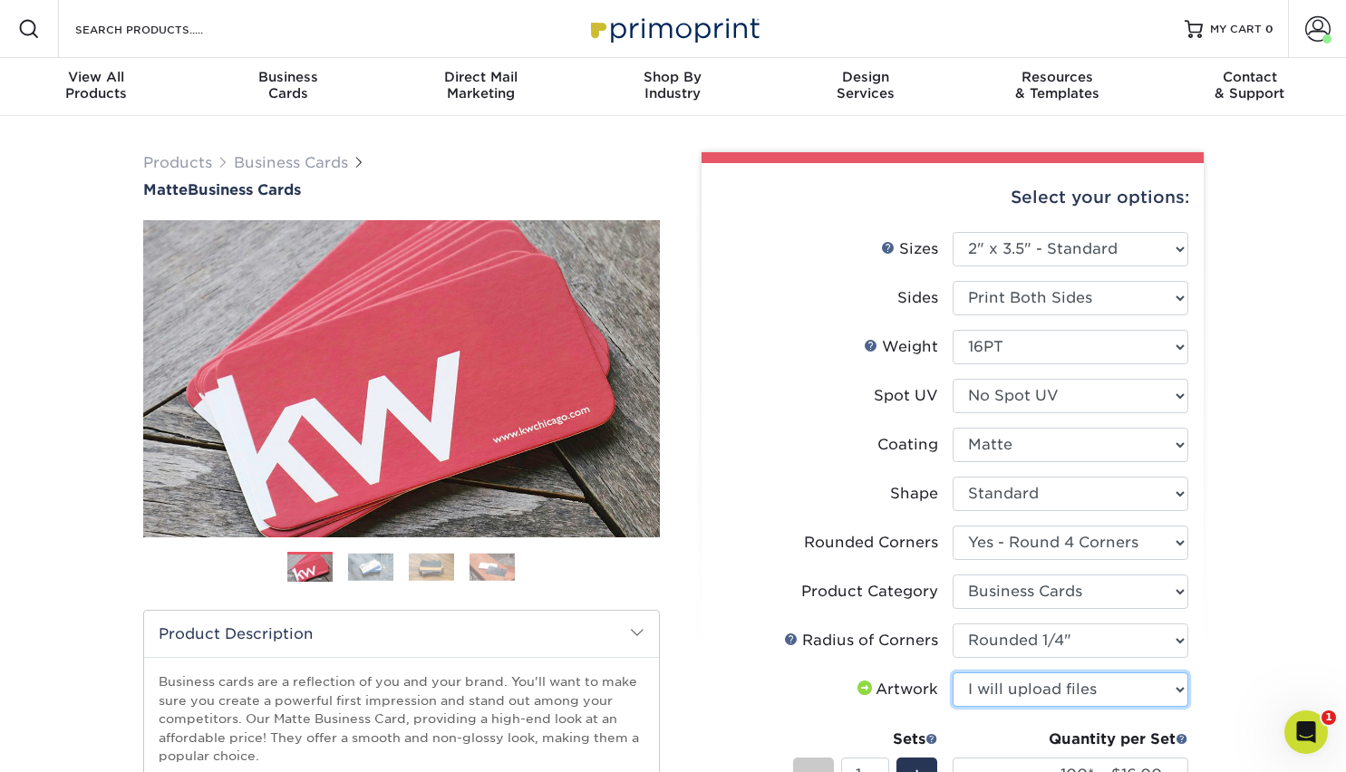
click at [953, 673] on select "Please Select I will upload files I need a design - $100" at bounding box center [1071, 690] width 236 height 34
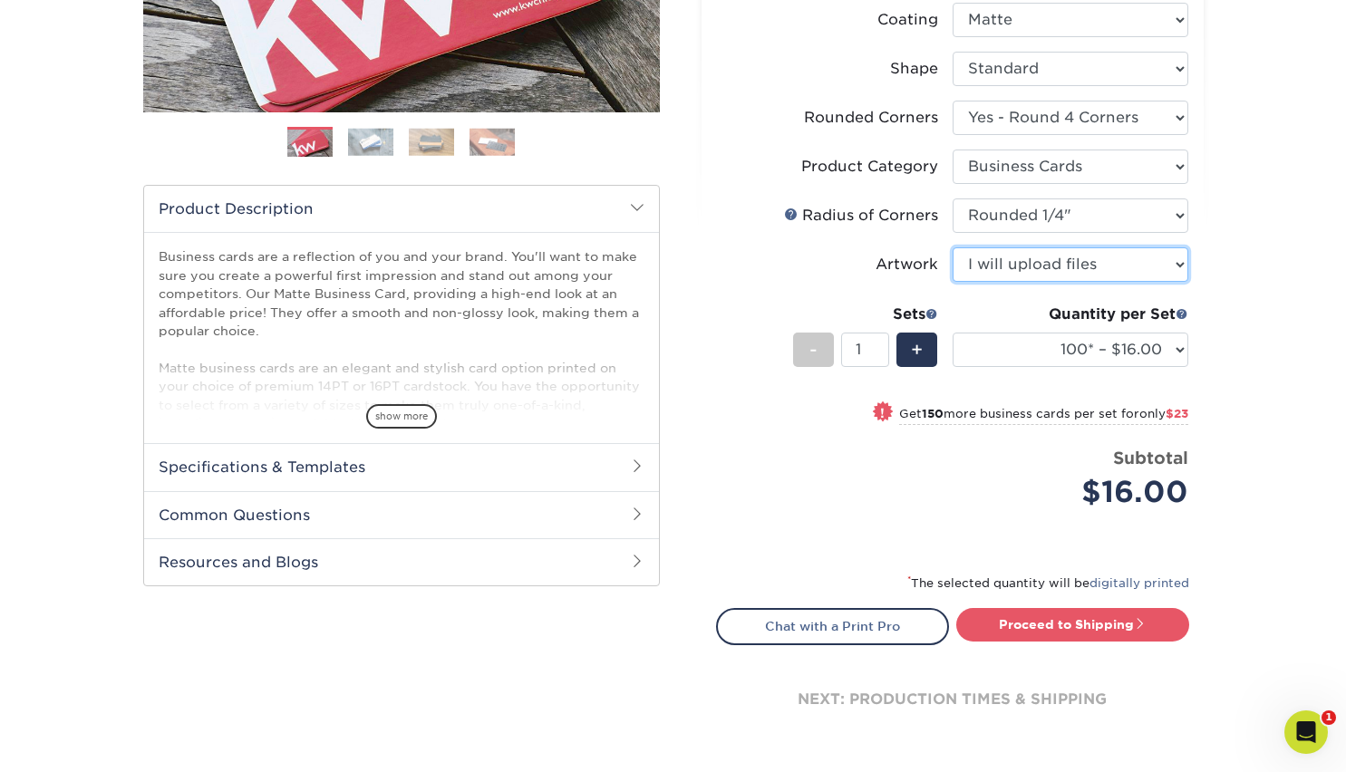
scroll to position [484, 0]
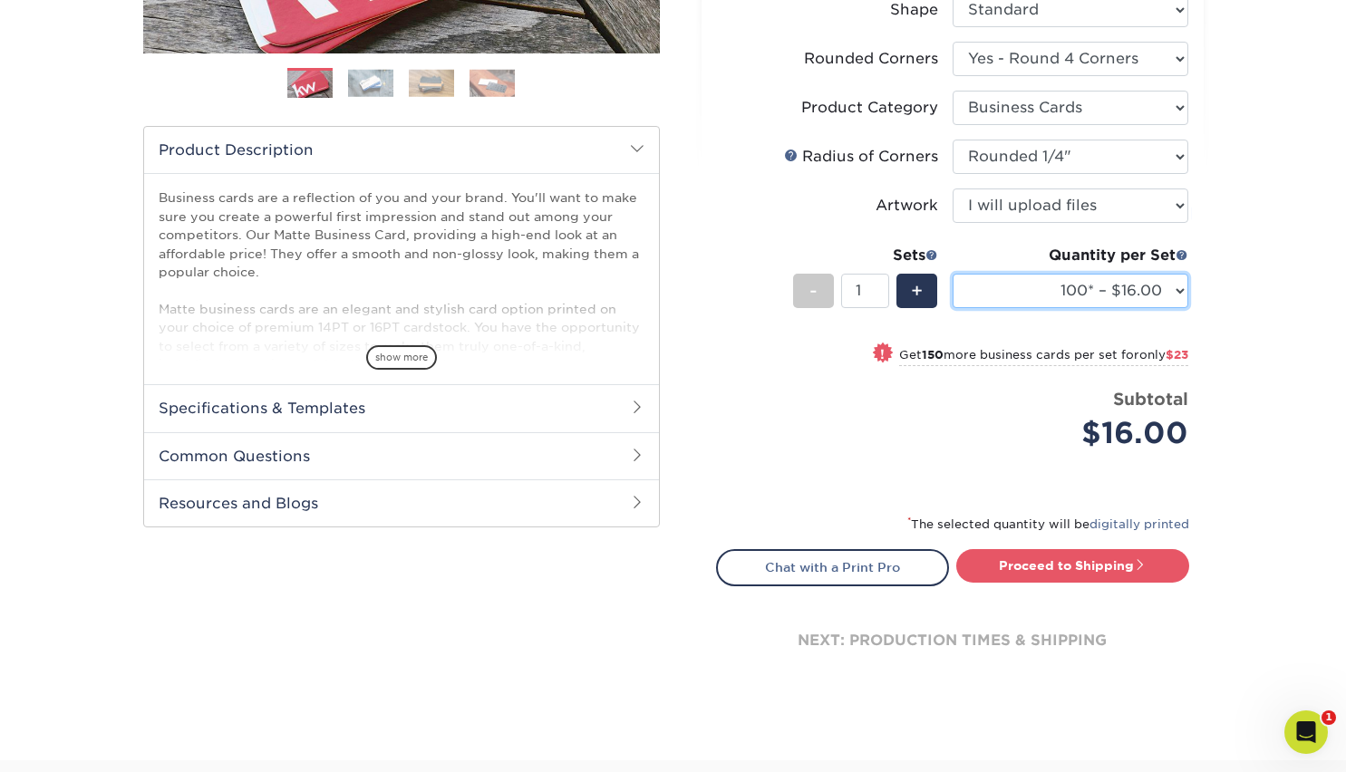
click at [1167, 289] on select "100* – $16.00 250* – $39.00 500 – $77.00 1000 – $94.00 2500 – $173.00 5000 – $2…" at bounding box center [1071, 291] width 236 height 34
select select "1000 – $94.00"
click at [953, 274] on select "100* – $16.00 250* – $39.00 500 – $77.00 1000 – $94.00 2500 – $173.00 5000 – $2…" at bounding box center [1071, 291] width 236 height 34
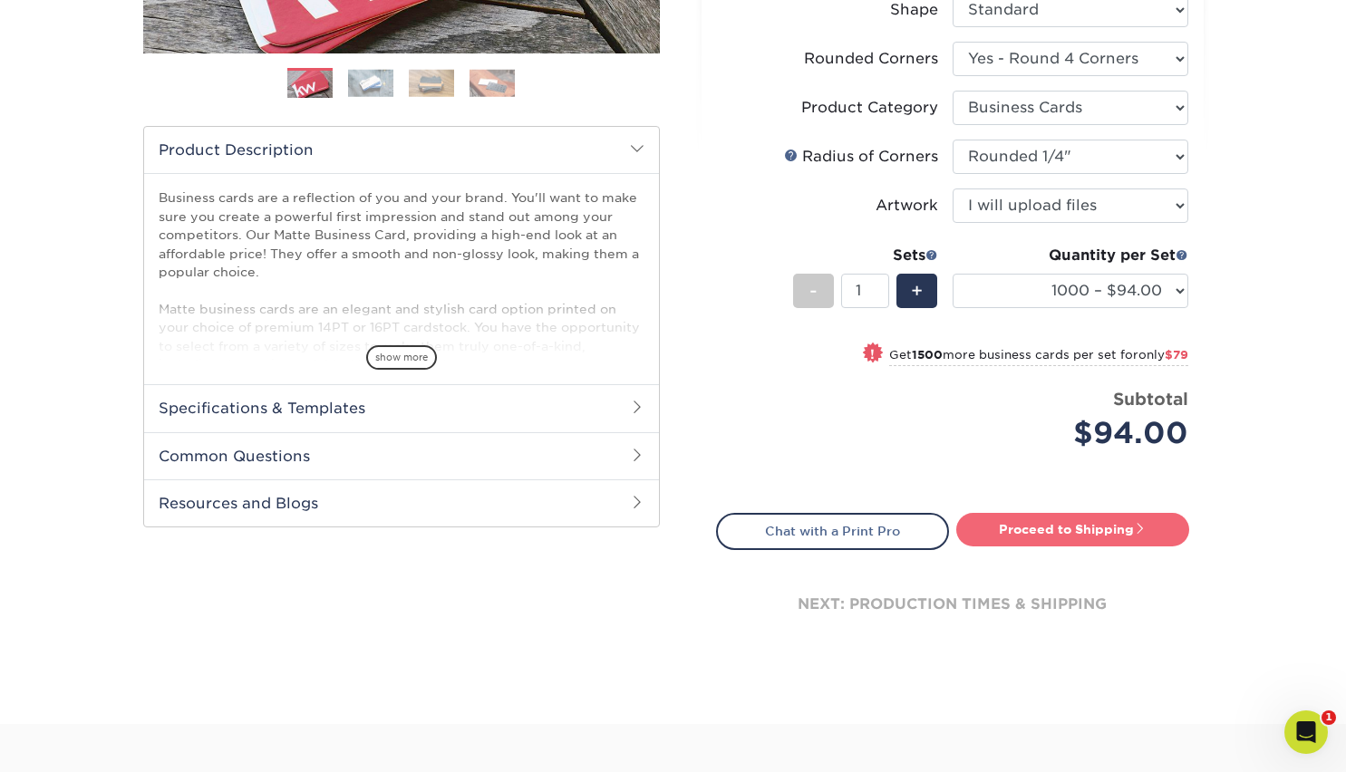
click at [1080, 524] on link "Proceed to Shipping" at bounding box center [1072, 529] width 233 height 33
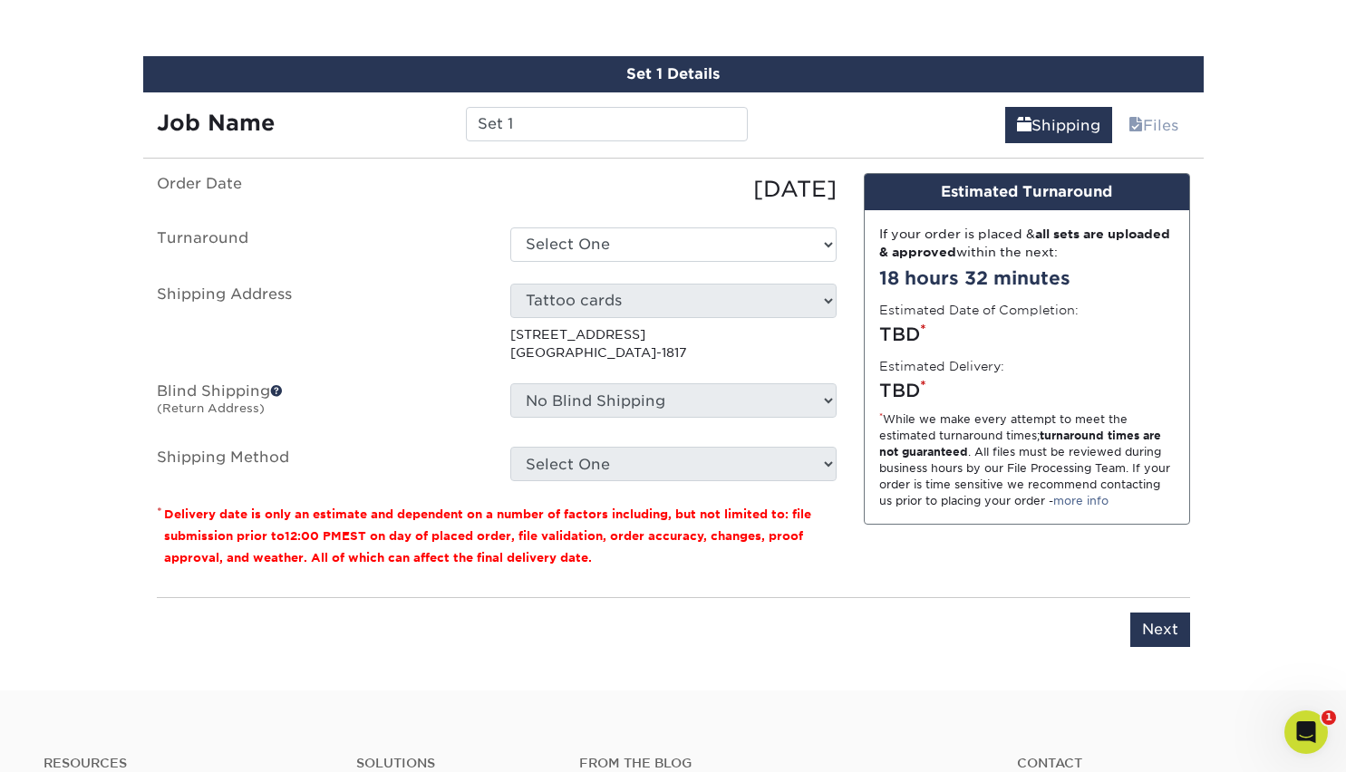
scroll to position [1046, 0]
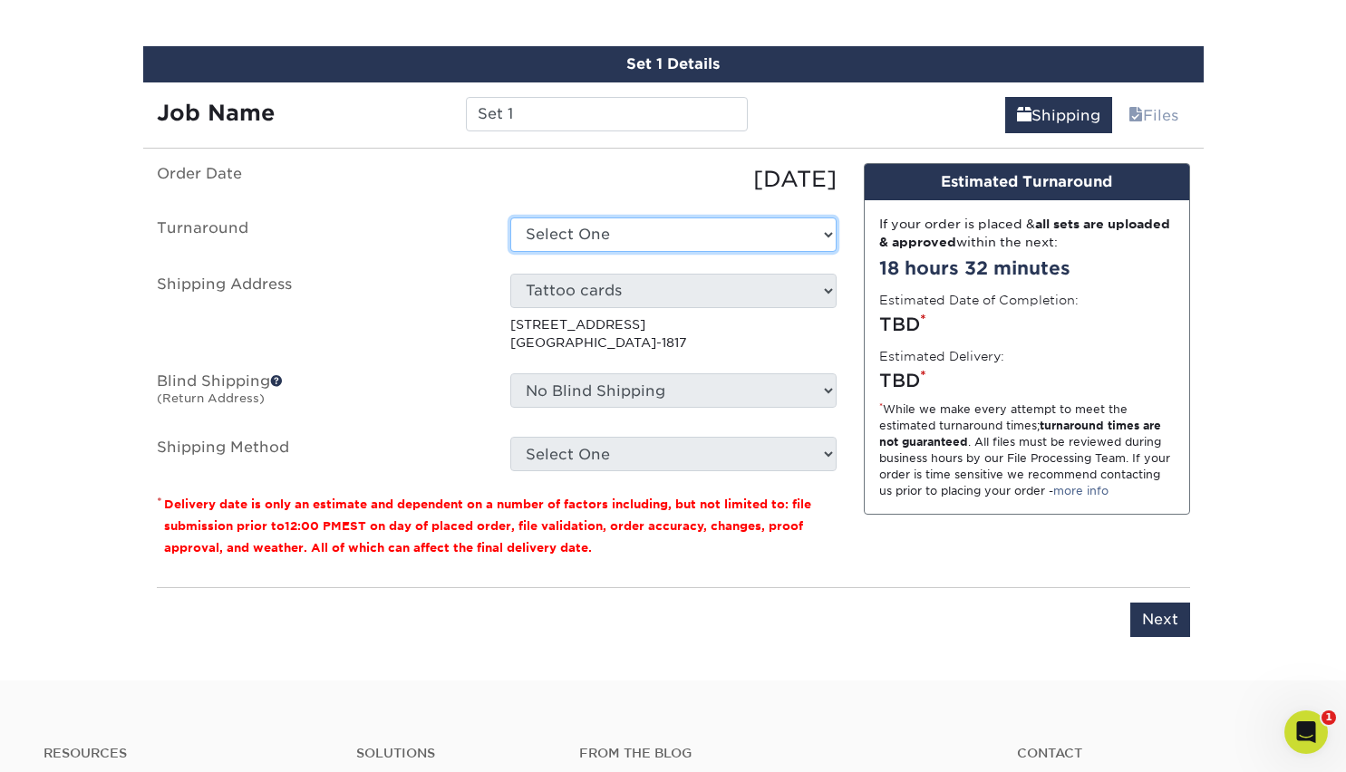
click at [782, 245] on select "Select One 2-4 Business Days 2 Day Next Business Day" at bounding box center [673, 235] width 326 height 34
select select "fbd49659-0c5e-4fa7-8e72-fd75aa73330a"
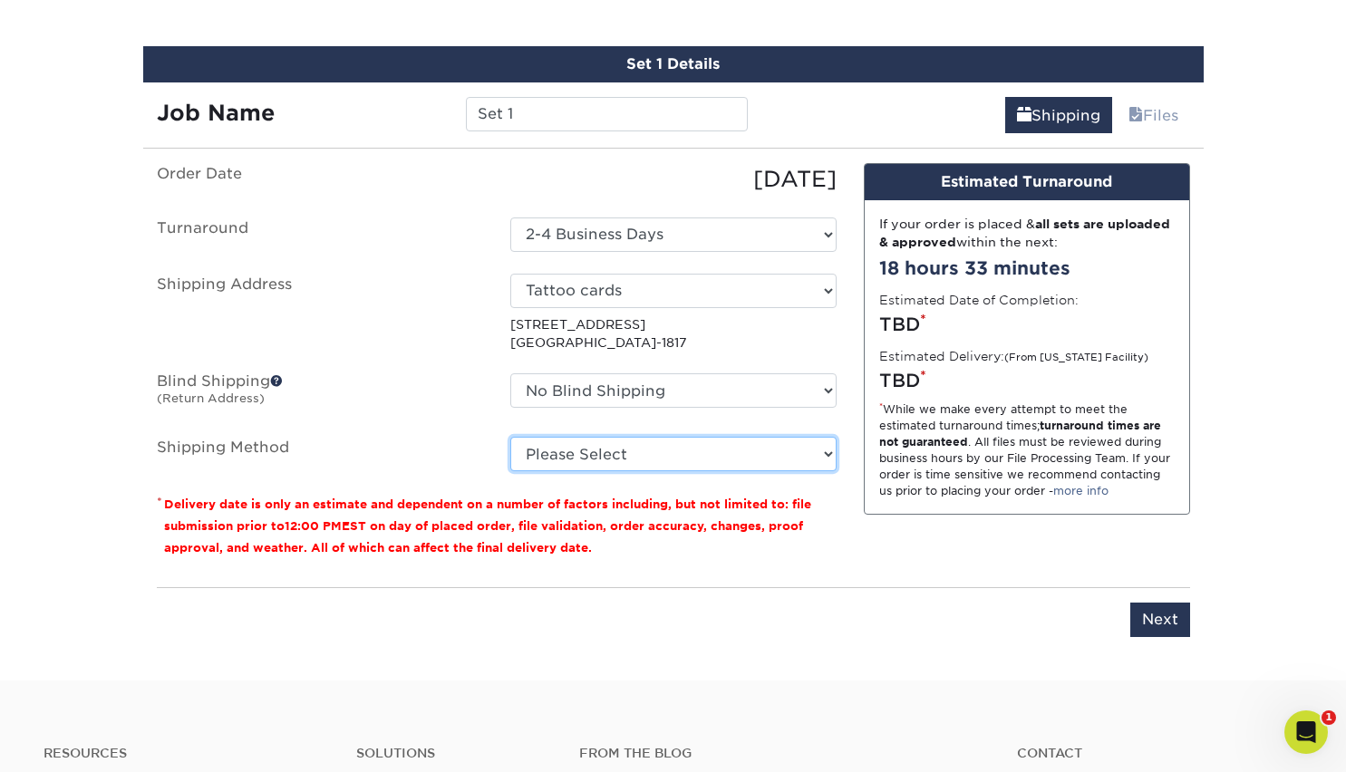
click at [788, 455] on select "Please Select Ground Shipping (+$8.96) 3 Day Shipping Service (+$20.04) 2 Day A…" at bounding box center [673, 454] width 326 height 34
select select "03"
click at [510, 437] on select "Please Select Ground Shipping (+$8.96) 3 Day Shipping Service (+$20.04) 2 Day A…" at bounding box center [673, 454] width 326 height 34
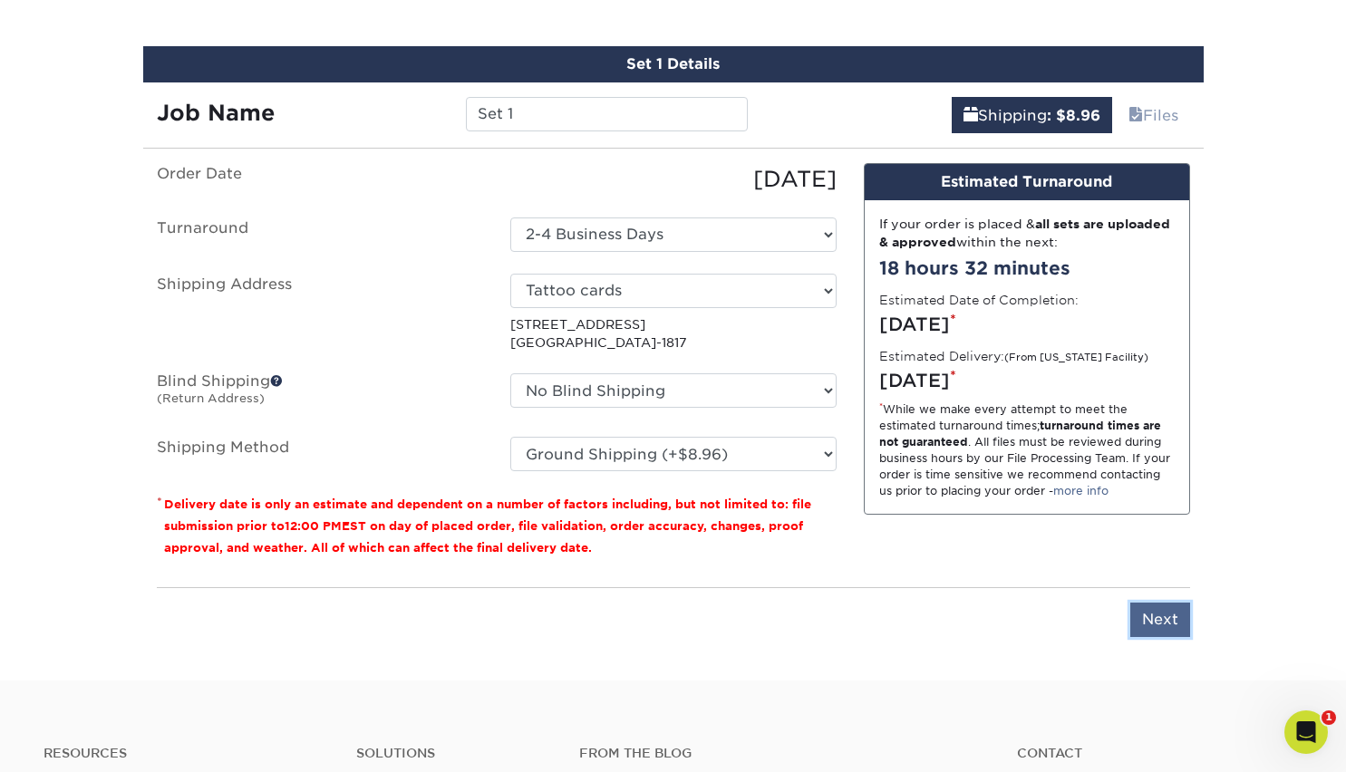
click at [1157, 609] on input "Next" at bounding box center [1160, 620] width 60 height 34
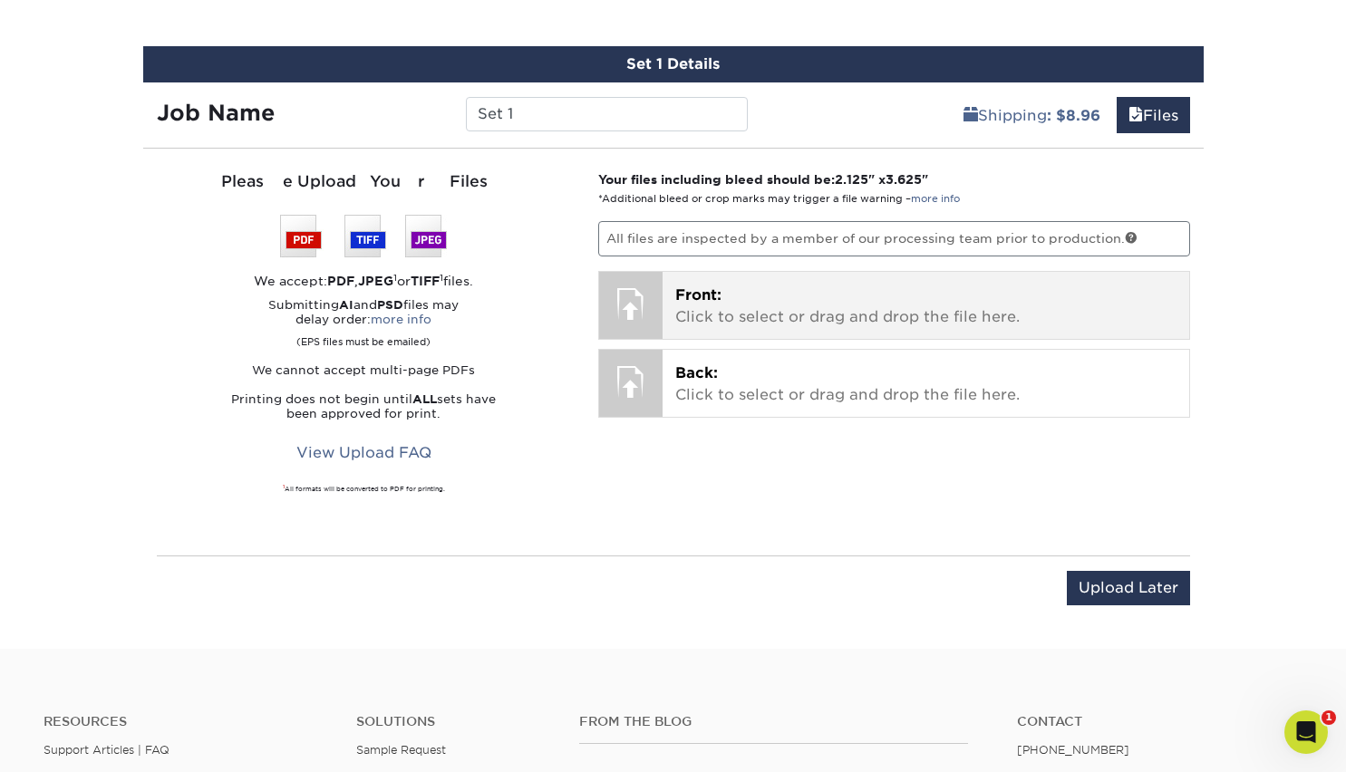
click at [762, 313] on p "Front: Click to select or drag and drop the file here." at bounding box center [925, 307] width 501 height 44
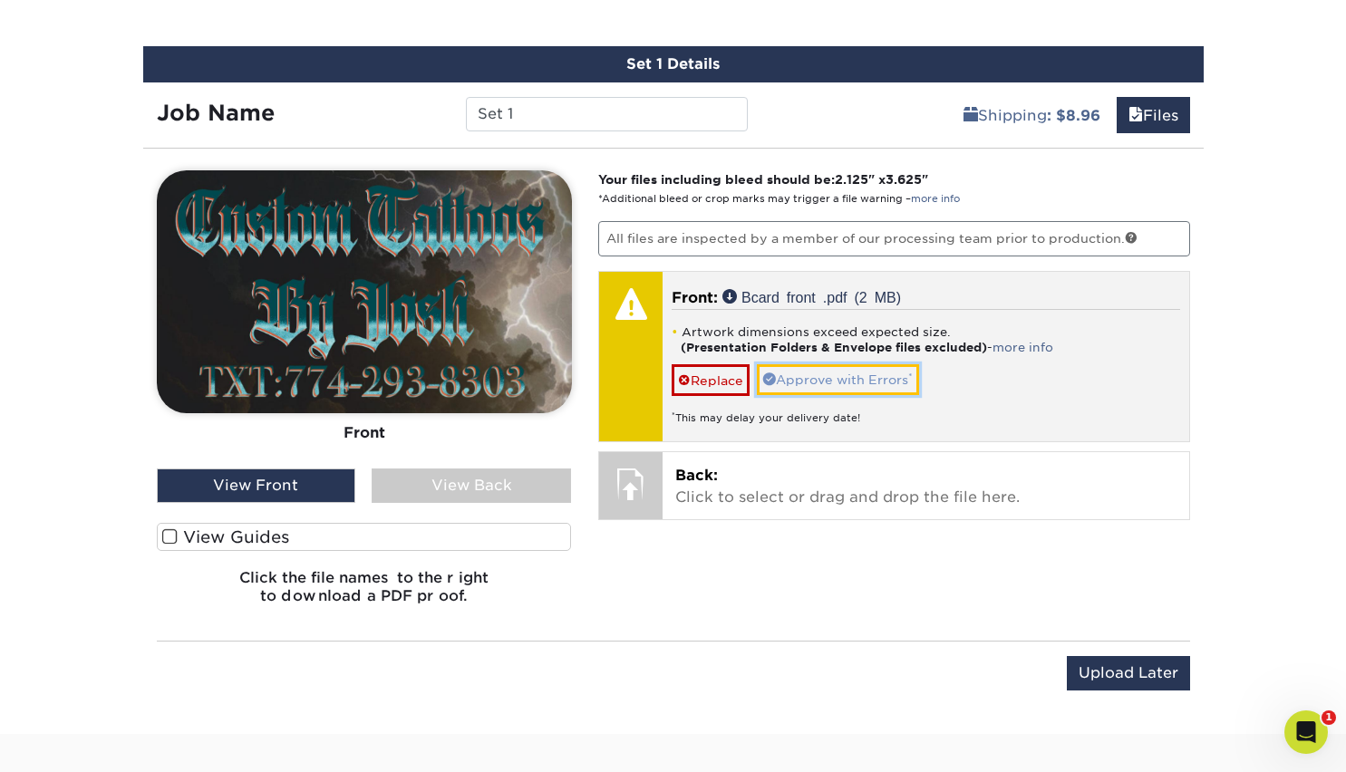
click at [857, 380] on link "Approve with Errors *" at bounding box center [838, 379] width 162 height 31
